Goal: Information Seeking & Learning: Learn about a topic

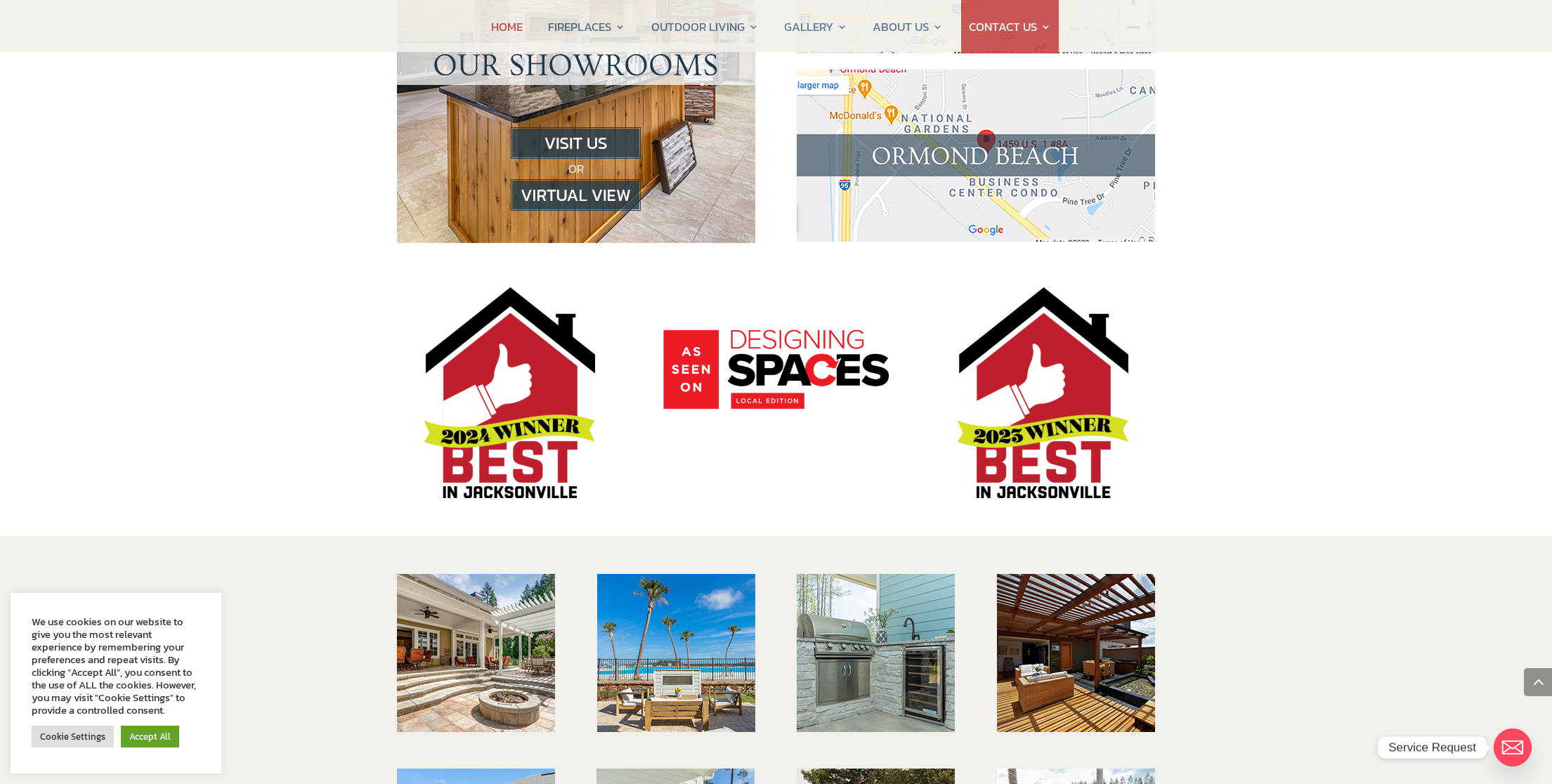
scroll to position [1165, 0]
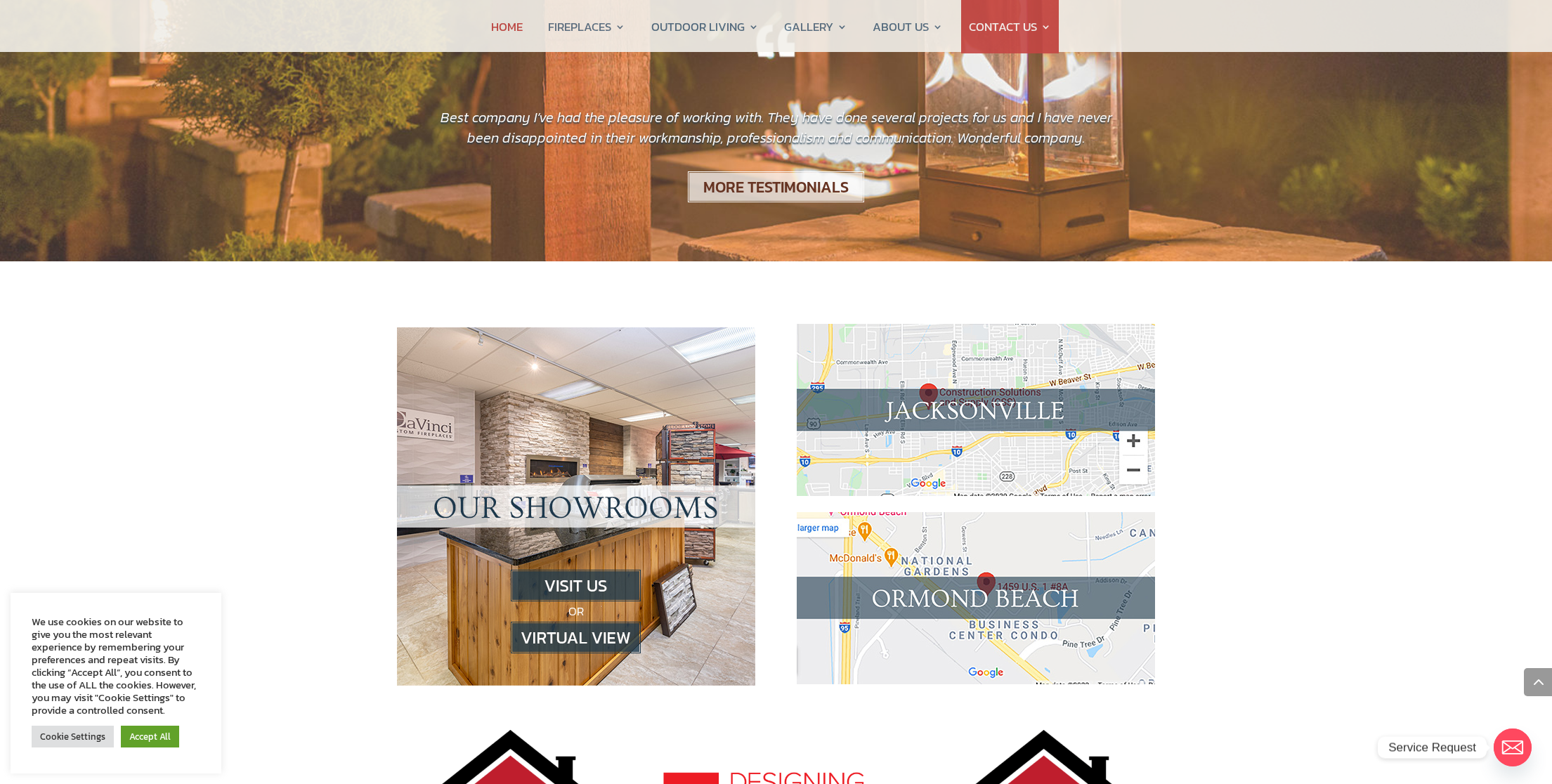
click at [971, 332] on img at bounding box center [975, 410] width 358 height 172
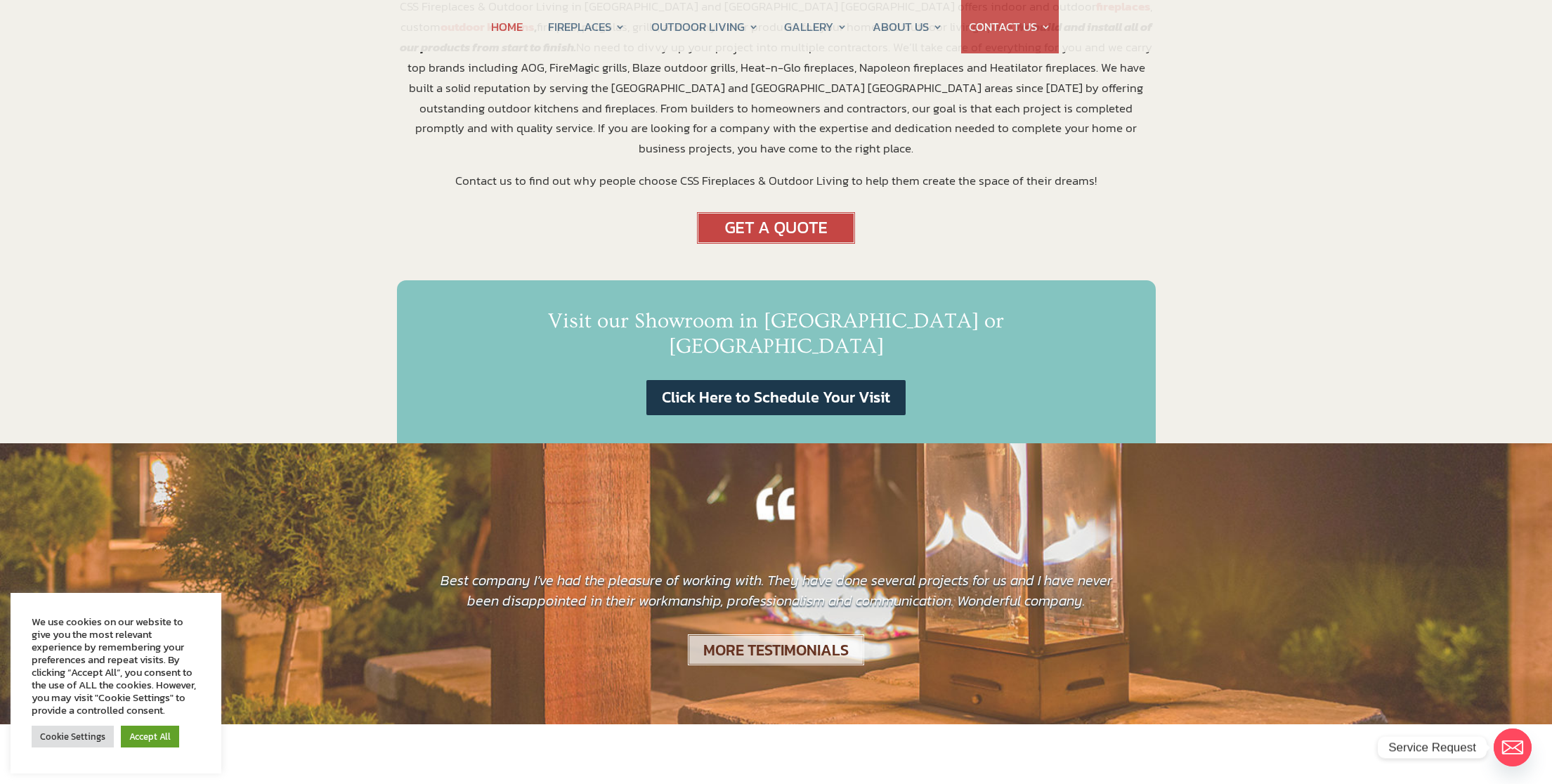
scroll to position [0, 0]
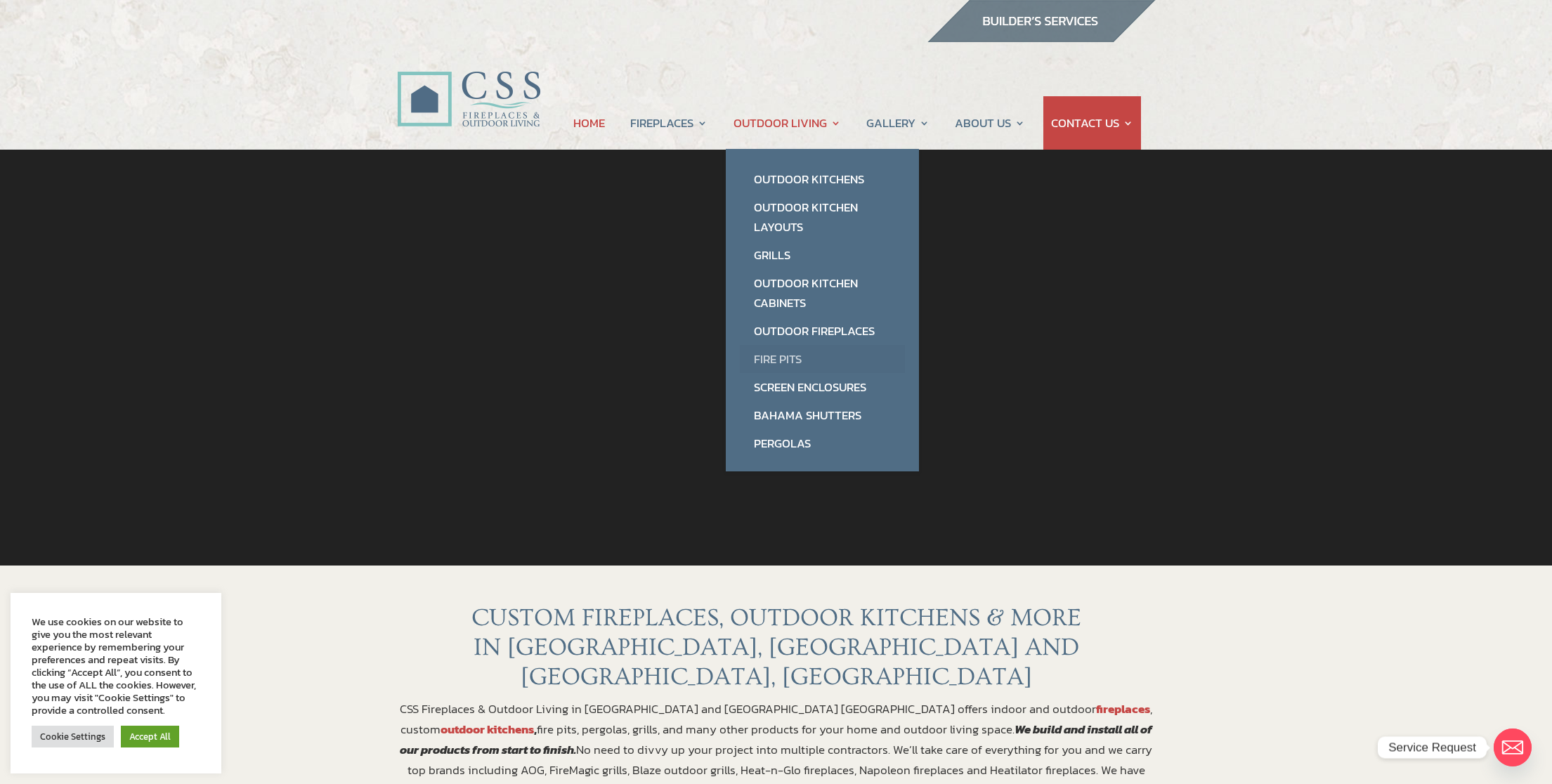
click at [782, 362] on link "Fire Pits" at bounding box center [822, 359] width 165 height 28
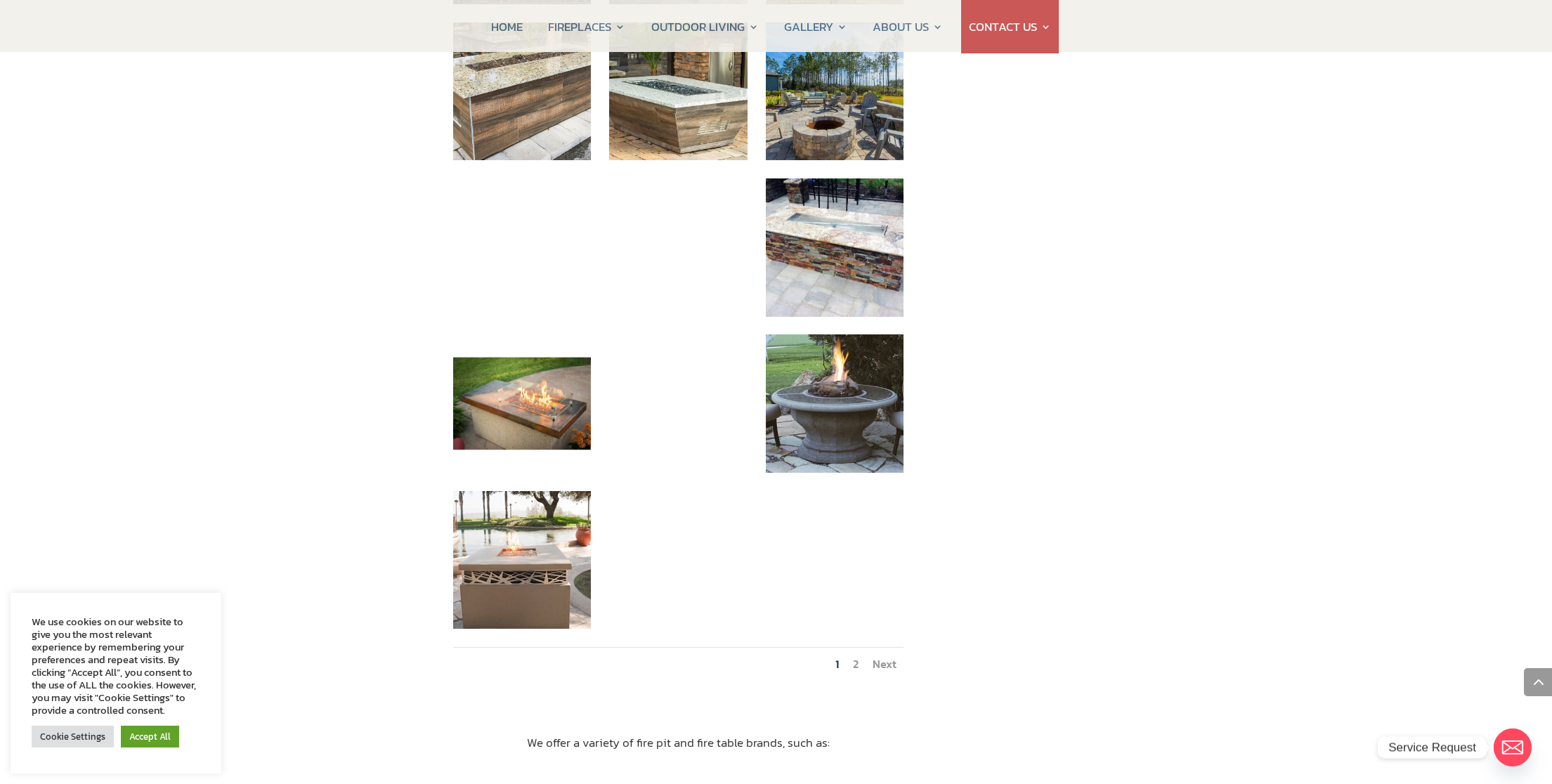
scroll to position [1161, 0]
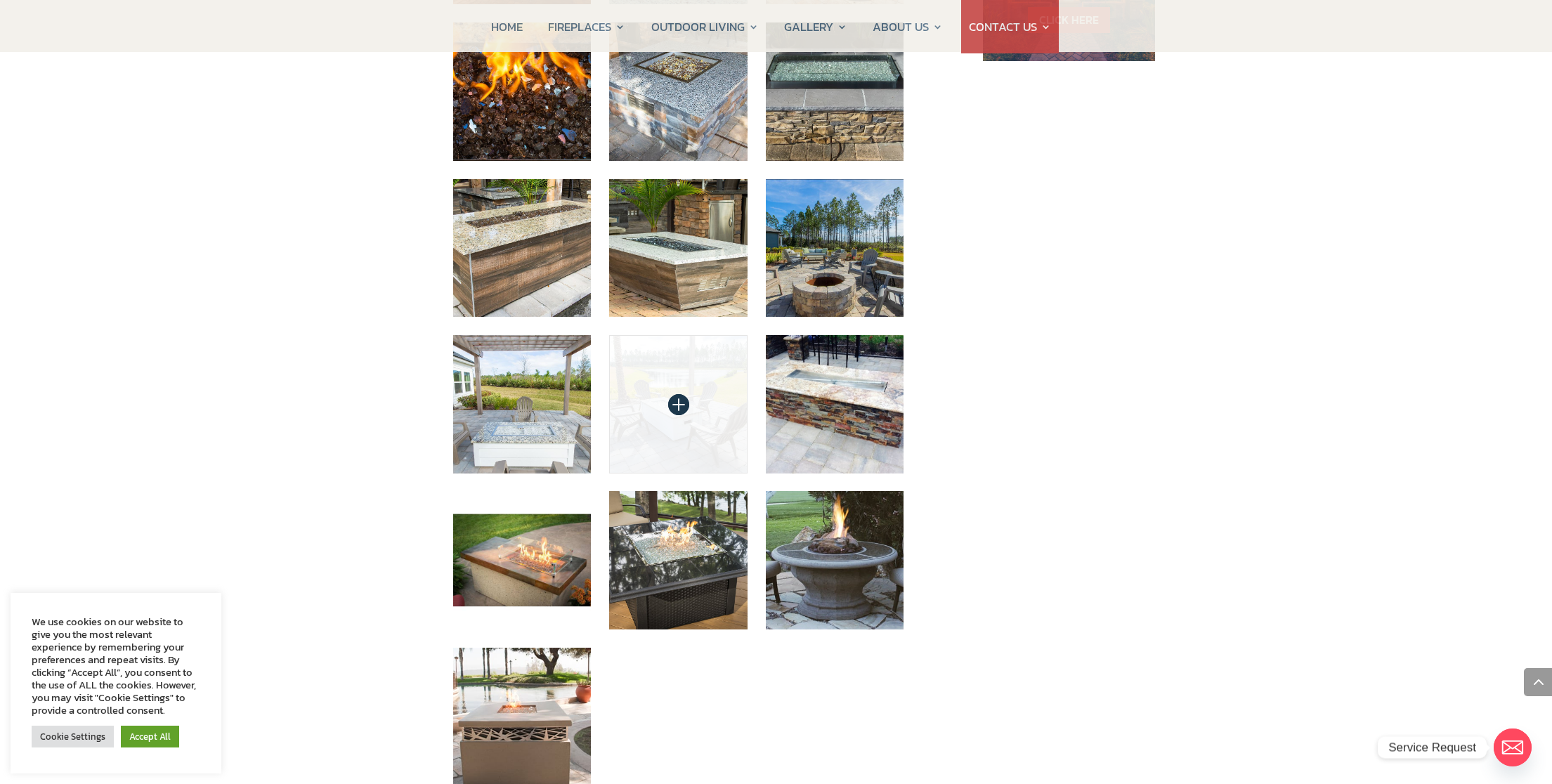
click at [695, 348] on img at bounding box center [678, 404] width 138 height 138
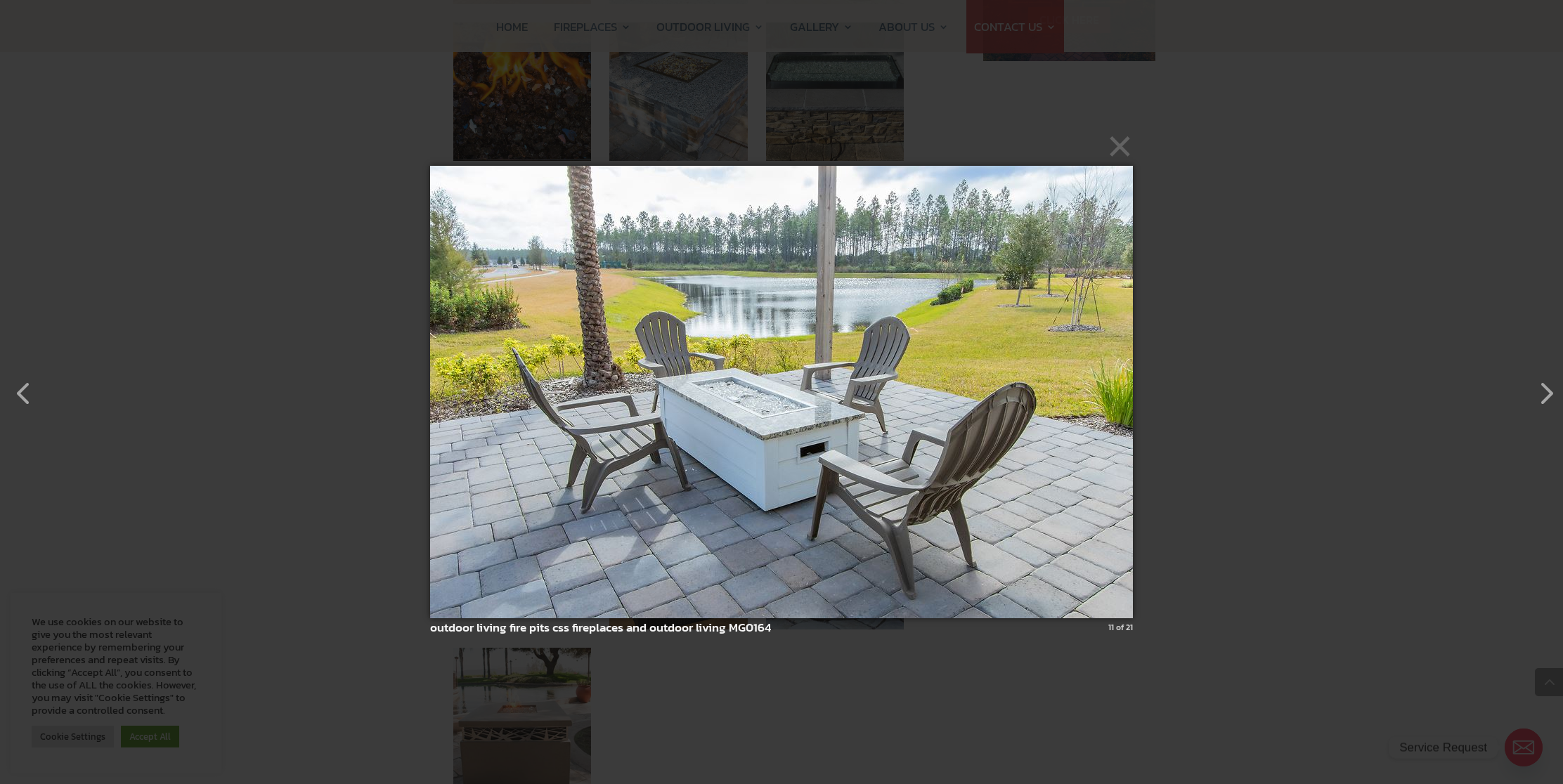
click at [729, 353] on img at bounding box center [781, 391] width 703 height 509
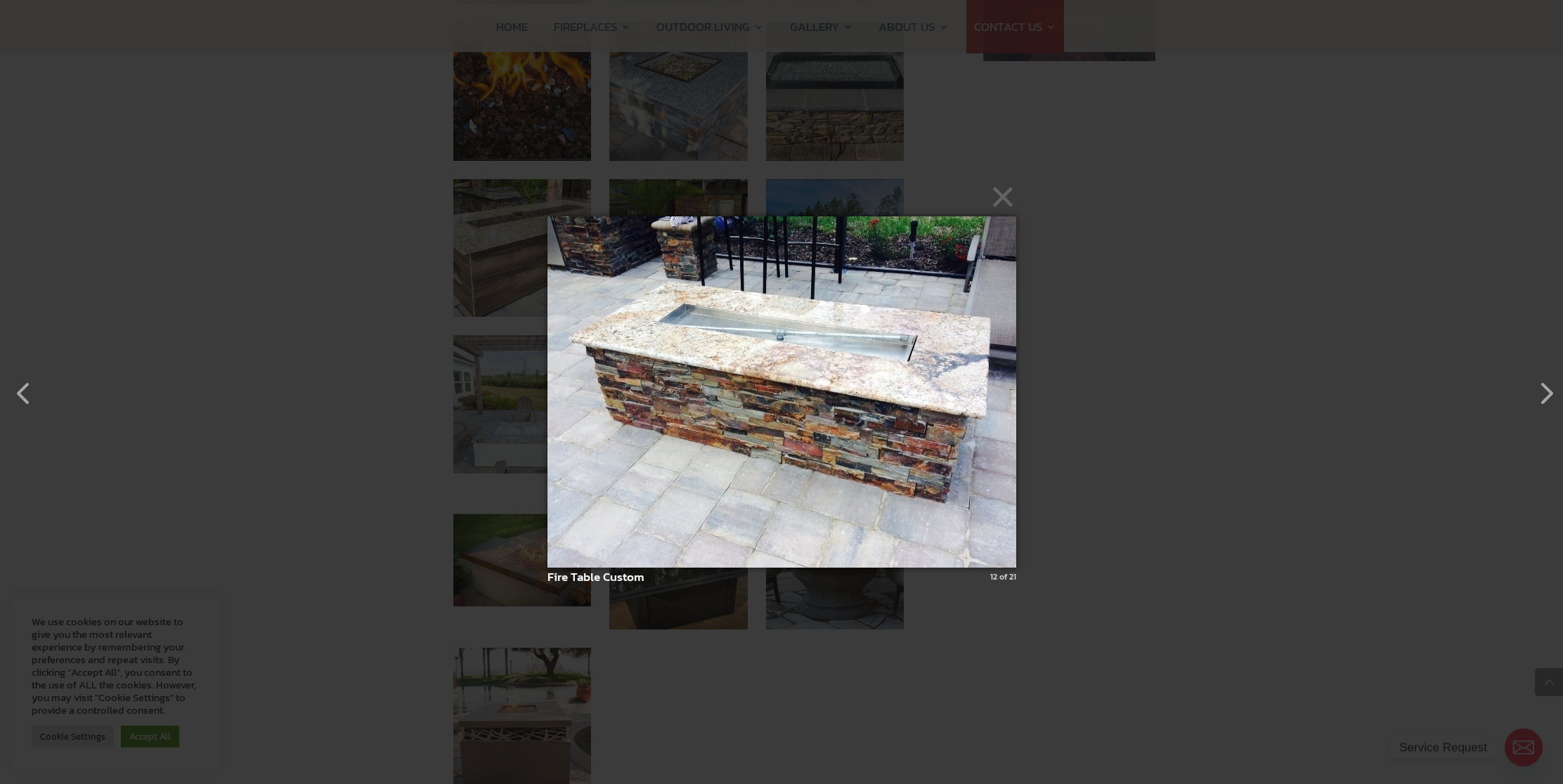
click at [740, 370] on img at bounding box center [781, 391] width 469 height 407
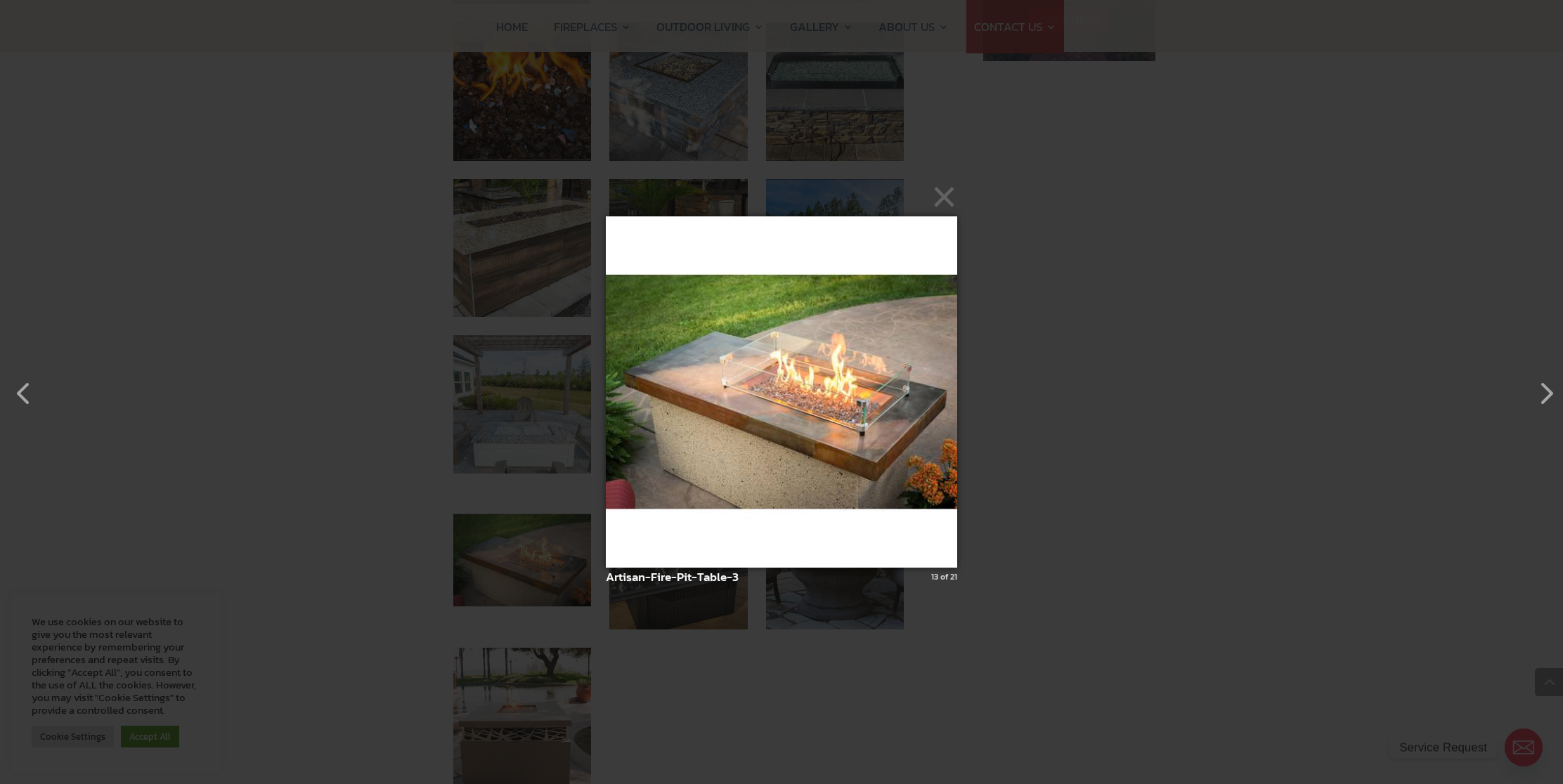
click at [739, 367] on img at bounding box center [781, 391] width 351 height 407
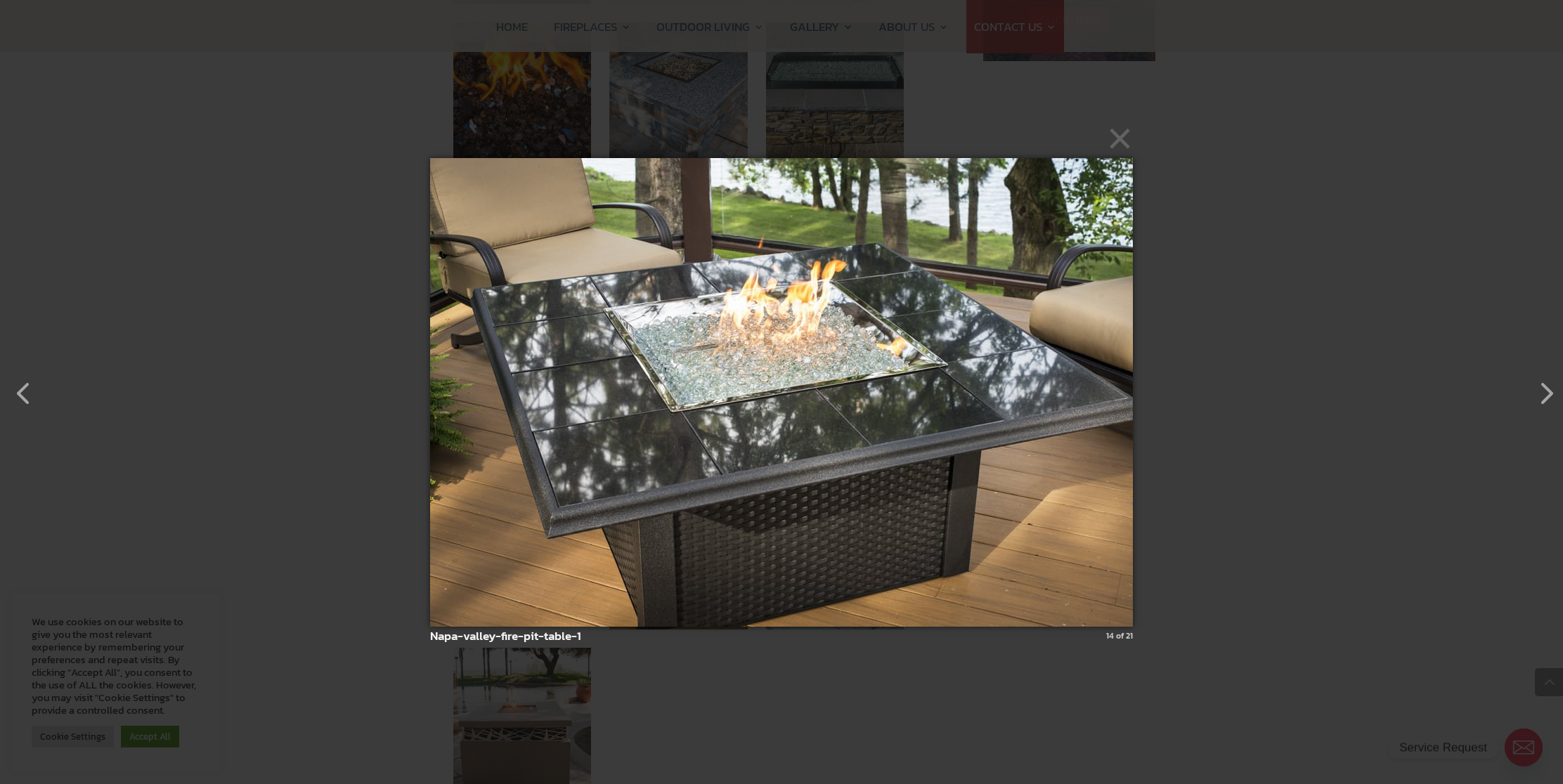
click at [739, 367] on img at bounding box center [781, 392] width 703 height 525
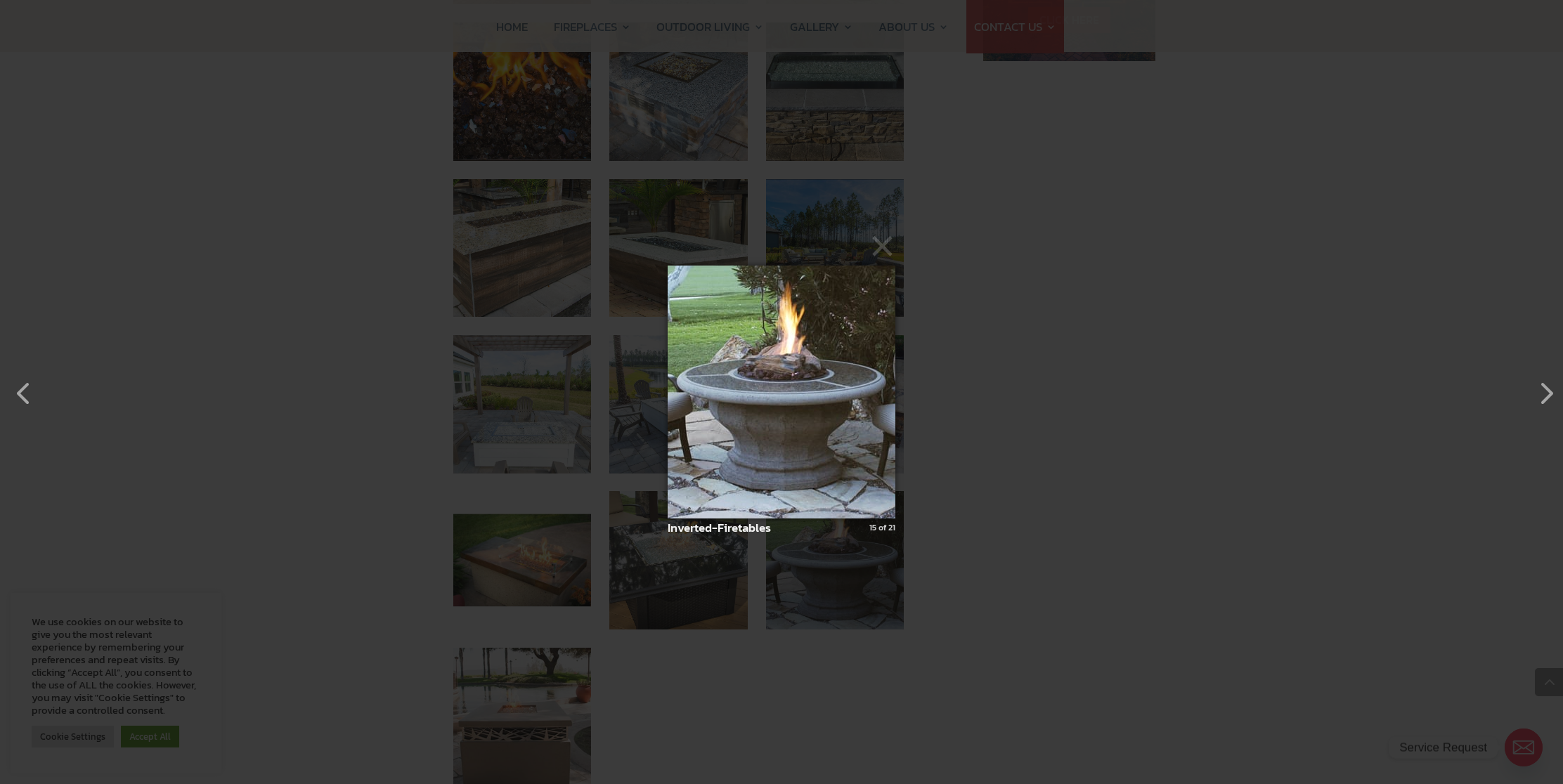
click at [739, 366] on img at bounding box center [781, 392] width 228 height 309
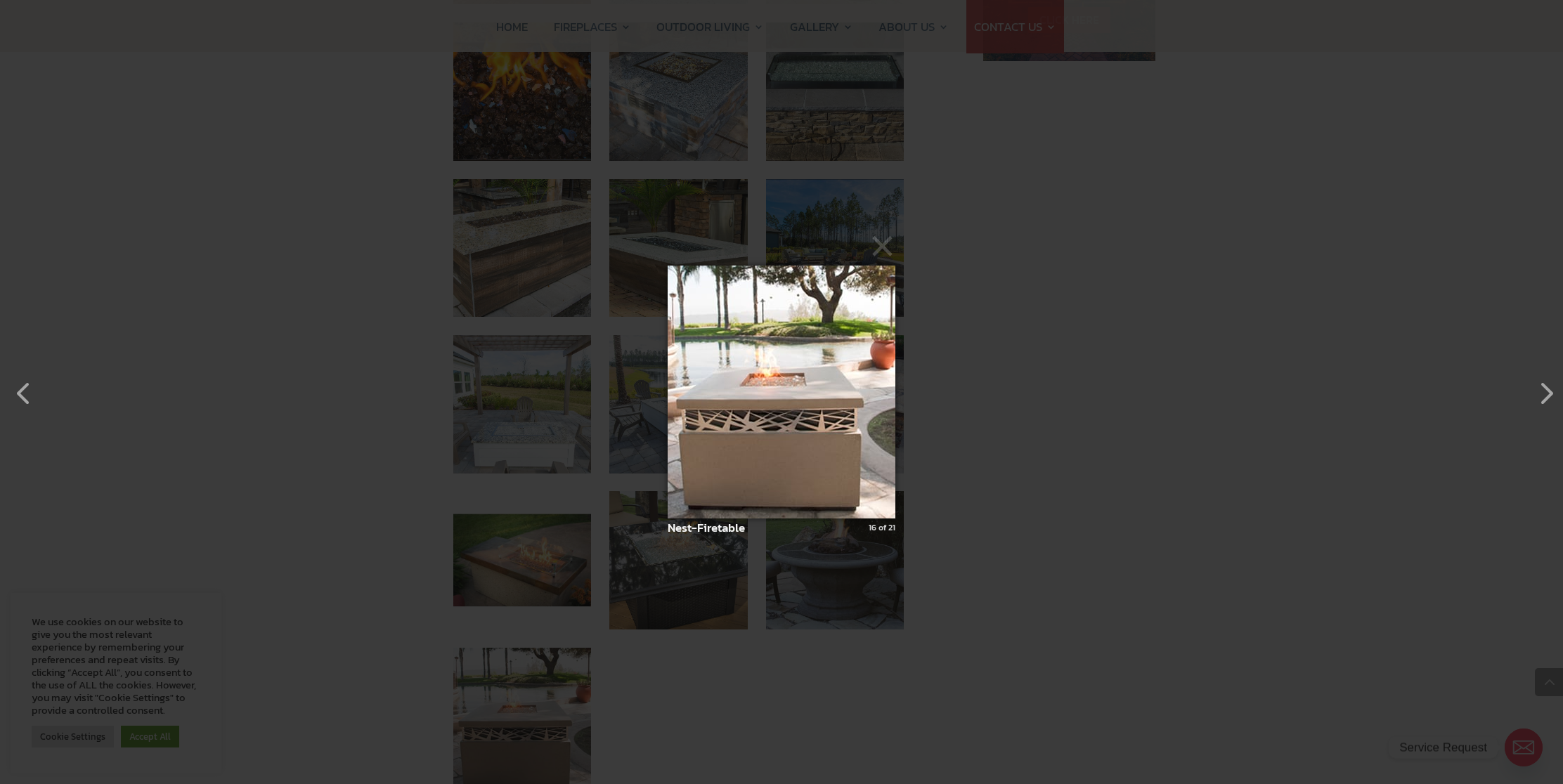
click at [739, 366] on img at bounding box center [781, 392] width 228 height 309
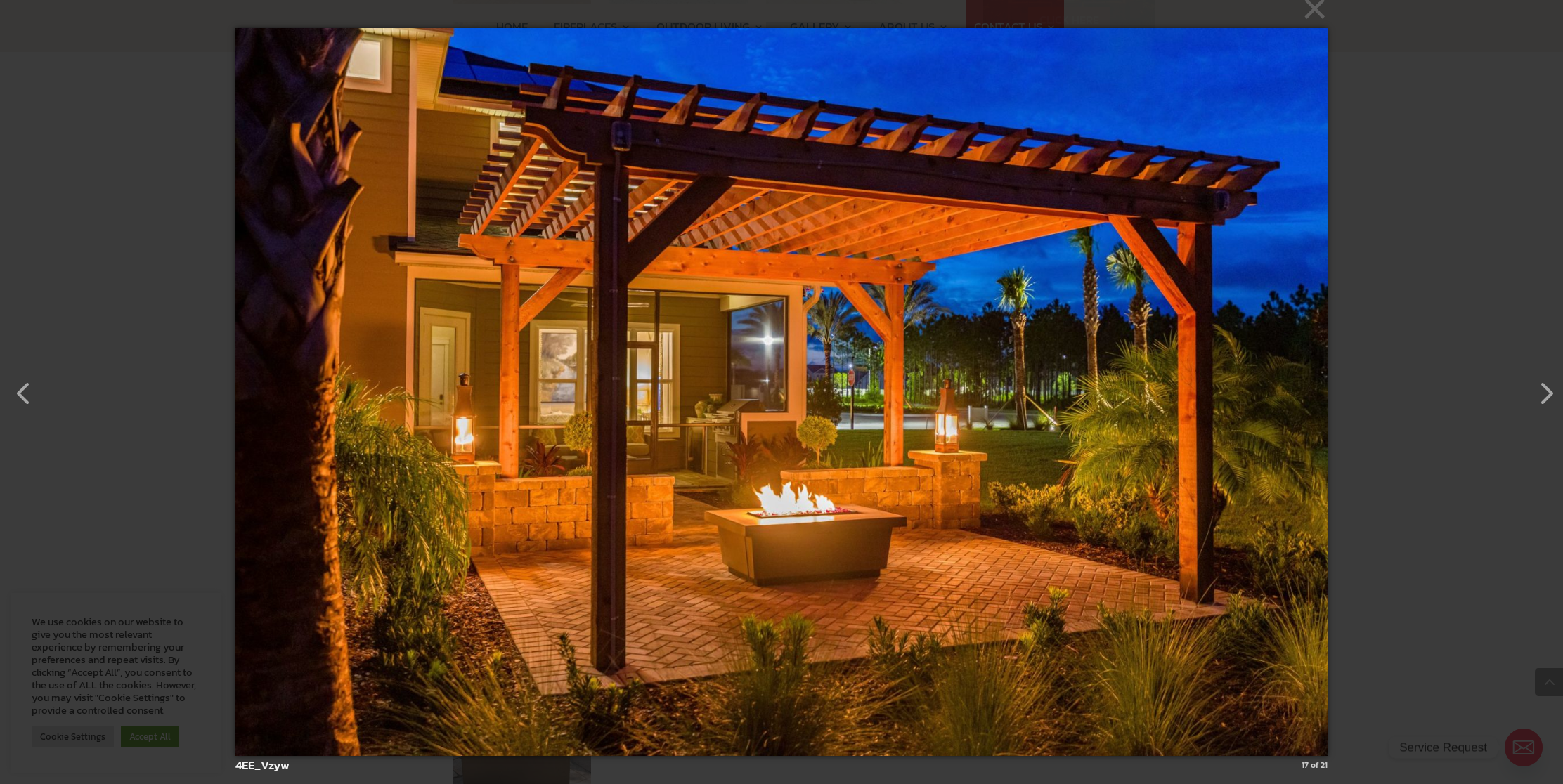
click at [744, 380] on img at bounding box center [782, 392] width 1093 height 784
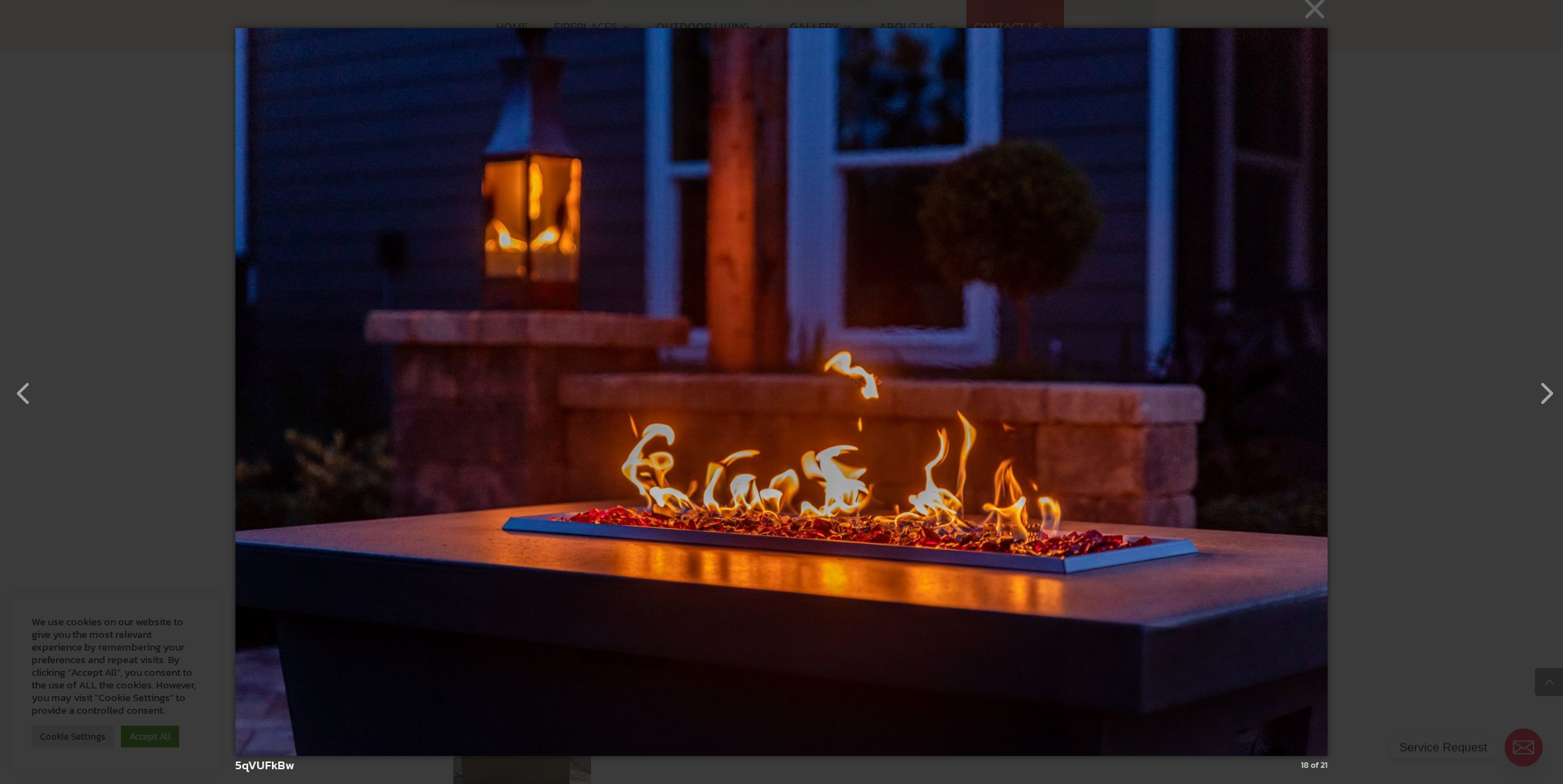
click at [744, 380] on img at bounding box center [782, 392] width 1093 height 784
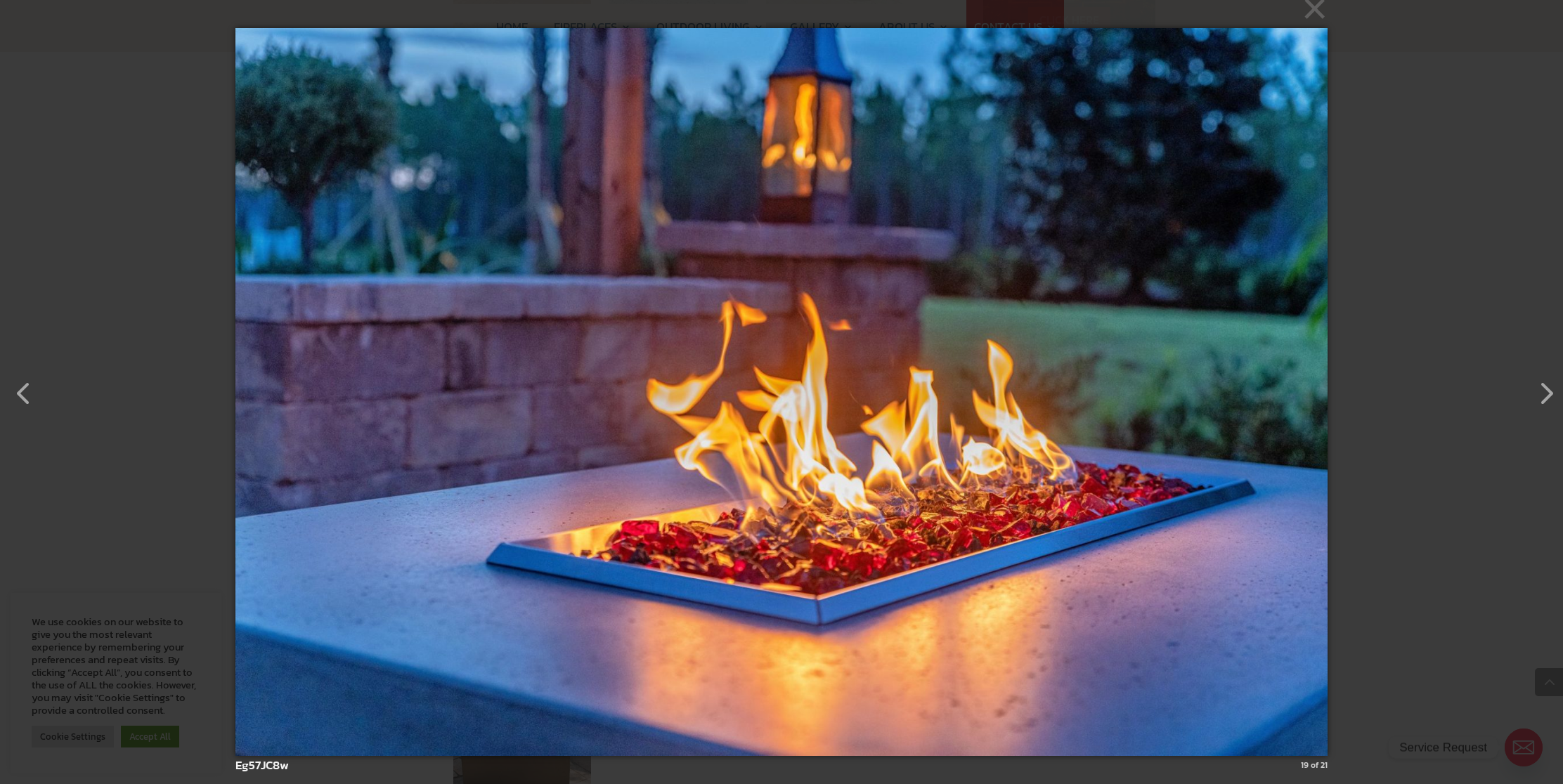
click at [744, 378] on img at bounding box center [782, 392] width 1093 height 784
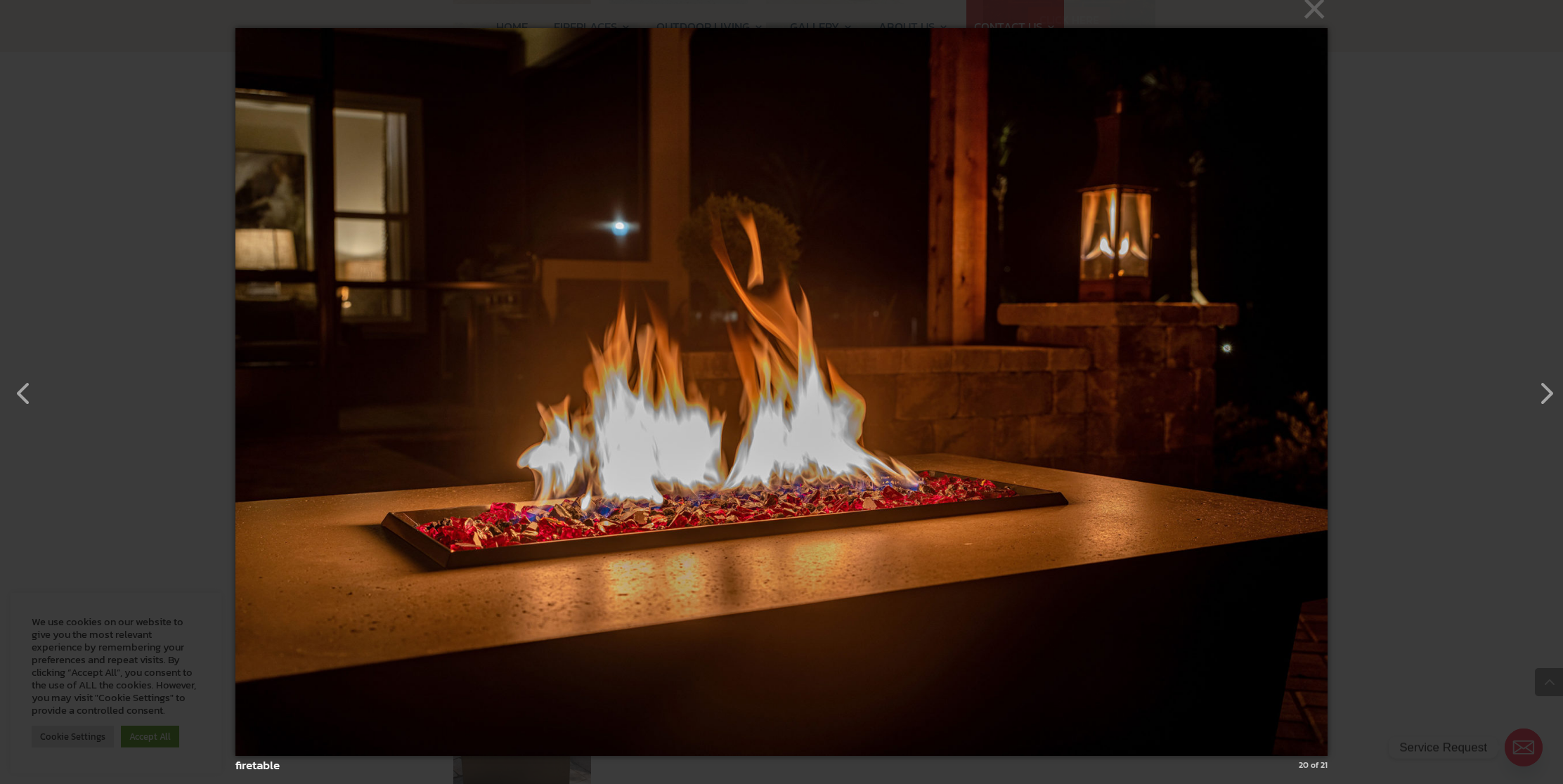
click at [744, 378] on img at bounding box center [781, 392] width 1092 height 784
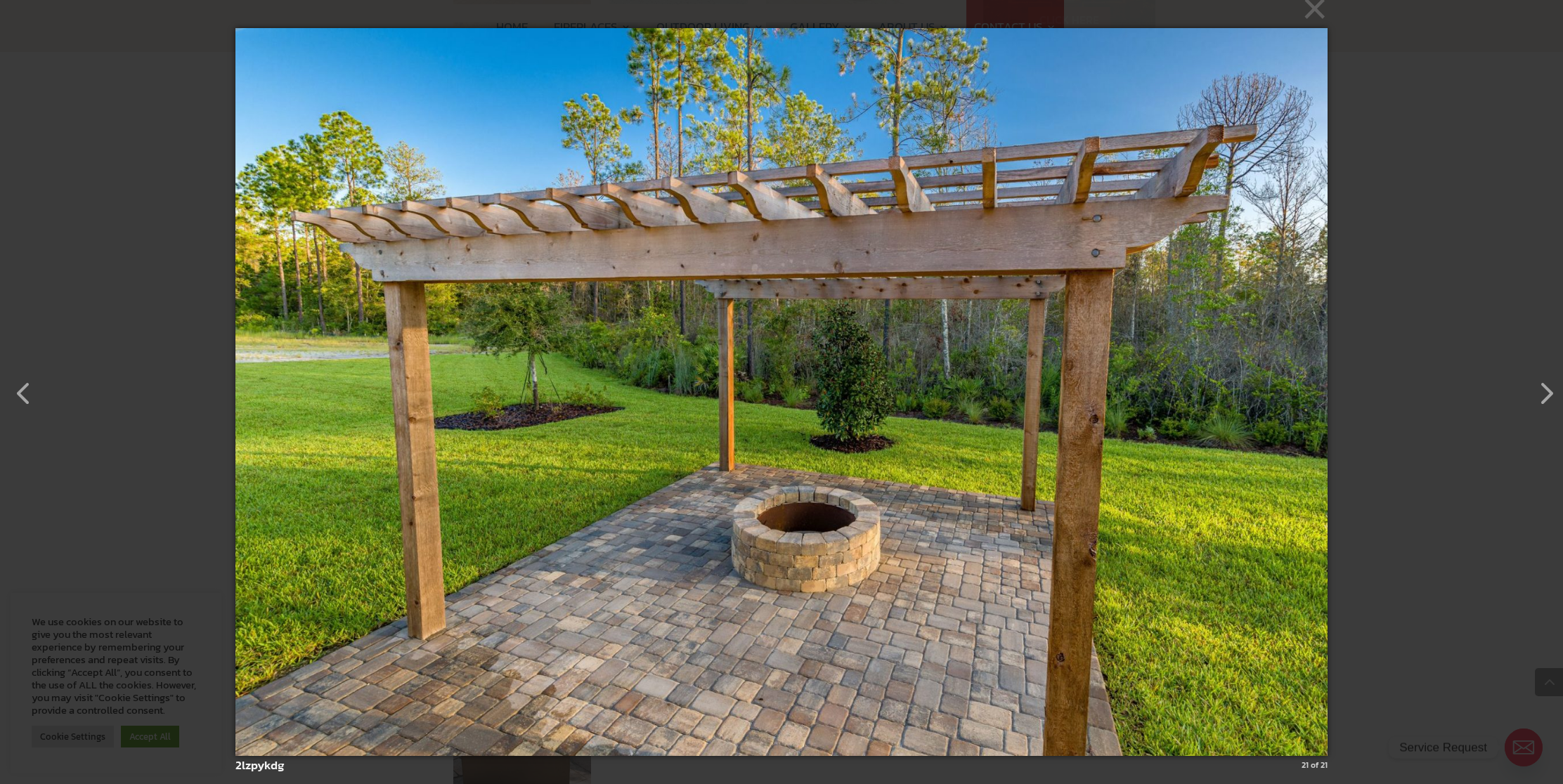
click at [744, 378] on img at bounding box center [782, 392] width 1093 height 784
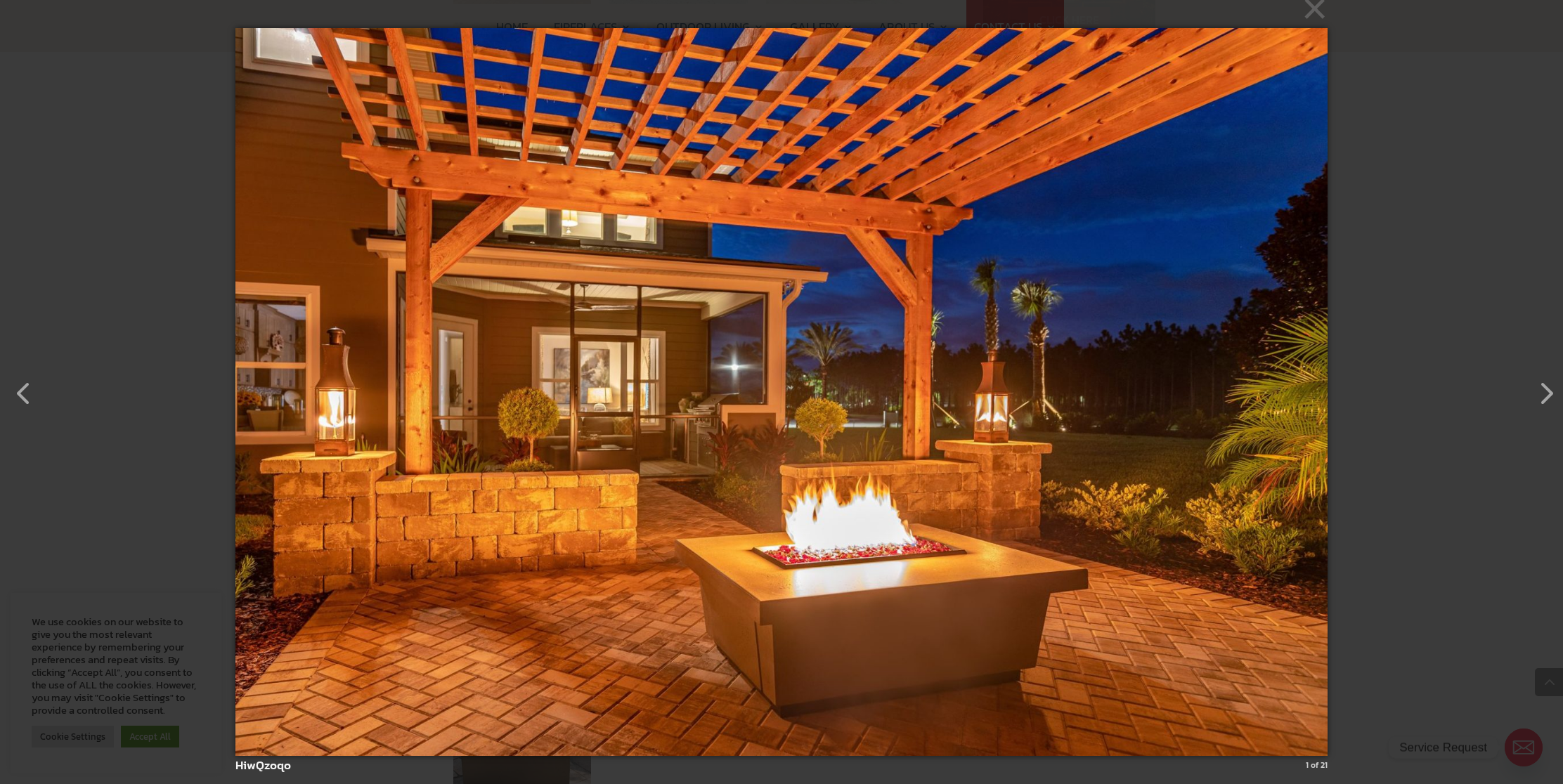
click at [1080, 421] on img at bounding box center [782, 392] width 1093 height 784
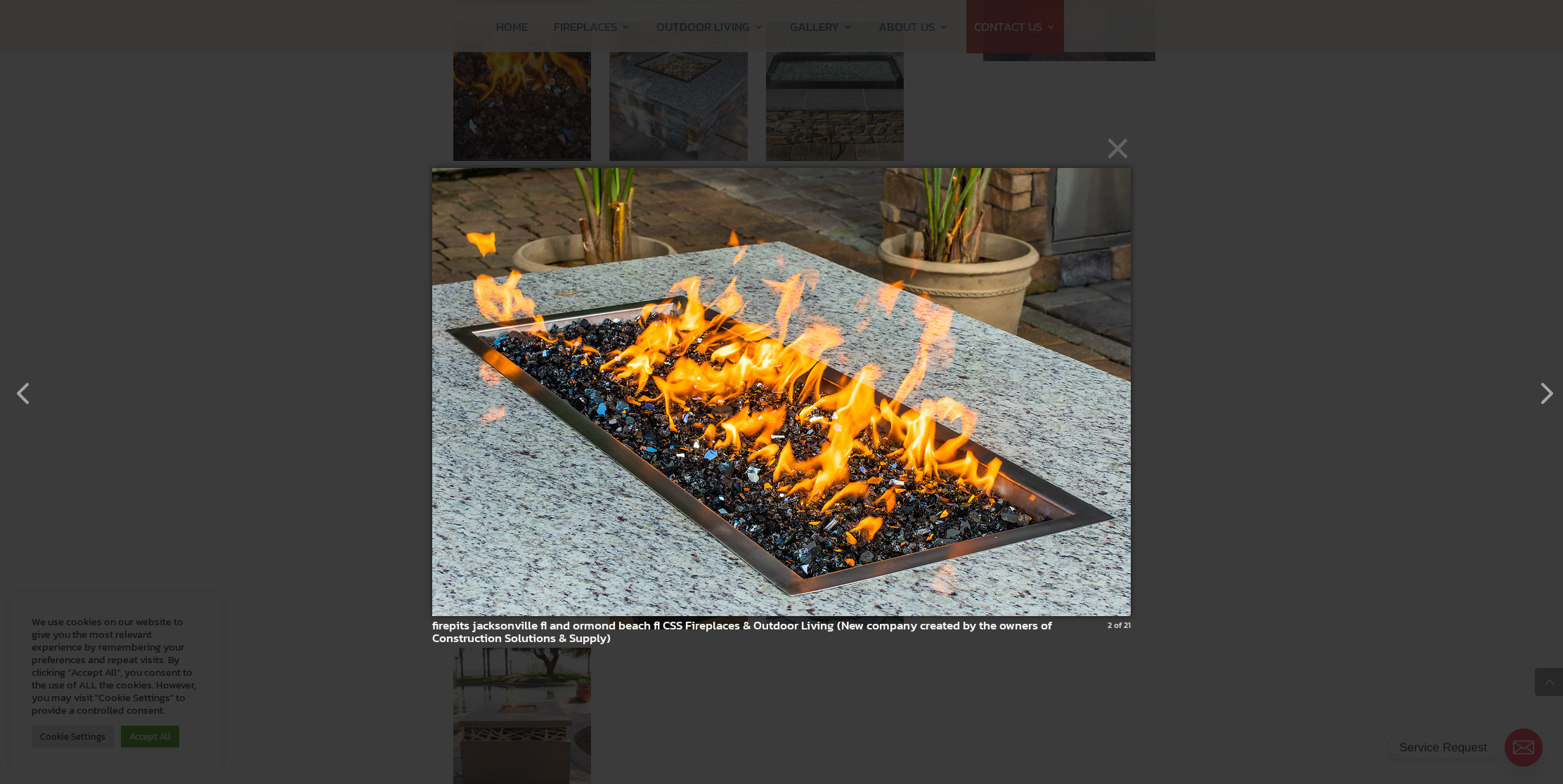
click at [1083, 421] on img at bounding box center [781, 392] width 698 height 505
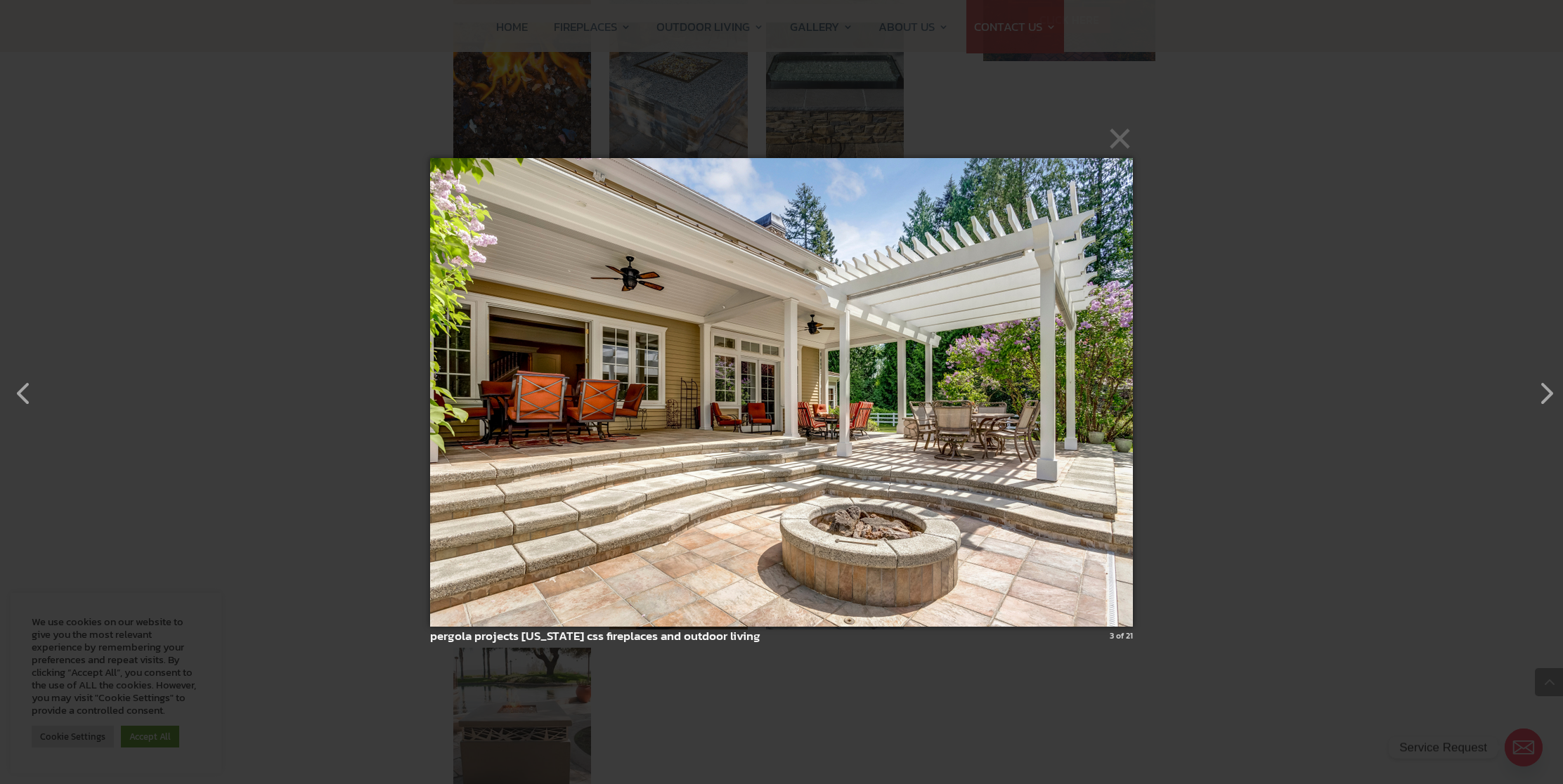
click at [1083, 421] on img at bounding box center [781, 392] width 703 height 525
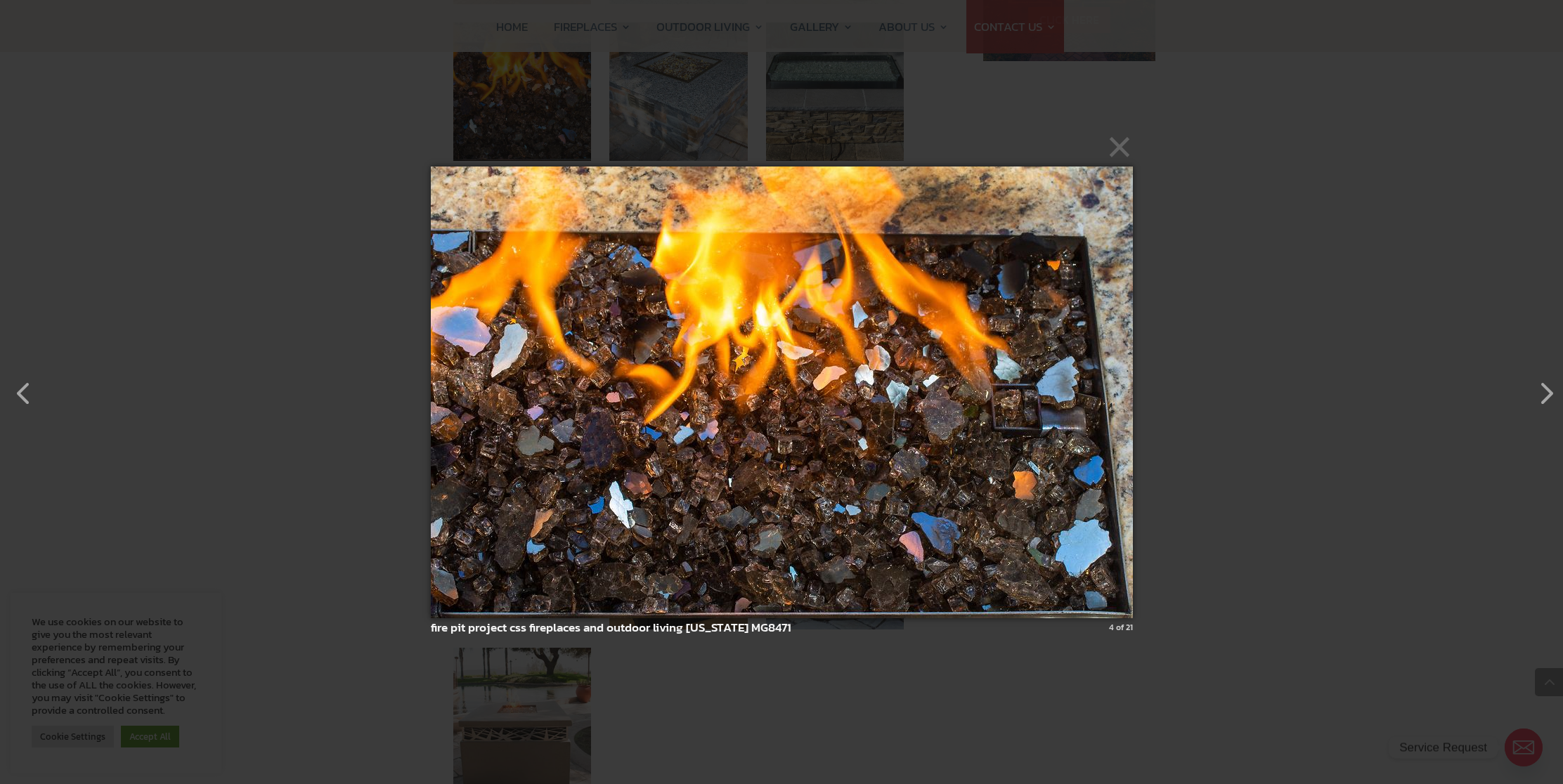
click at [1083, 421] on img at bounding box center [781, 392] width 702 height 508
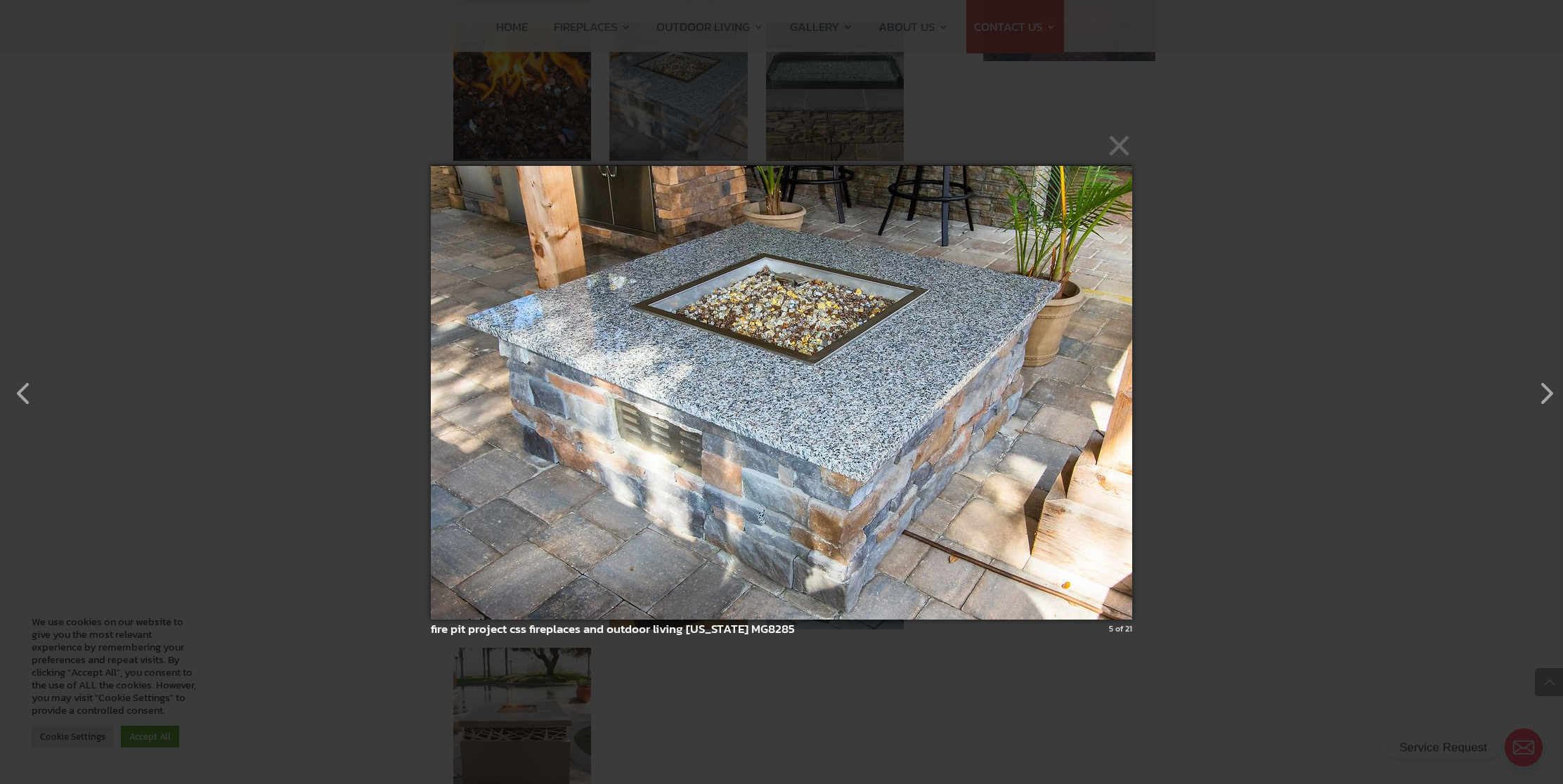
click at [1087, 419] on img at bounding box center [781, 393] width 701 height 511
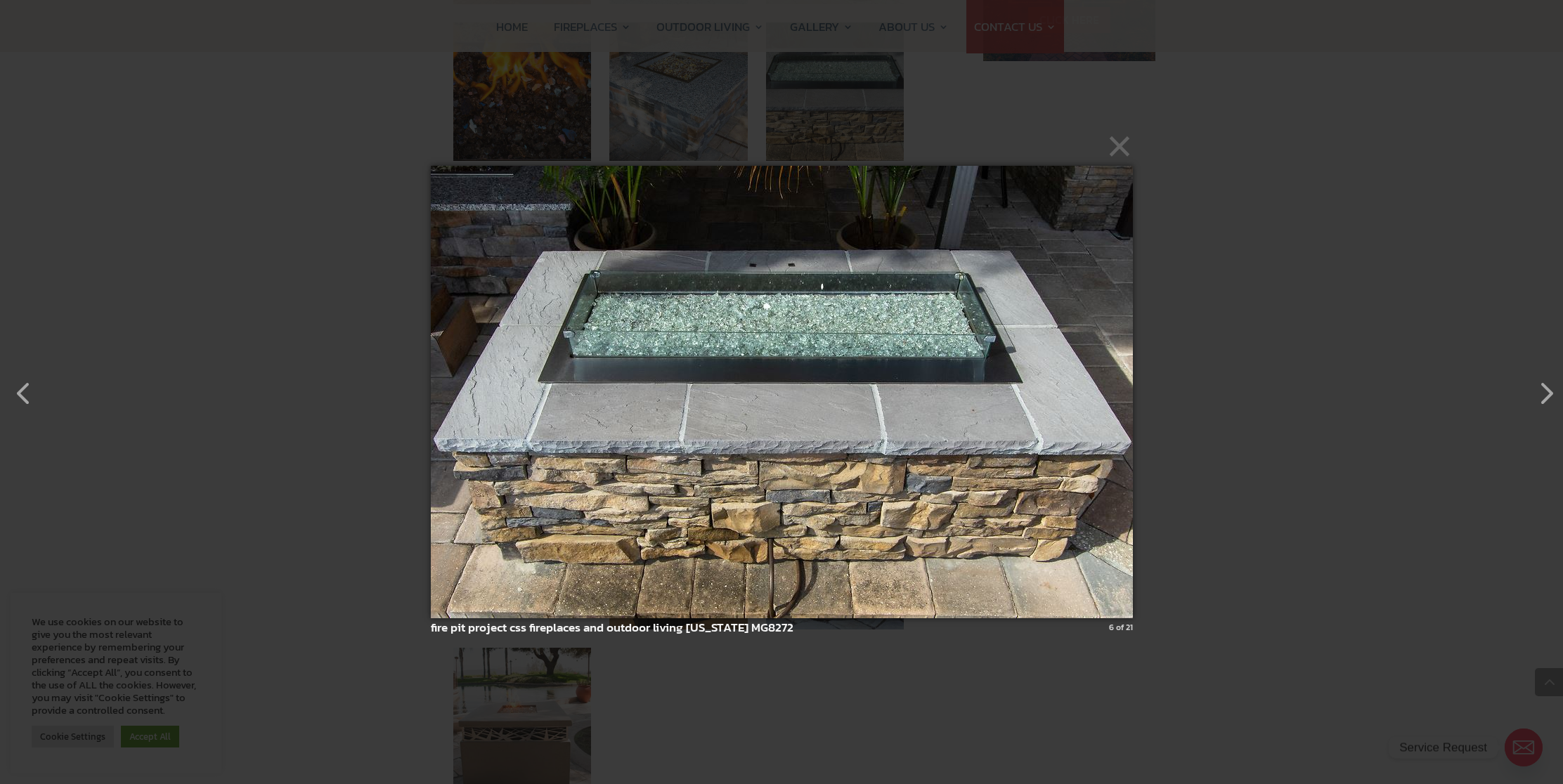
click at [1085, 421] on img at bounding box center [781, 391] width 702 height 509
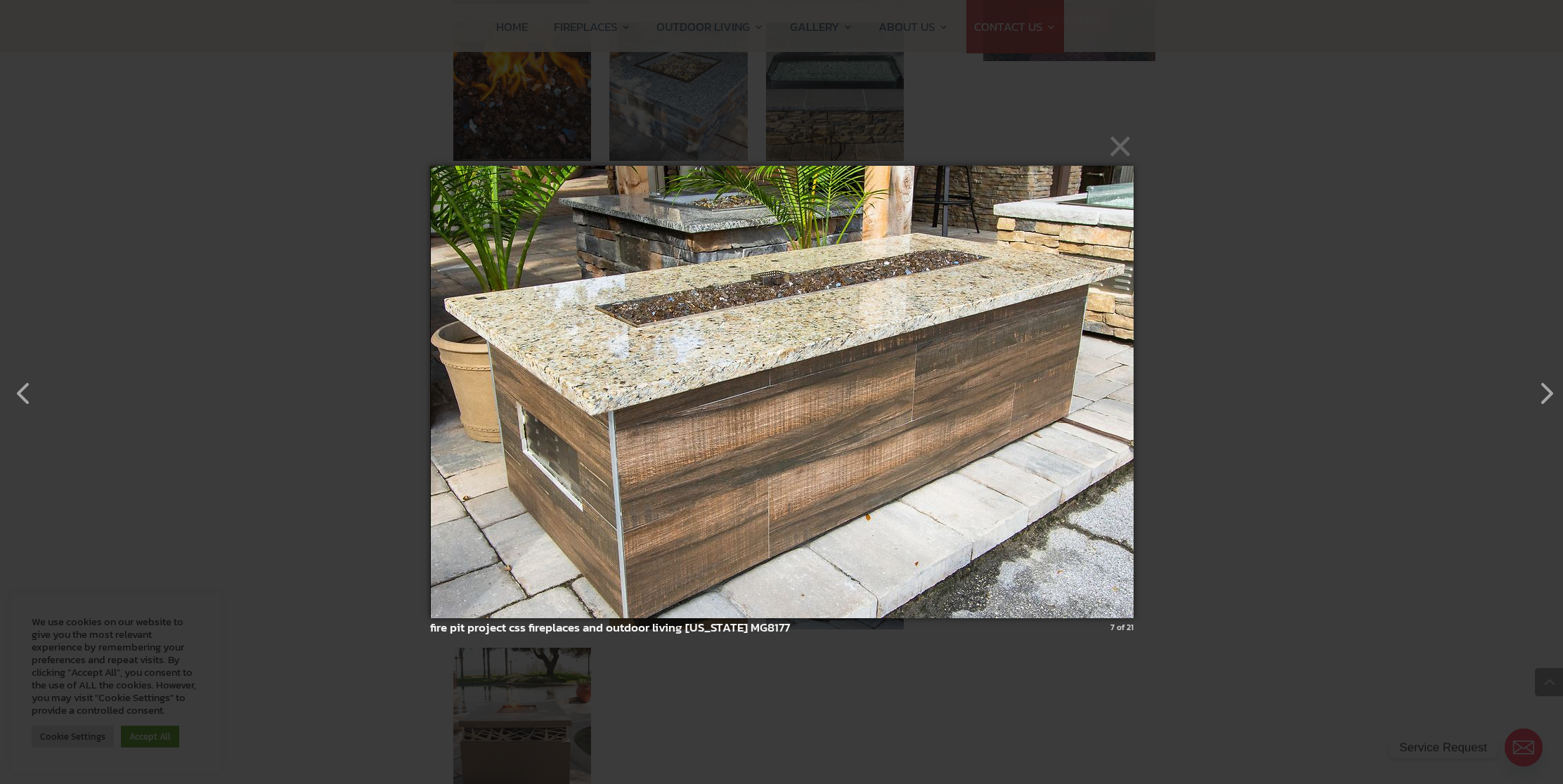
click at [1085, 421] on img at bounding box center [781, 391] width 704 height 509
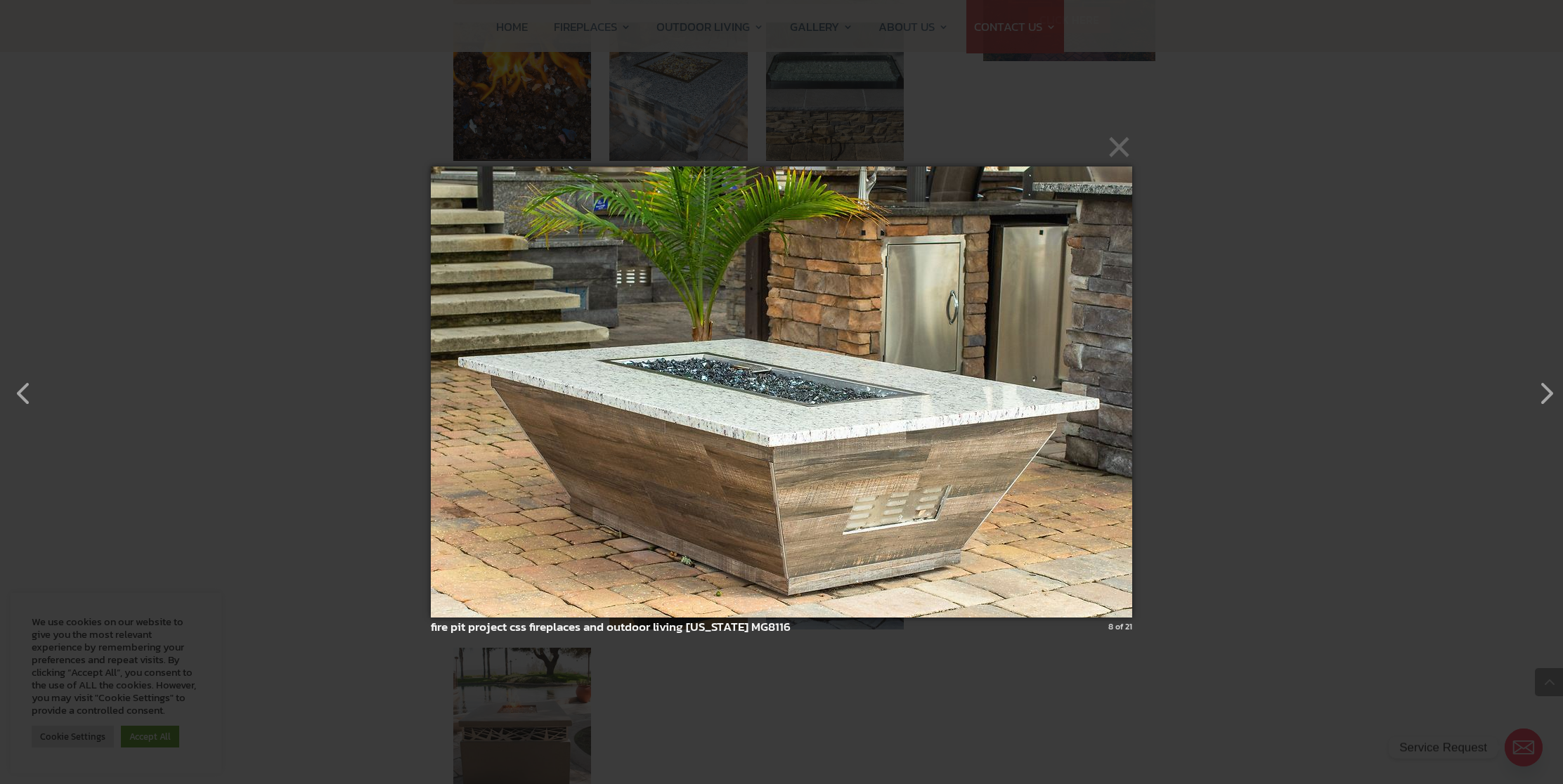
click at [1085, 421] on img at bounding box center [781, 391] width 701 height 507
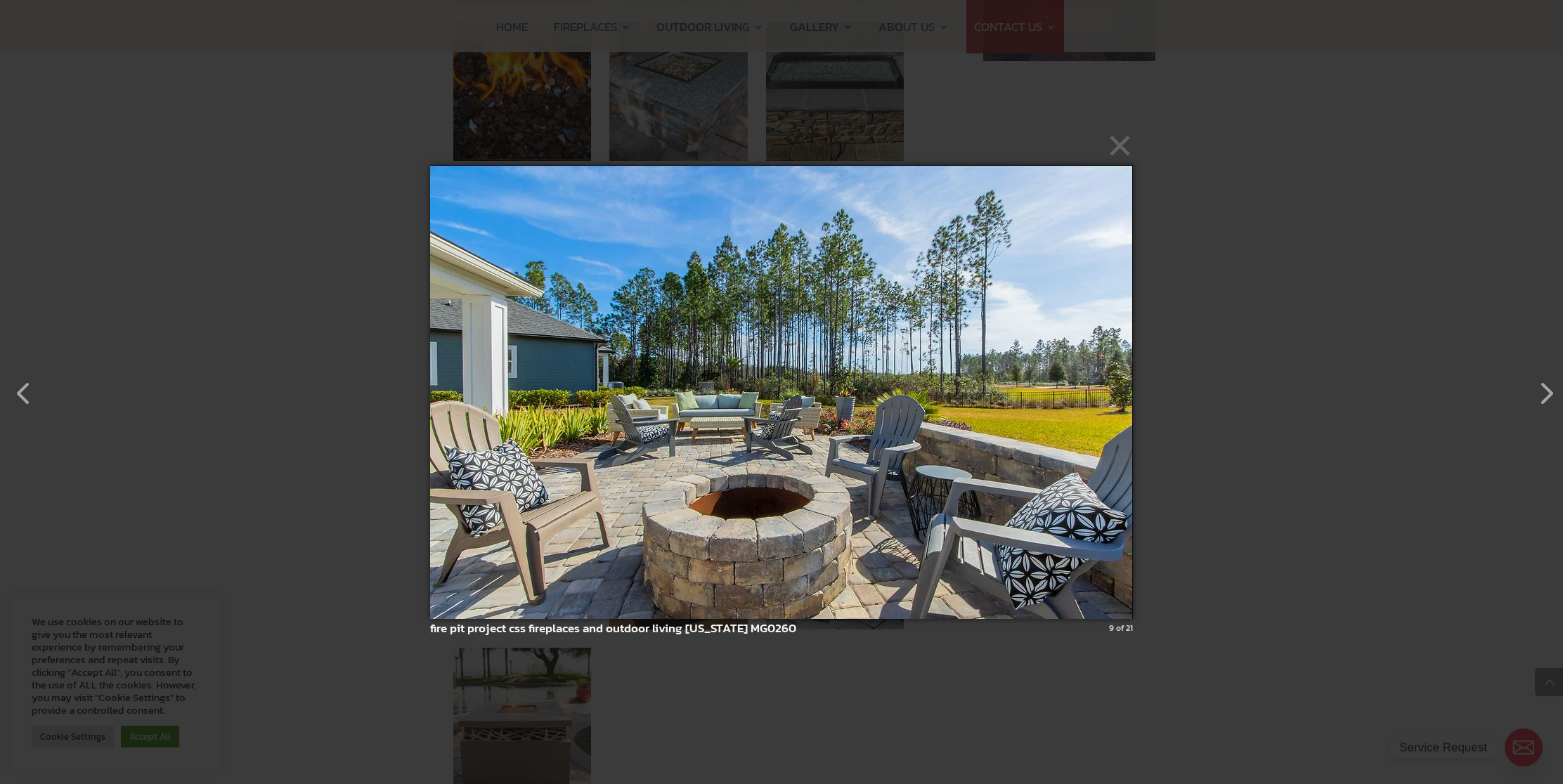
click at [1085, 421] on img at bounding box center [781, 392] width 703 height 510
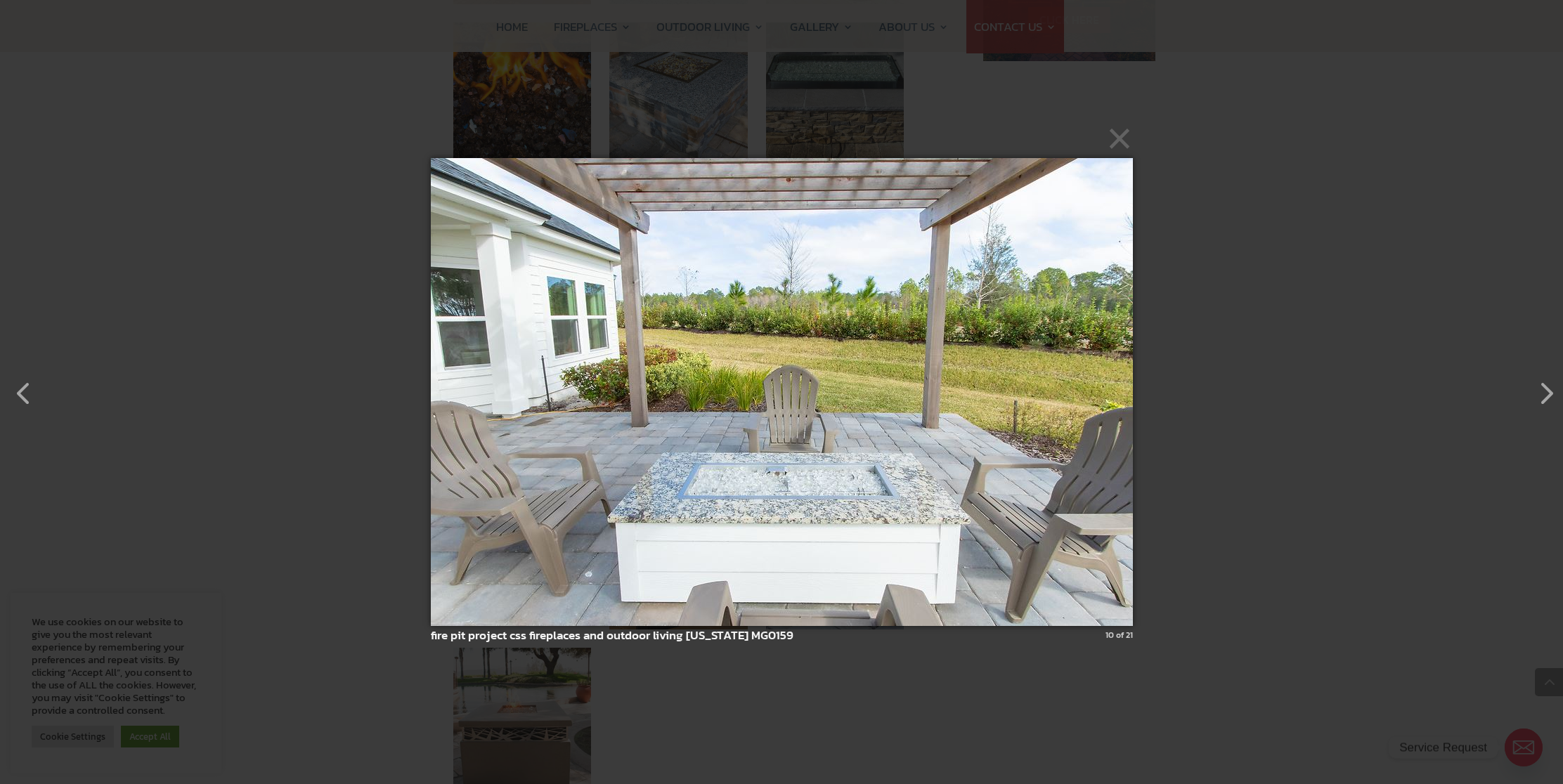
click at [1081, 421] on img at bounding box center [781, 391] width 702 height 524
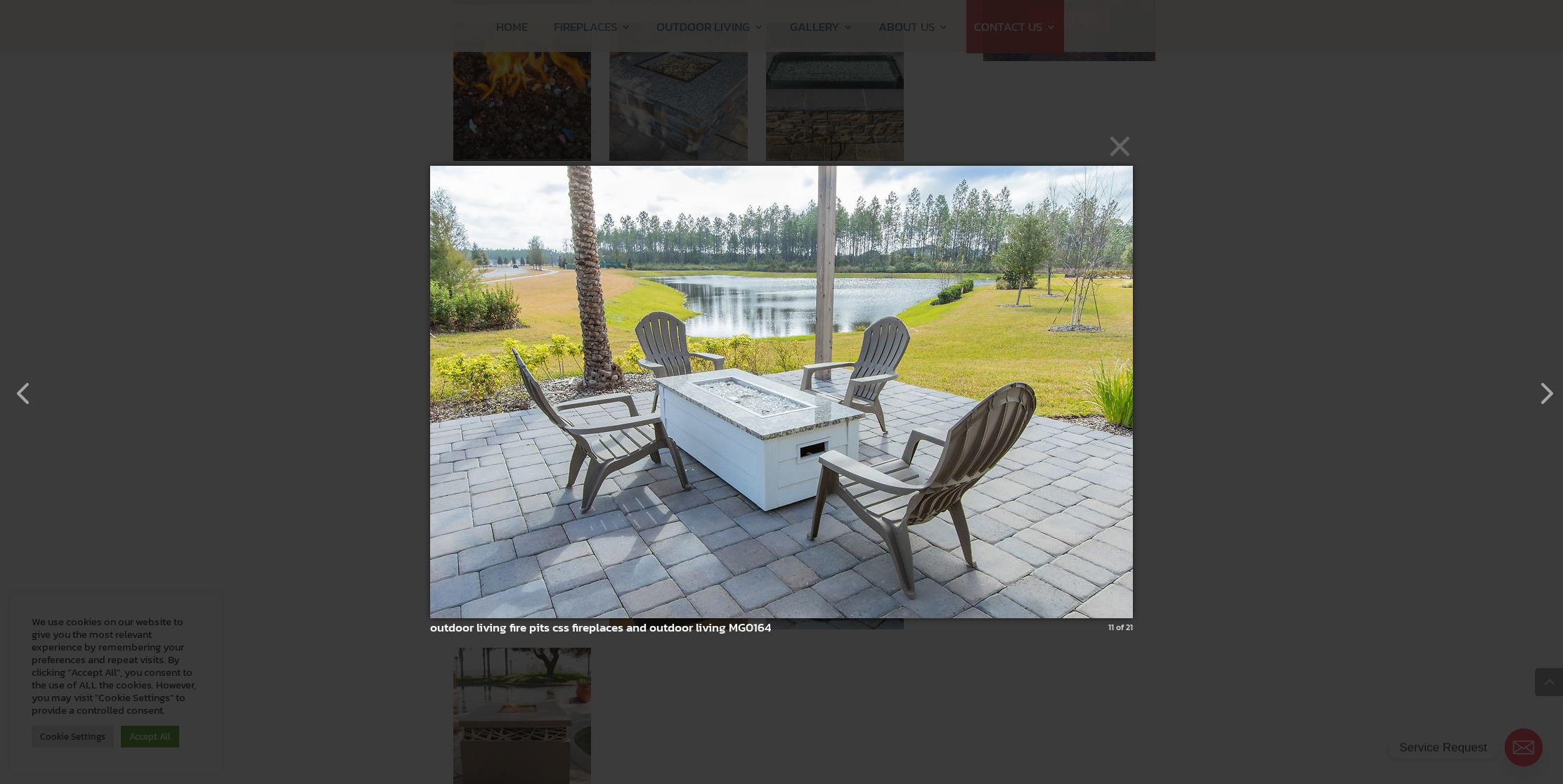
click at [1081, 421] on img at bounding box center [781, 391] width 703 height 509
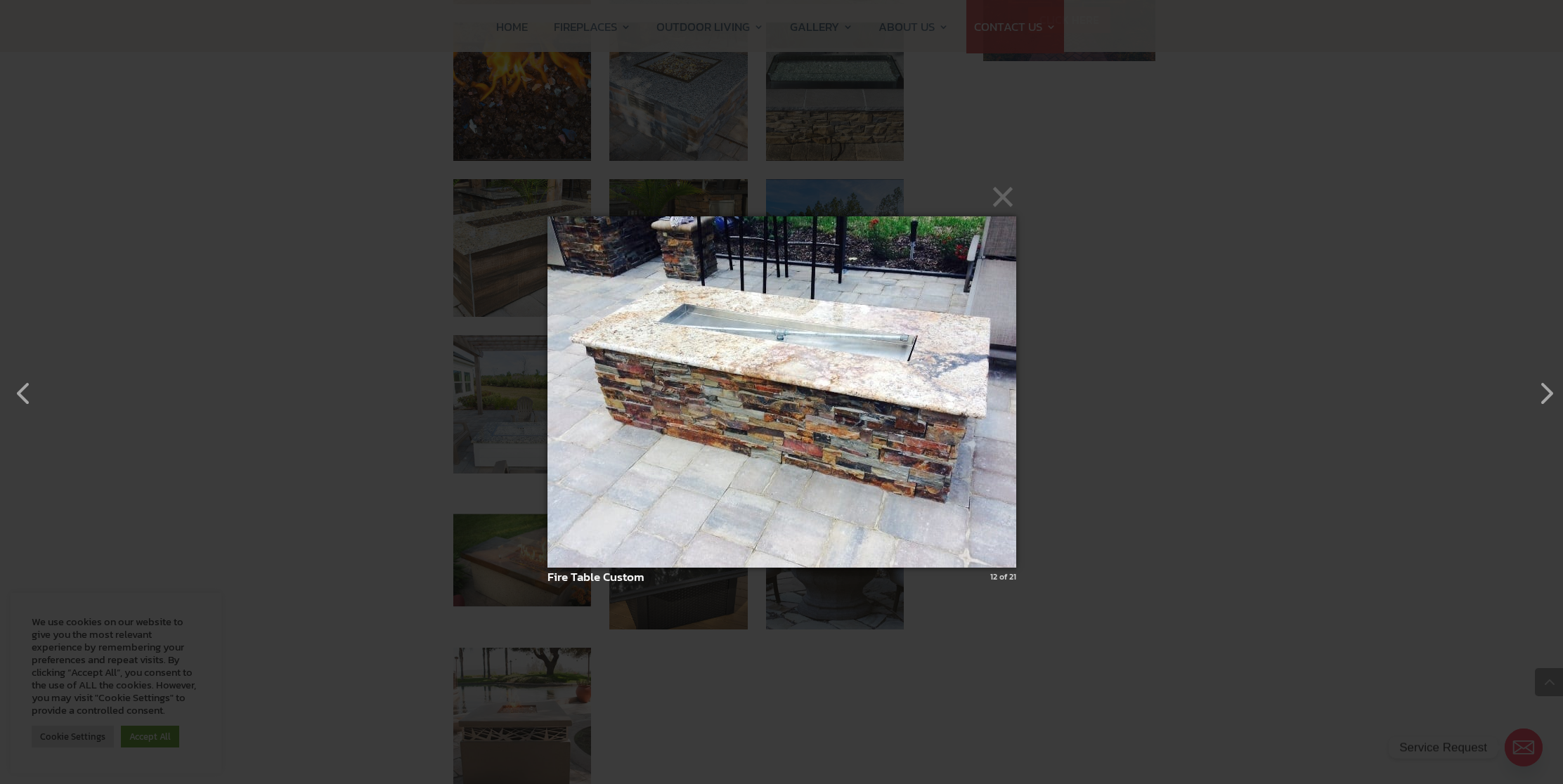
click at [1082, 421] on div "× Fire Table Custom 12 of 21 Loading..." at bounding box center [781, 392] width 1563 height 784
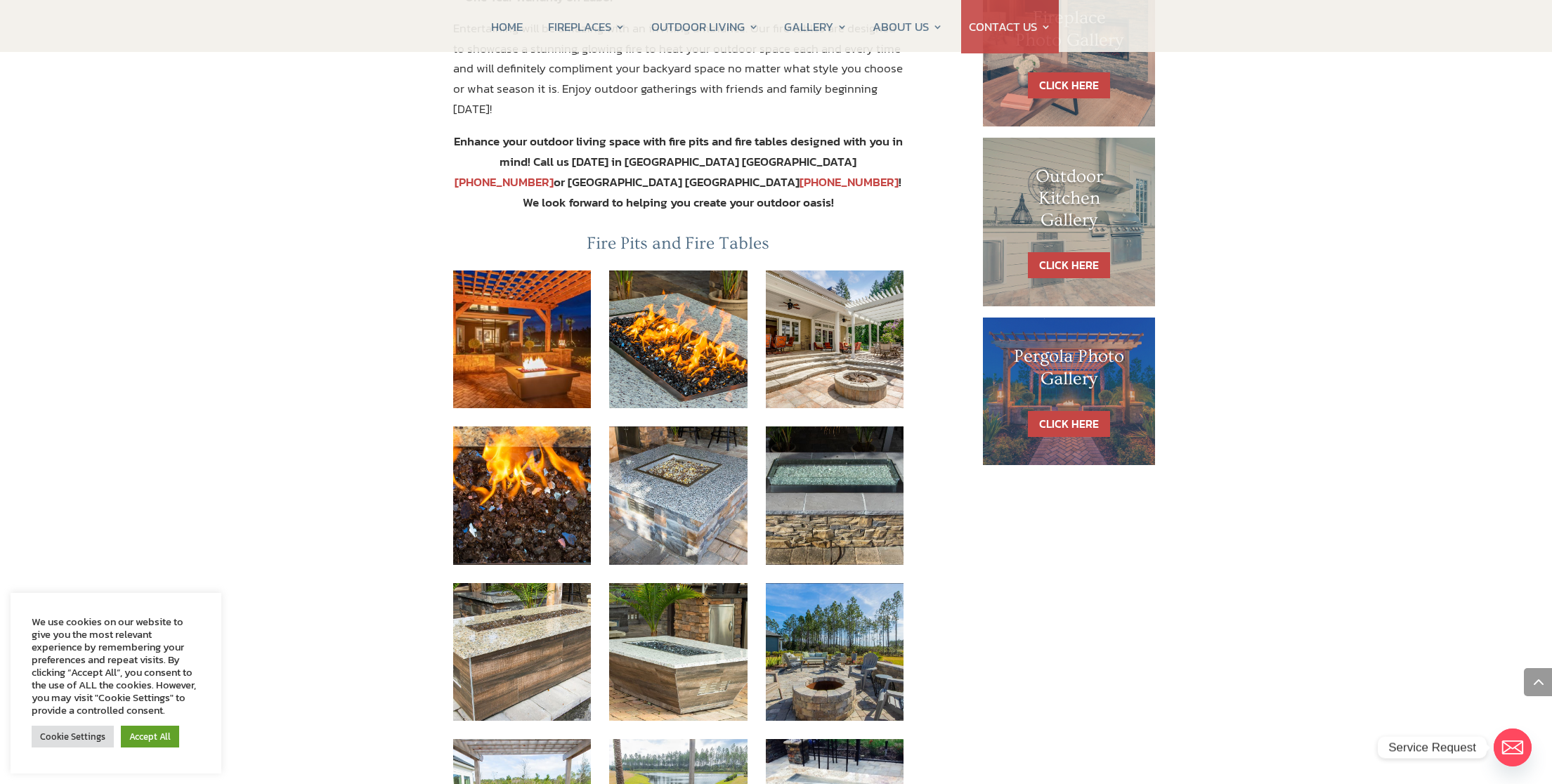
scroll to position [685, 0]
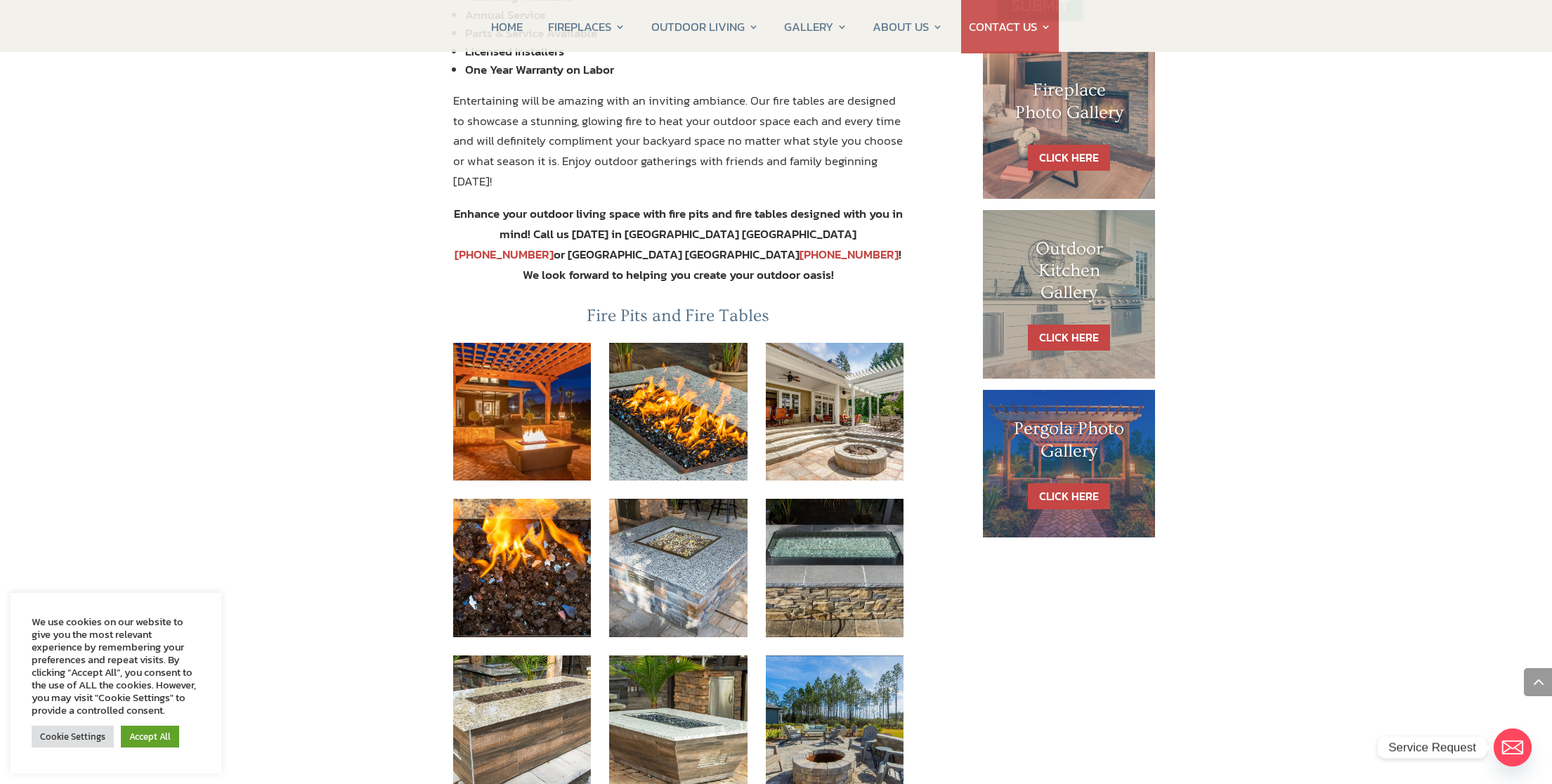
click at [1068, 460] on h1 "Pergola Photo Gallery" at bounding box center [1069, 443] width 117 height 51
click at [1074, 489] on link "CLICK HERE" at bounding box center [1069, 496] width 82 height 26
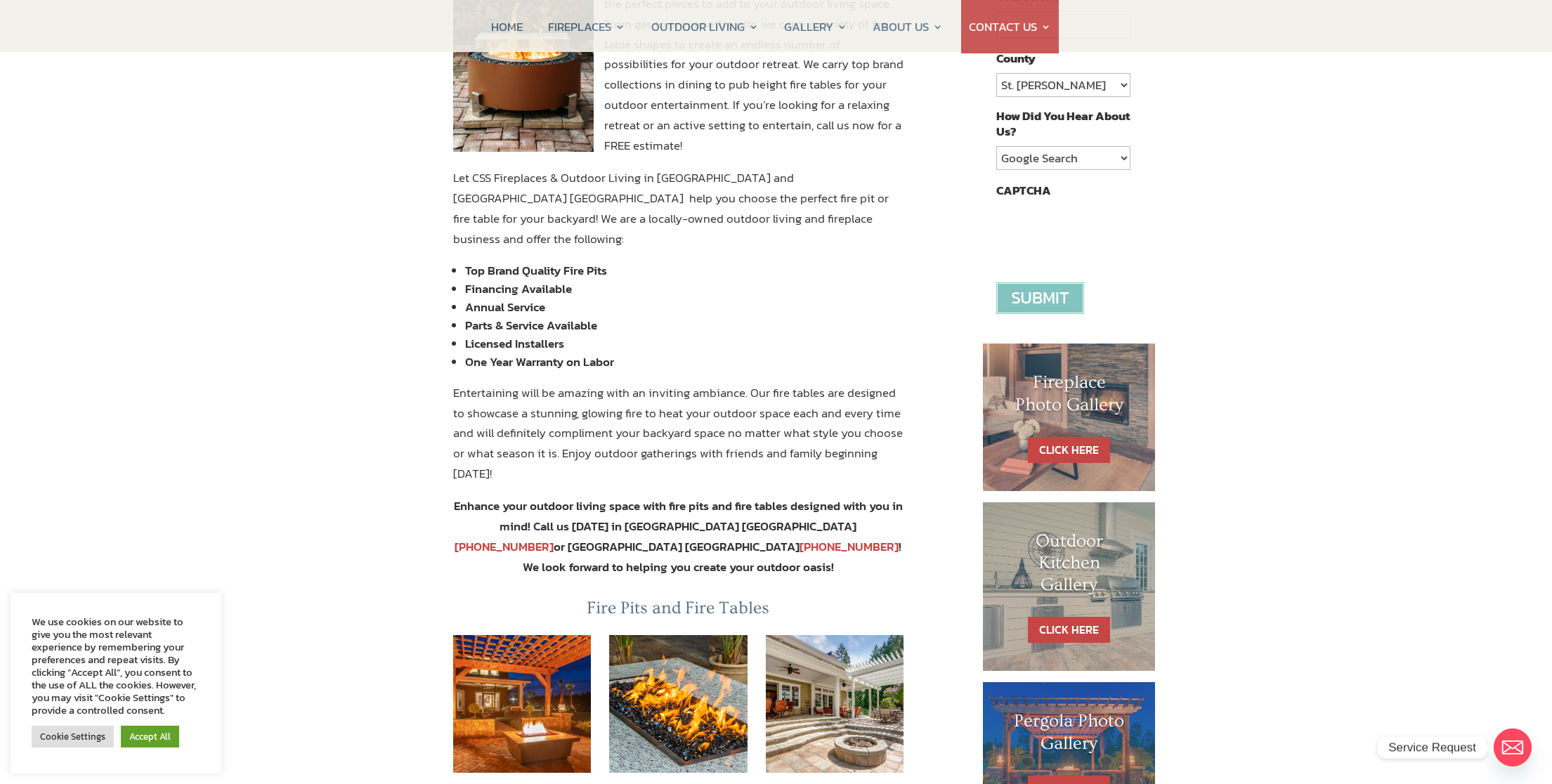
scroll to position [0, 0]
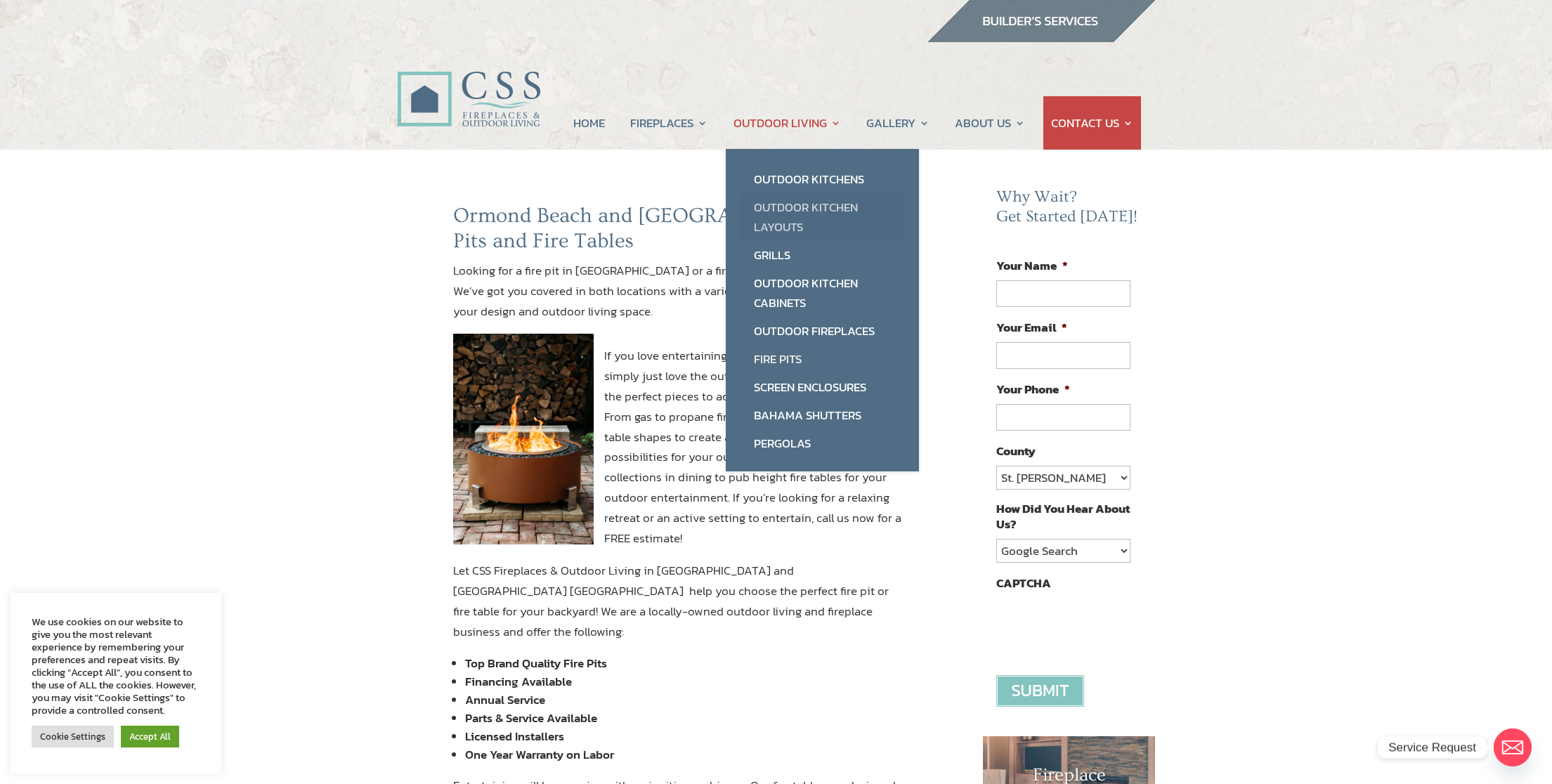
click at [774, 212] on link "Outdoor Kitchen Layouts" at bounding box center [822, 217] width 165 height 48
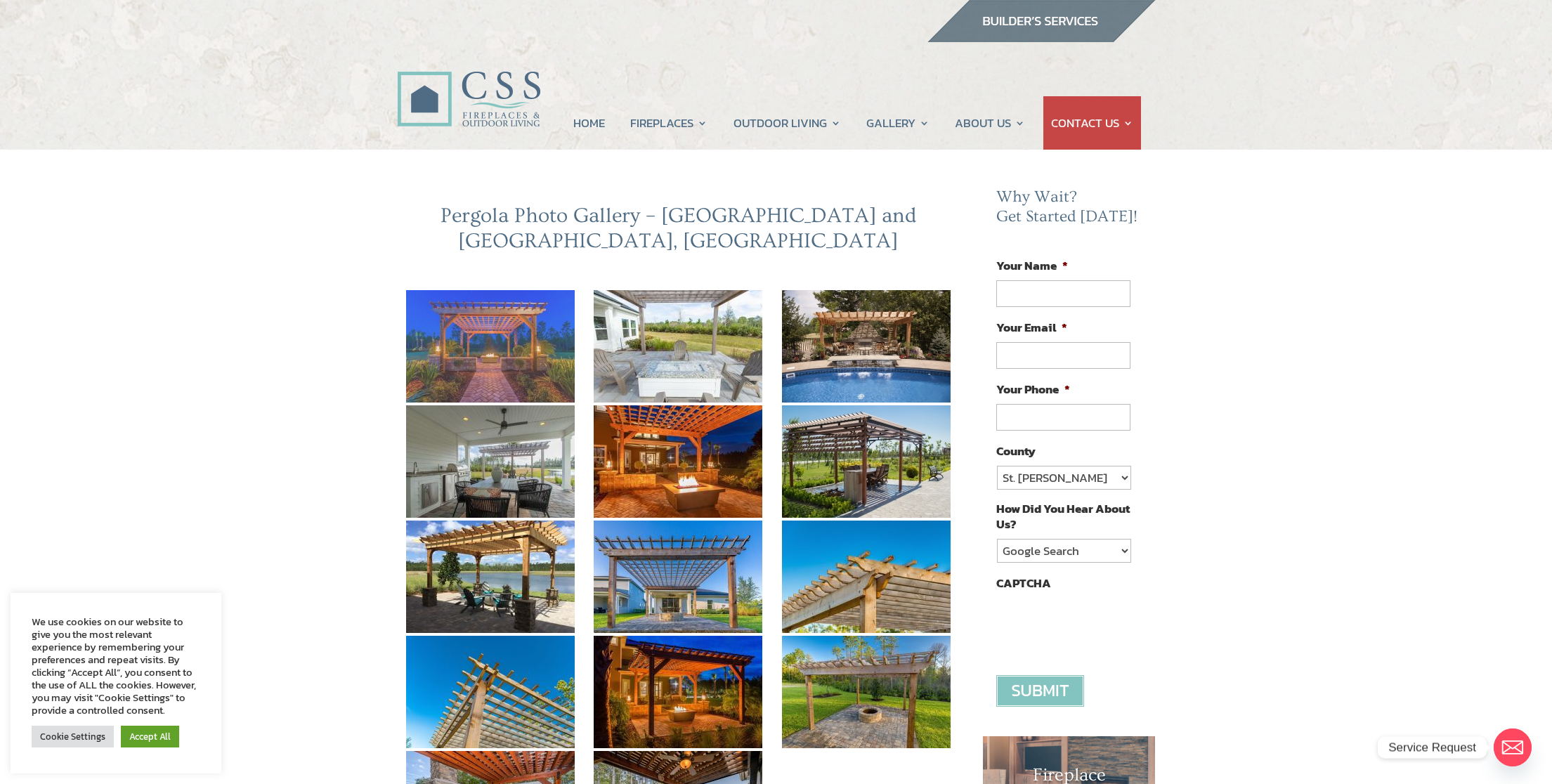
click at [491, 334] on img at bounding box center [490, 346] width 169 height 113
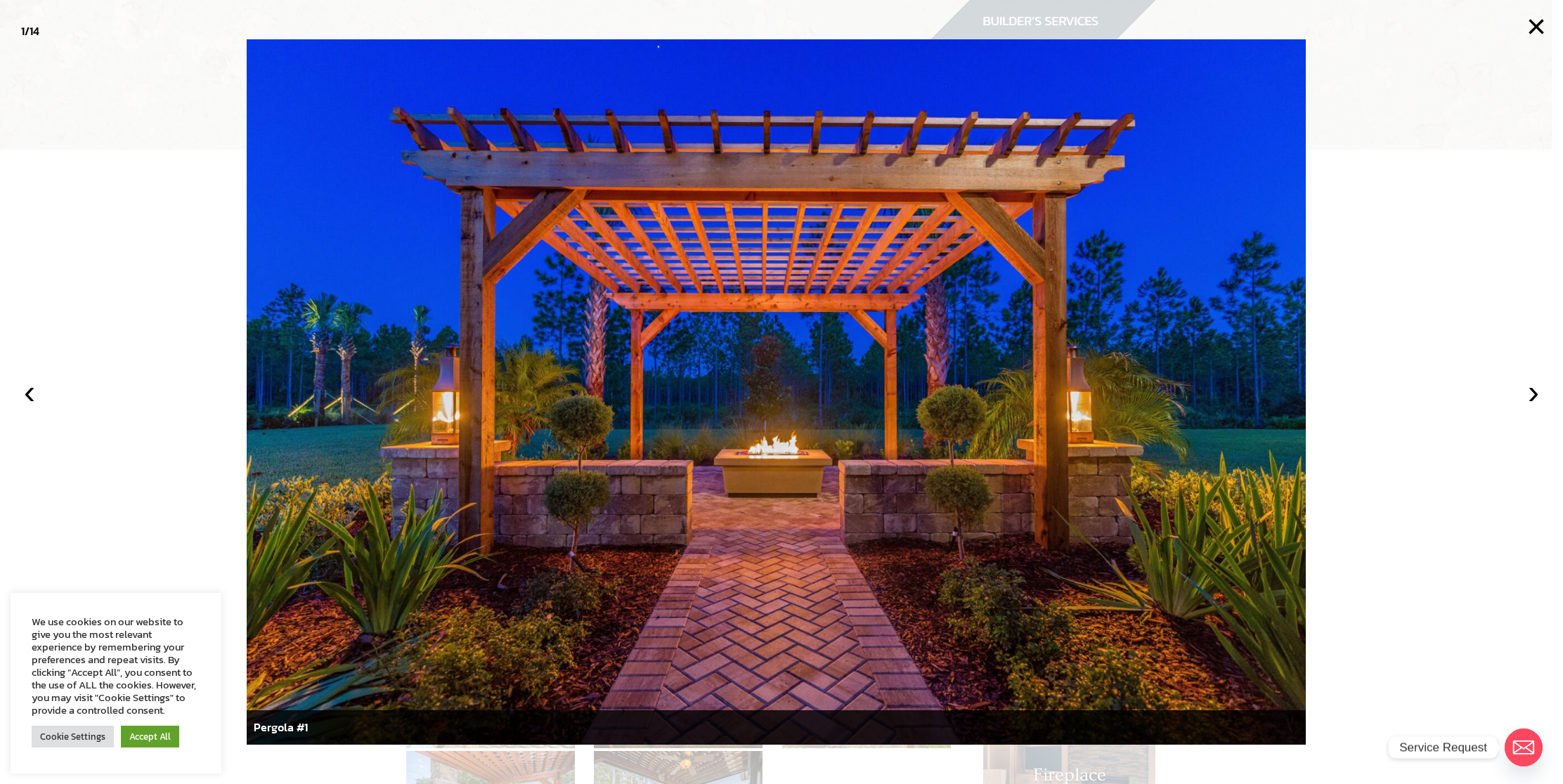
click at [1215, 423] on img at bounding box center [776, 391] width 1059 height 705
click at [1531, 389] on button "›" at bounding box center [1533, 392] width 31 height 31
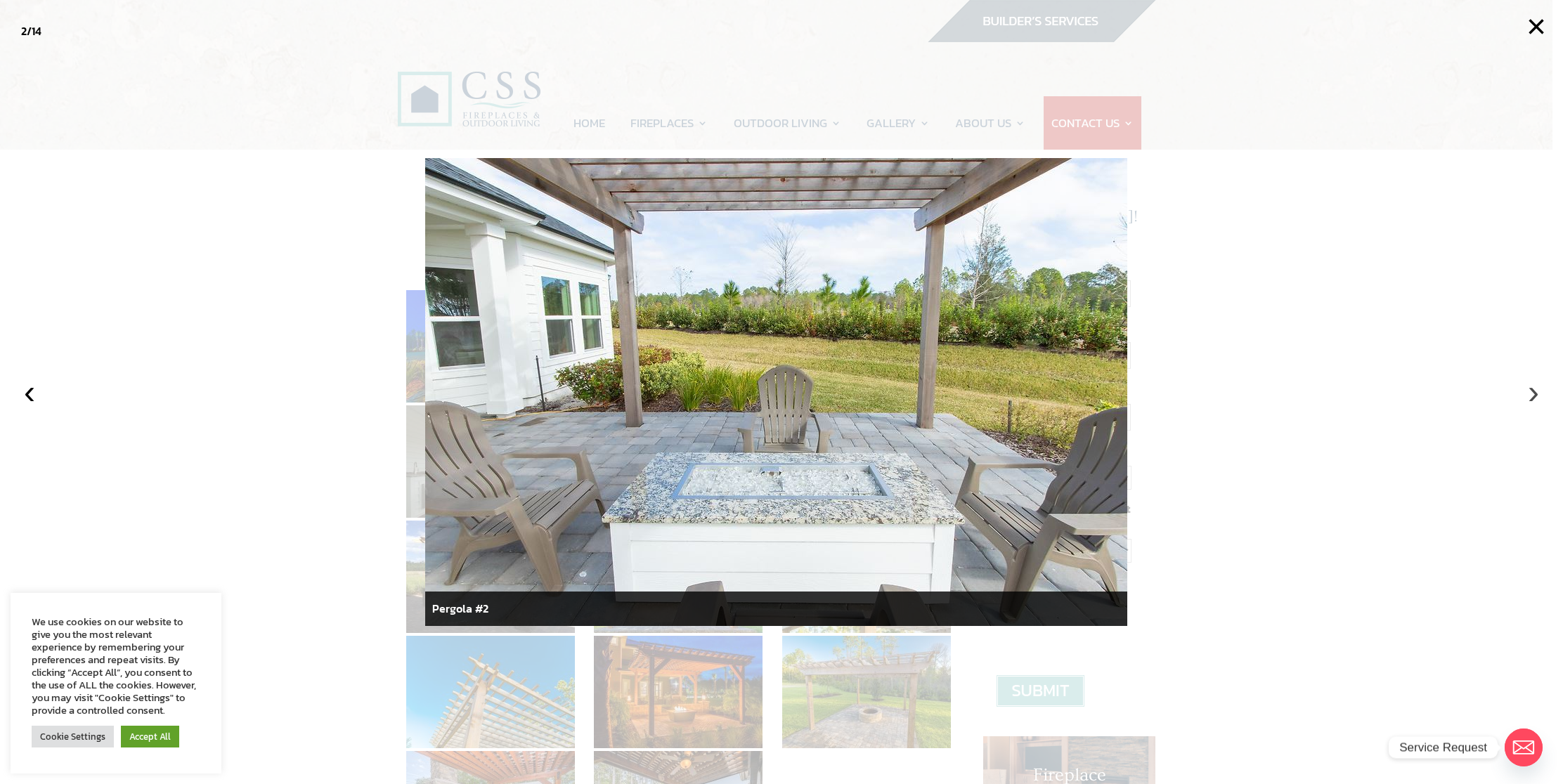
click at [1531, 389] on button "›" at bounding box center [1533, 392] width 31 height 31
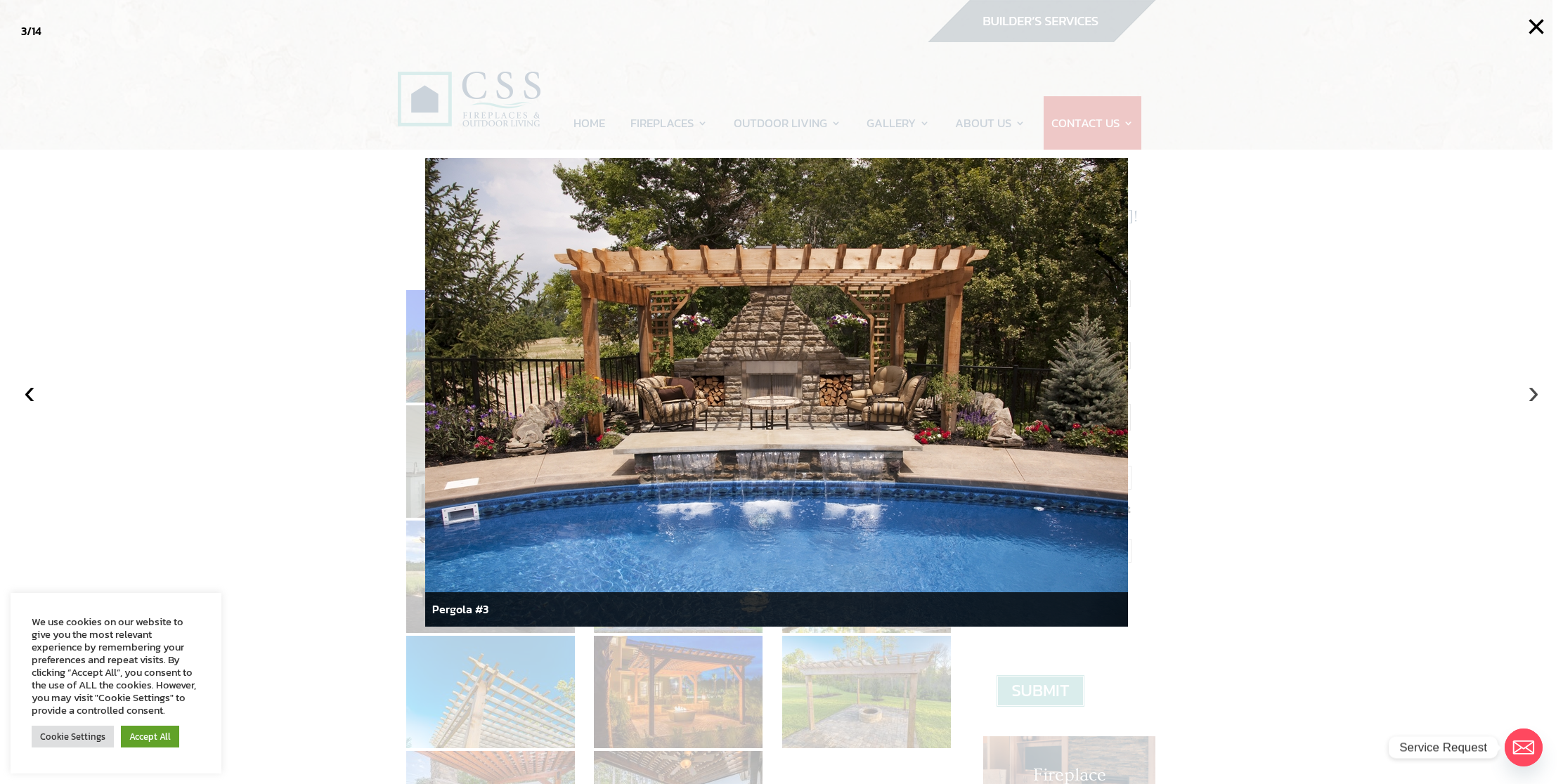
click at [1531, 389] on button "›" at bounding box center [1533, 392] width 31 height 31
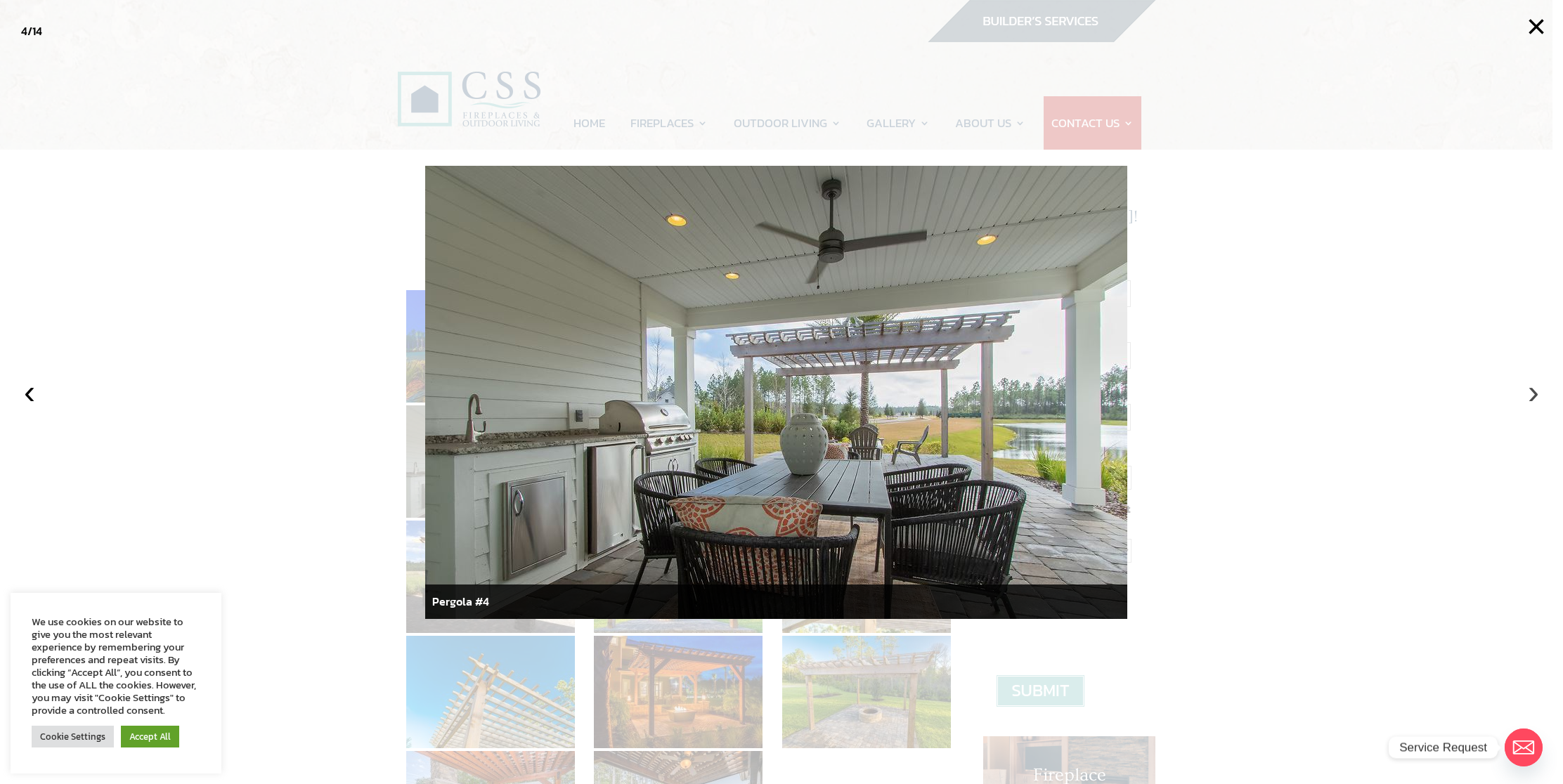
click at [1531, 389] on button "›" at bounding box center [1533, 392] width 31 height 31
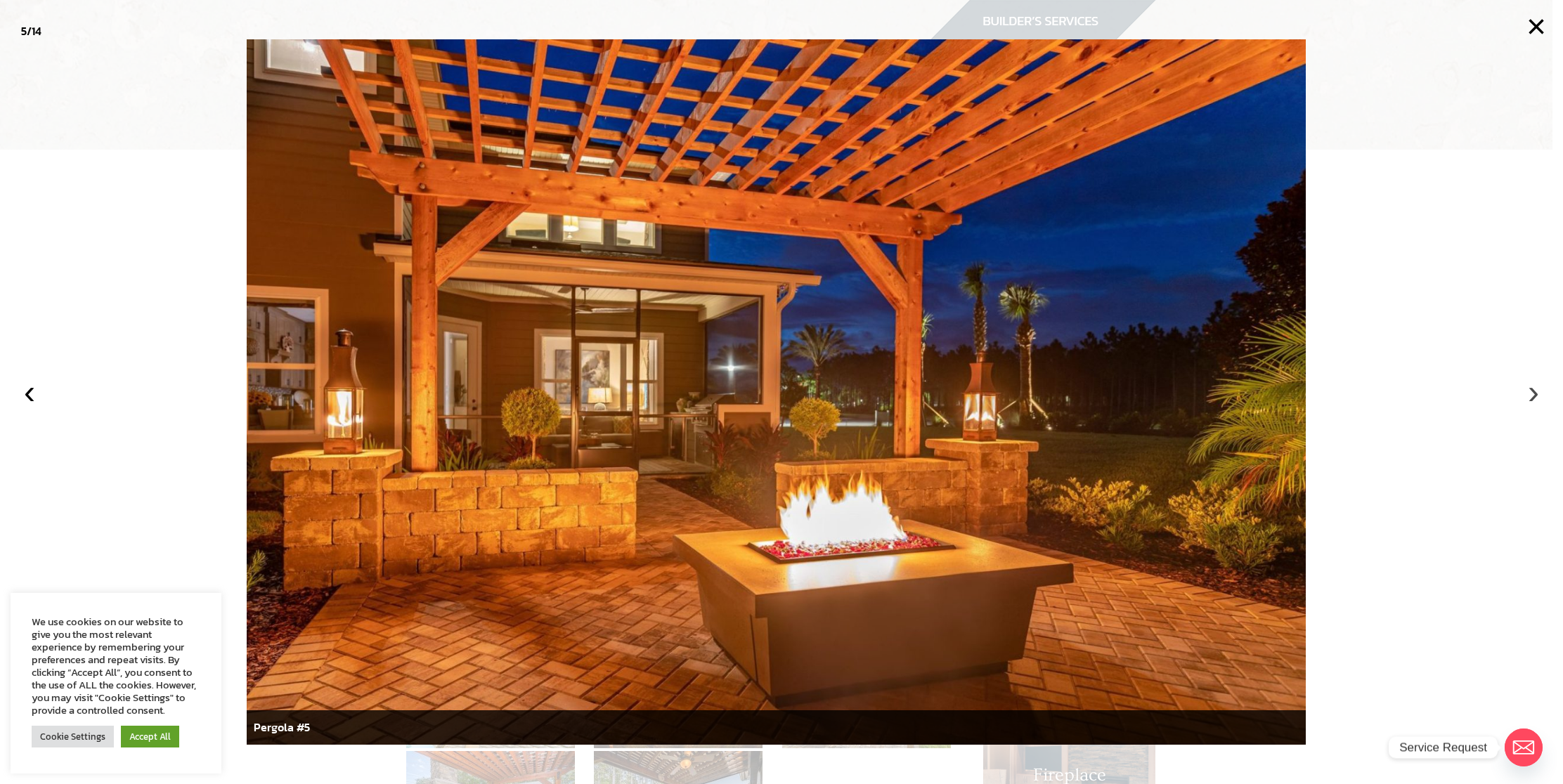
click at [1531, 389] on button "›" at bounding box center [1533, 392] width 31 height 31
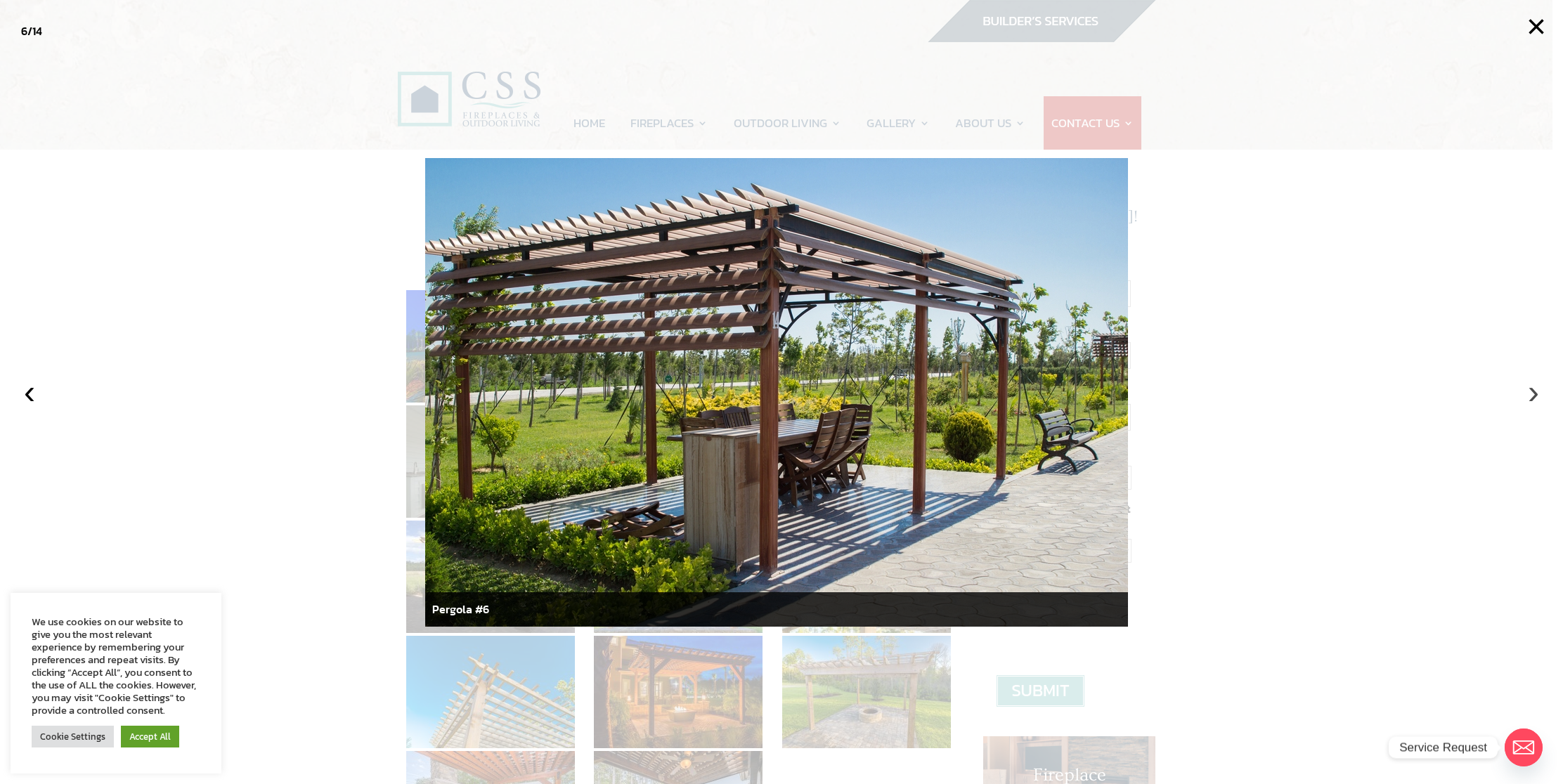
click at [1531, 389] on button "›" at bounding box center [1533, 392] width 31 height 31
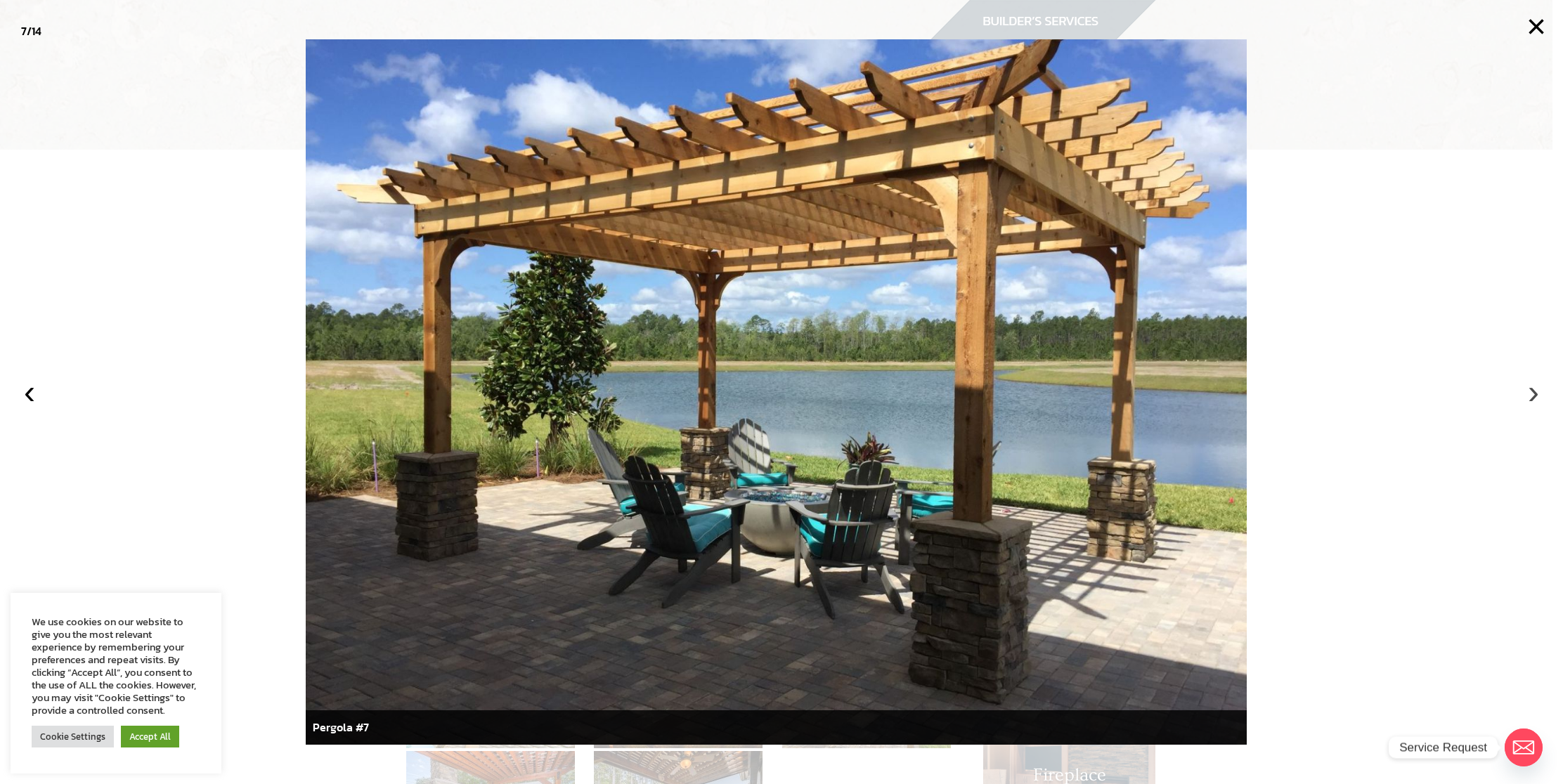
click at [1531, 389] on button "›" at bounding box center [1533, 392] width 31 height 31
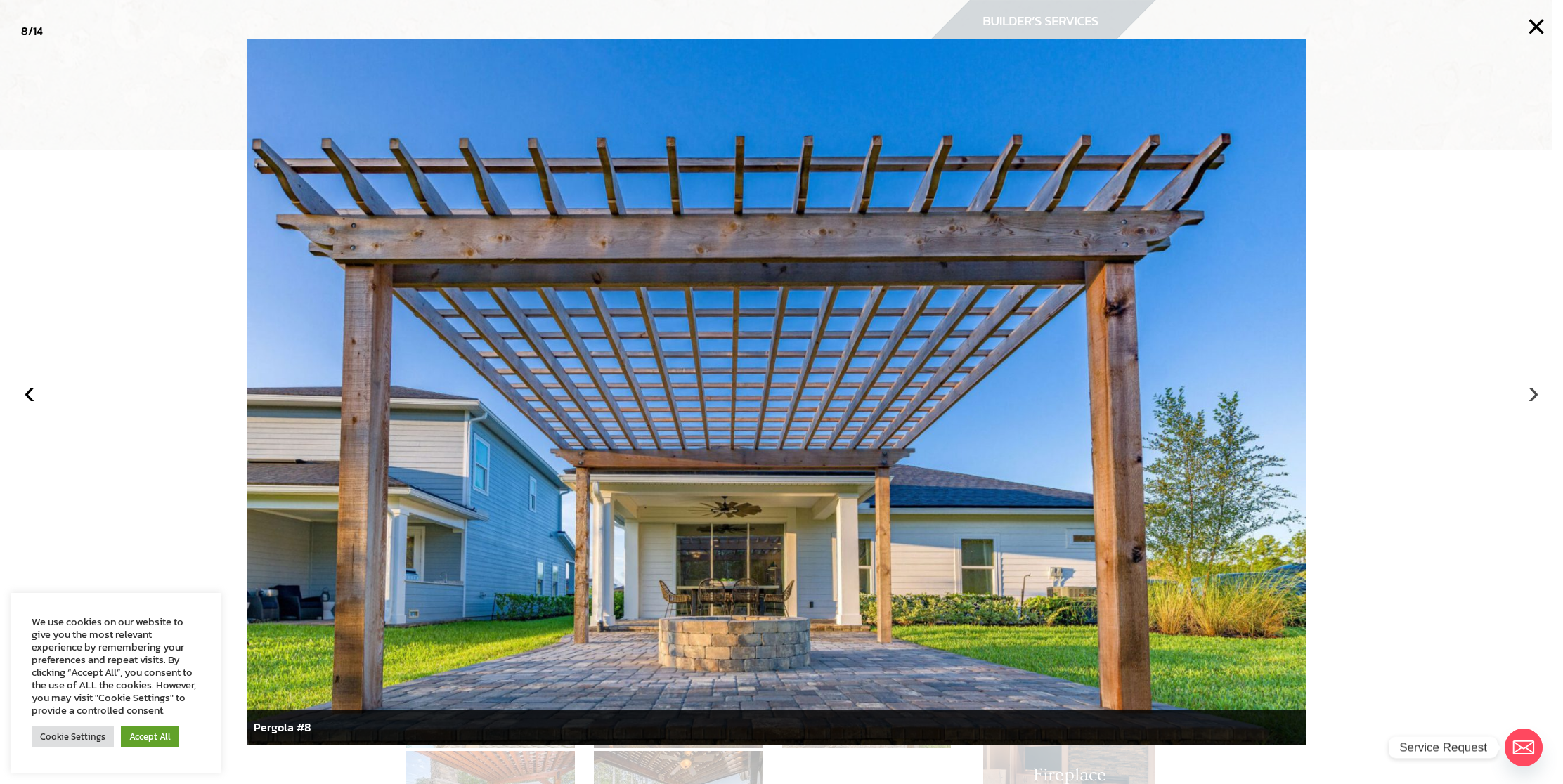
click at [1531, 389] on button "›" at bounding box center [1533, 392] width 31 height 31
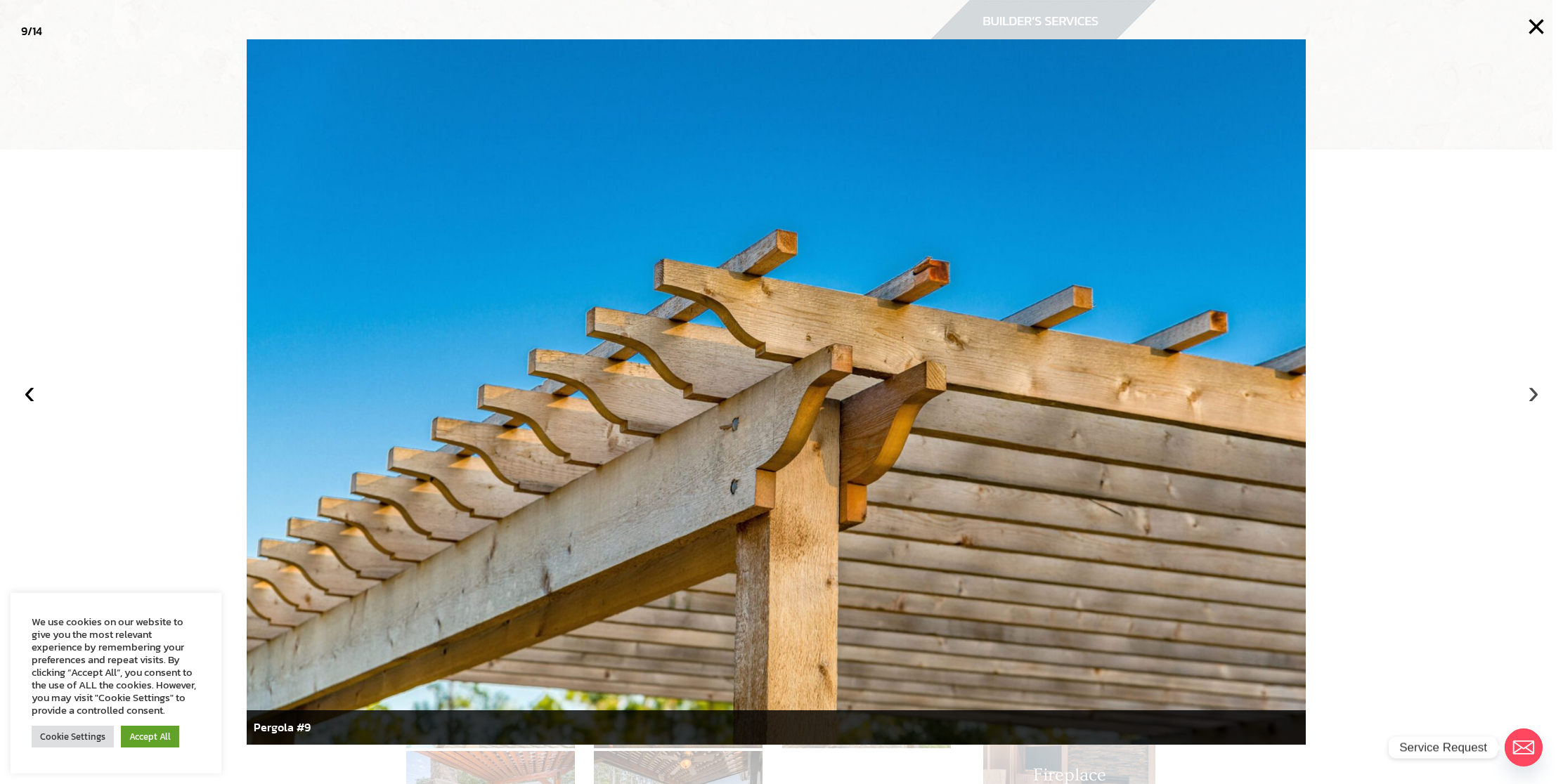
click at [1531, 389] on button "›" at bounding box center [1533, 392] width 31 height 31
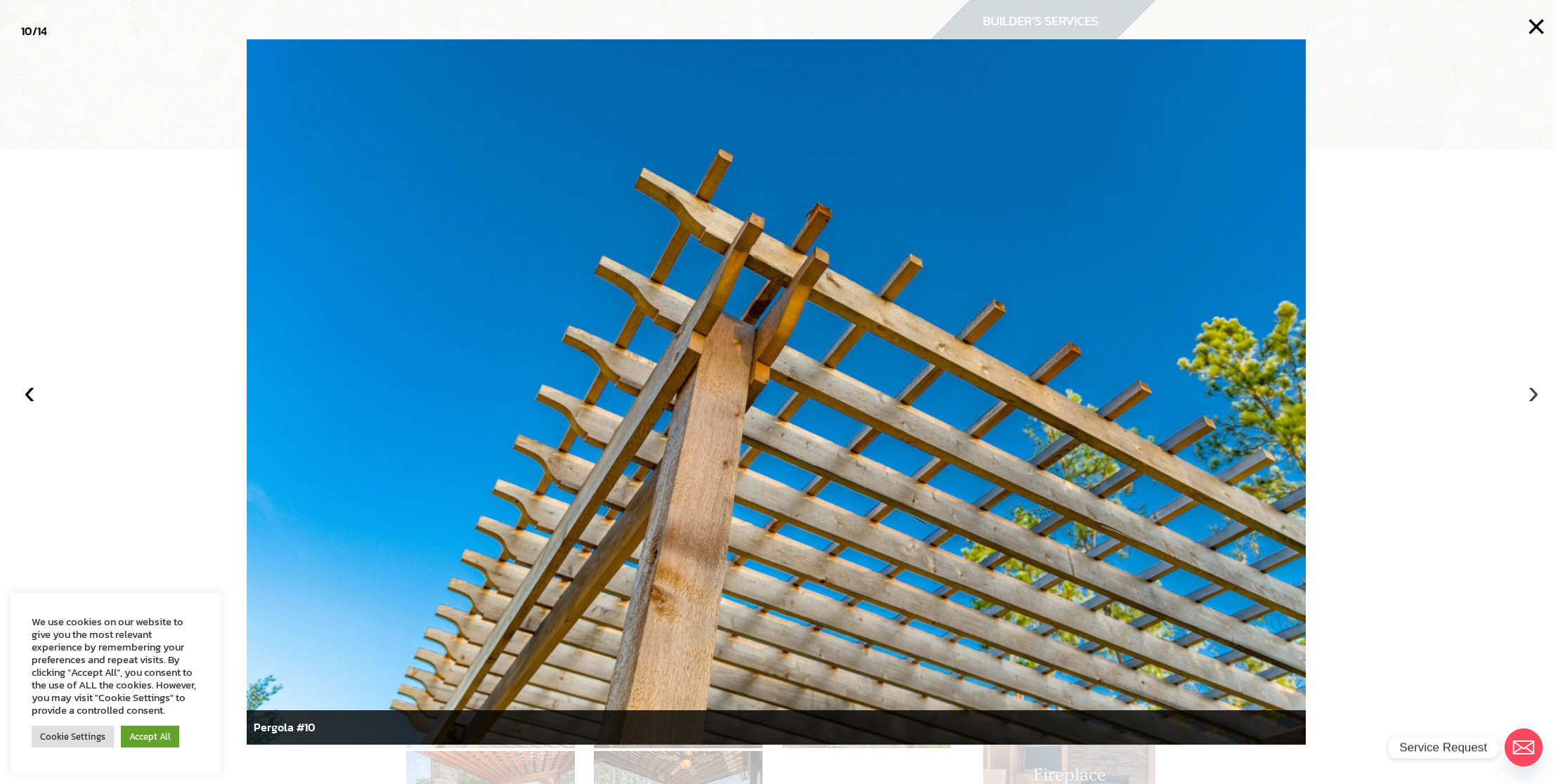
click at [1531, 389] on button "›" at bounding box center [1533, 392] width 31 height 31
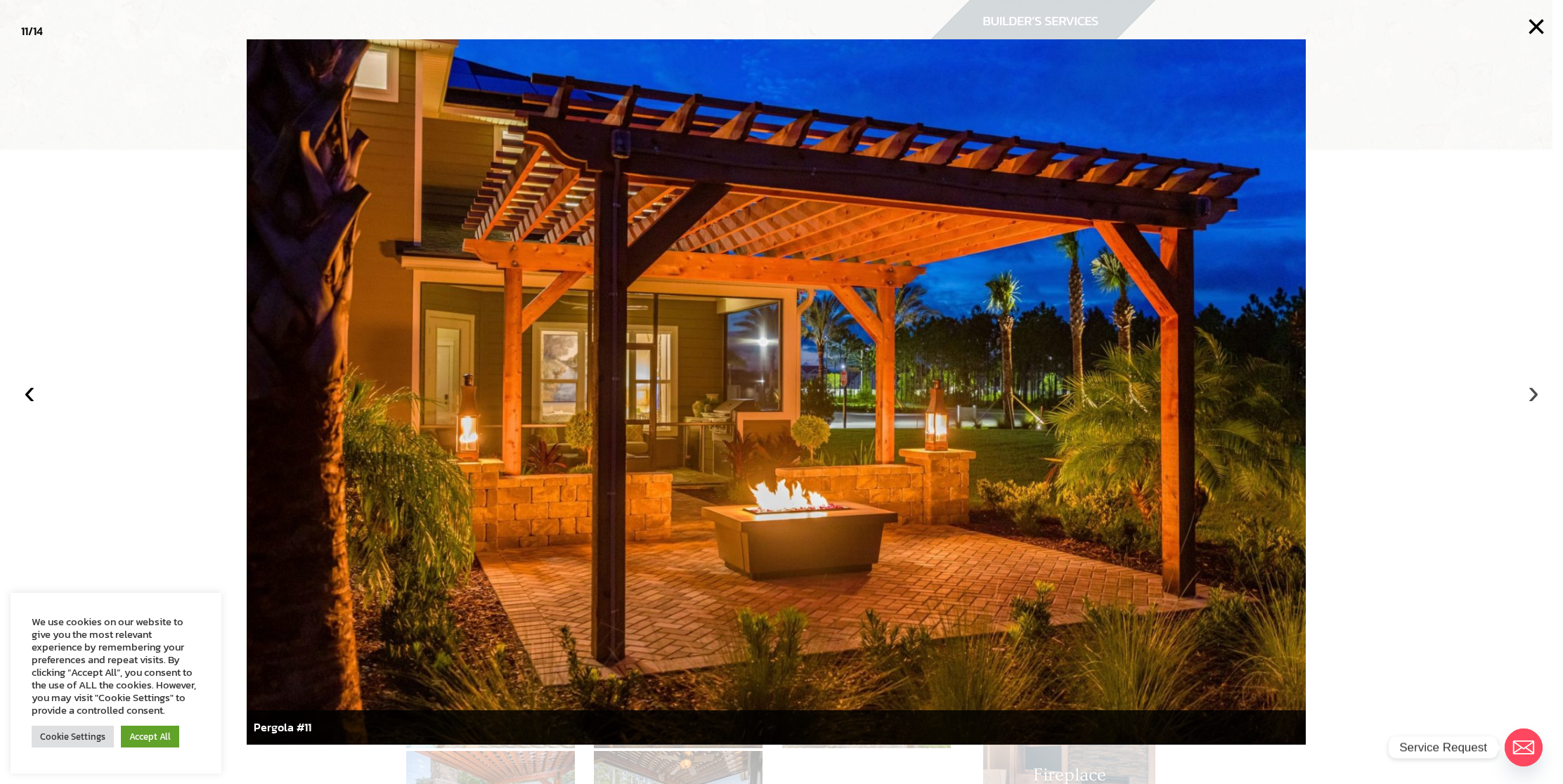
click at [1531, 389] on button "›" at bounding box center [1533, 392] width 31 height 31
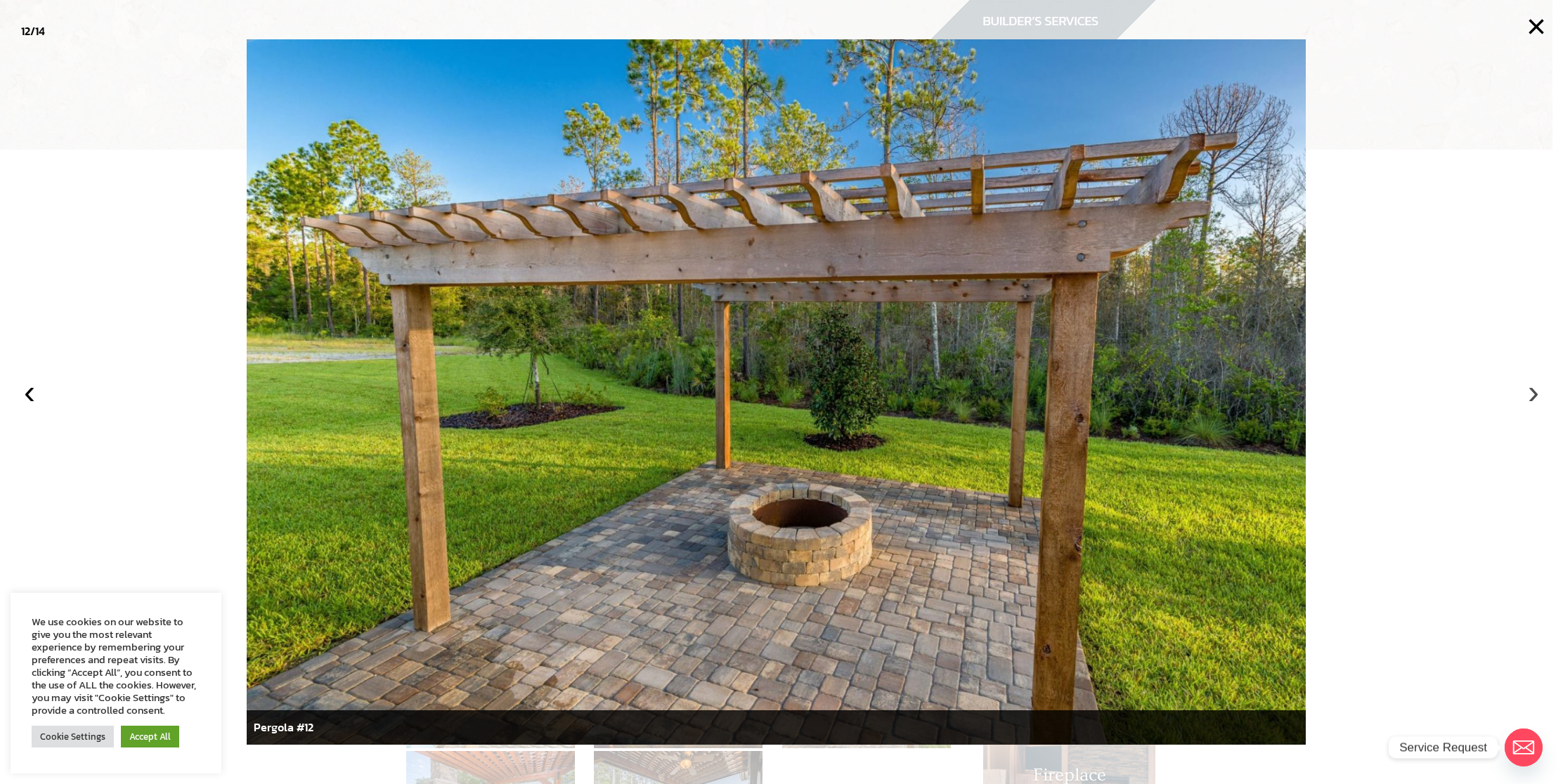
click at [1531, 389] on button "›" at bounding box center [1533, 392] width 31 height 31
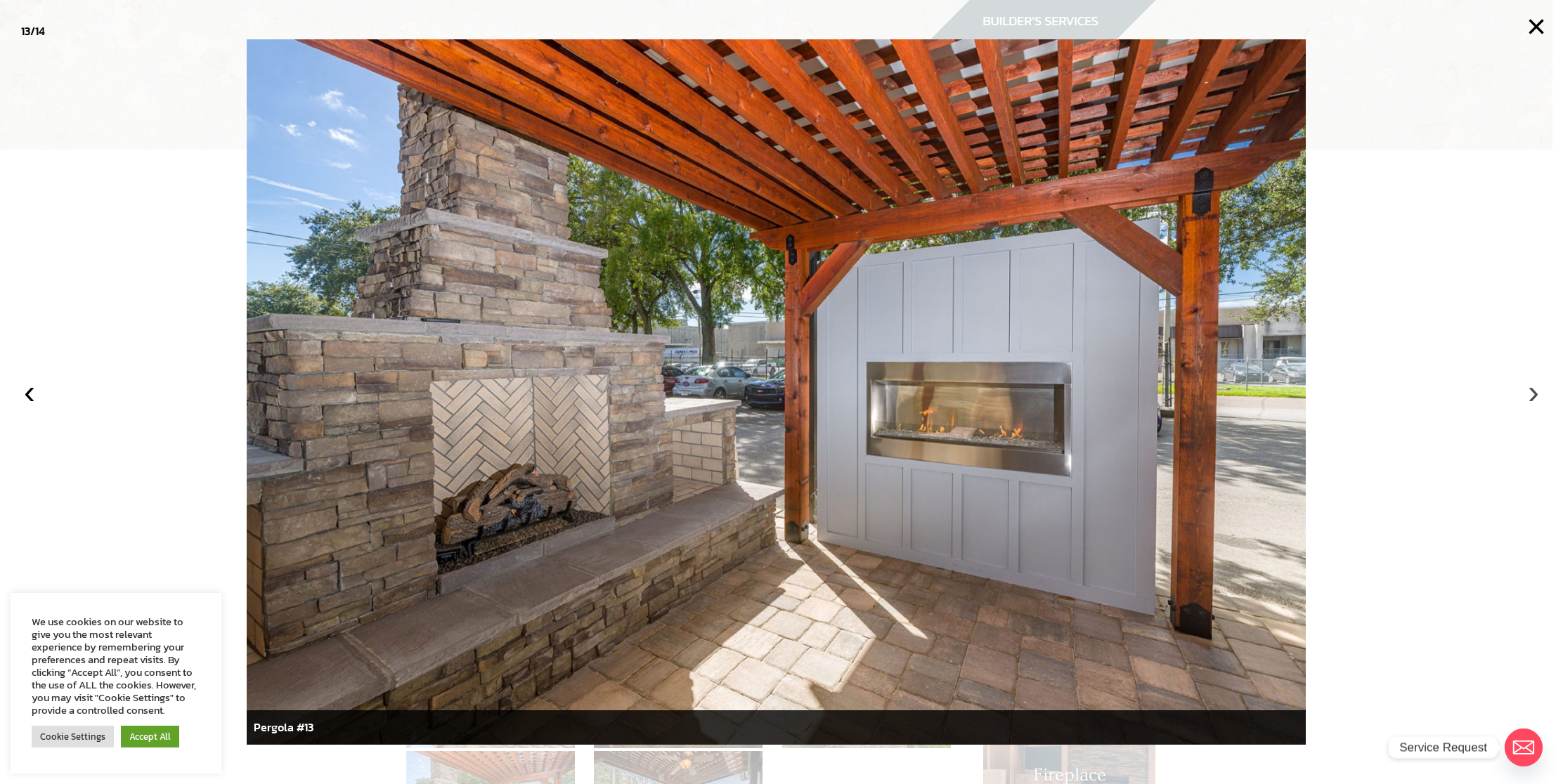
click at [1531, 389] on button "›" at bounding box center [1533, 392] width 31 height 31
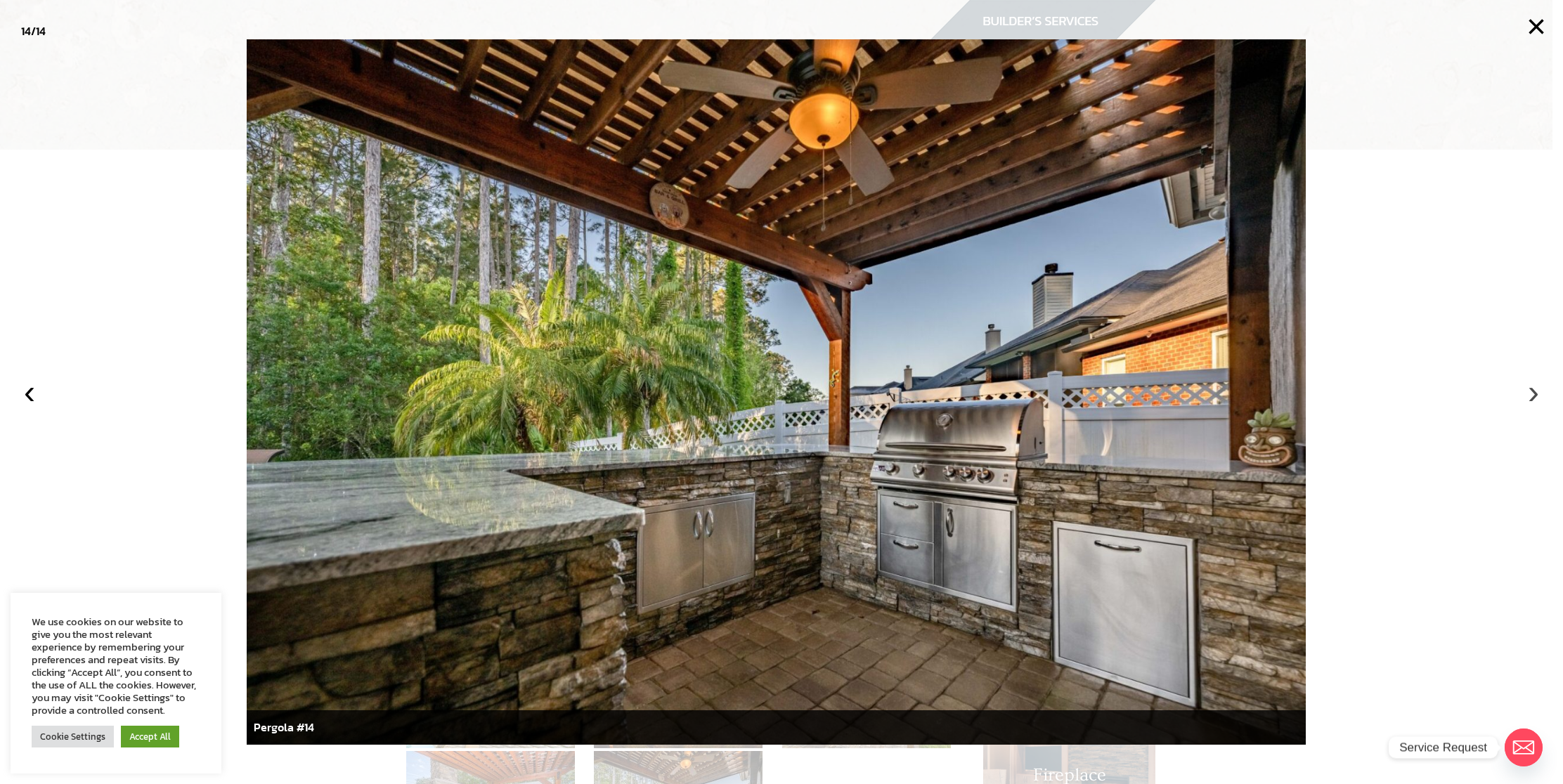
click at [1531, 389] on button "›" at bounding box center [1533, 392] width 31 height 31
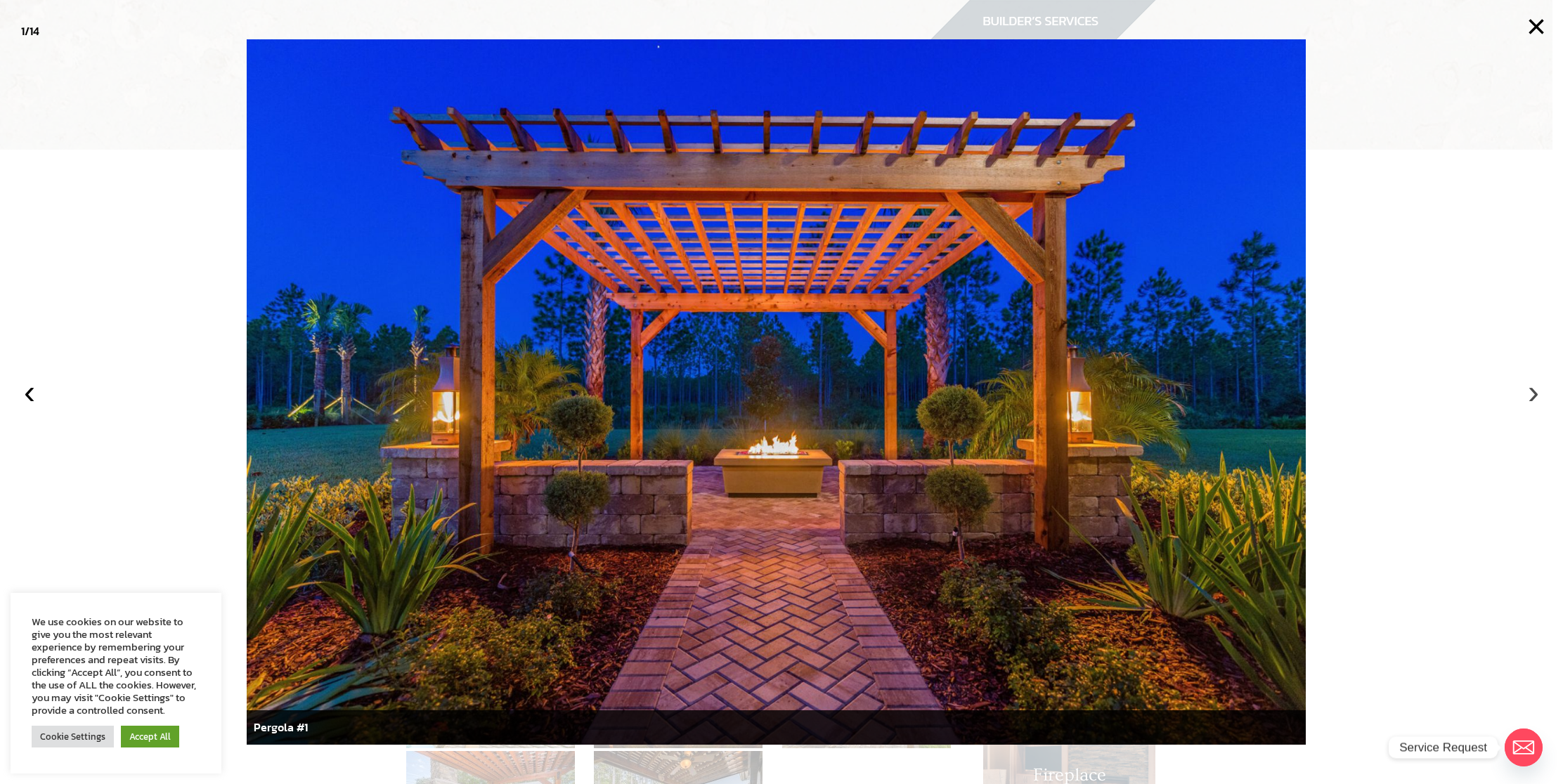
click at [1531, 389] on button "›" at bounding box center [1533, 392] width 31 height 31
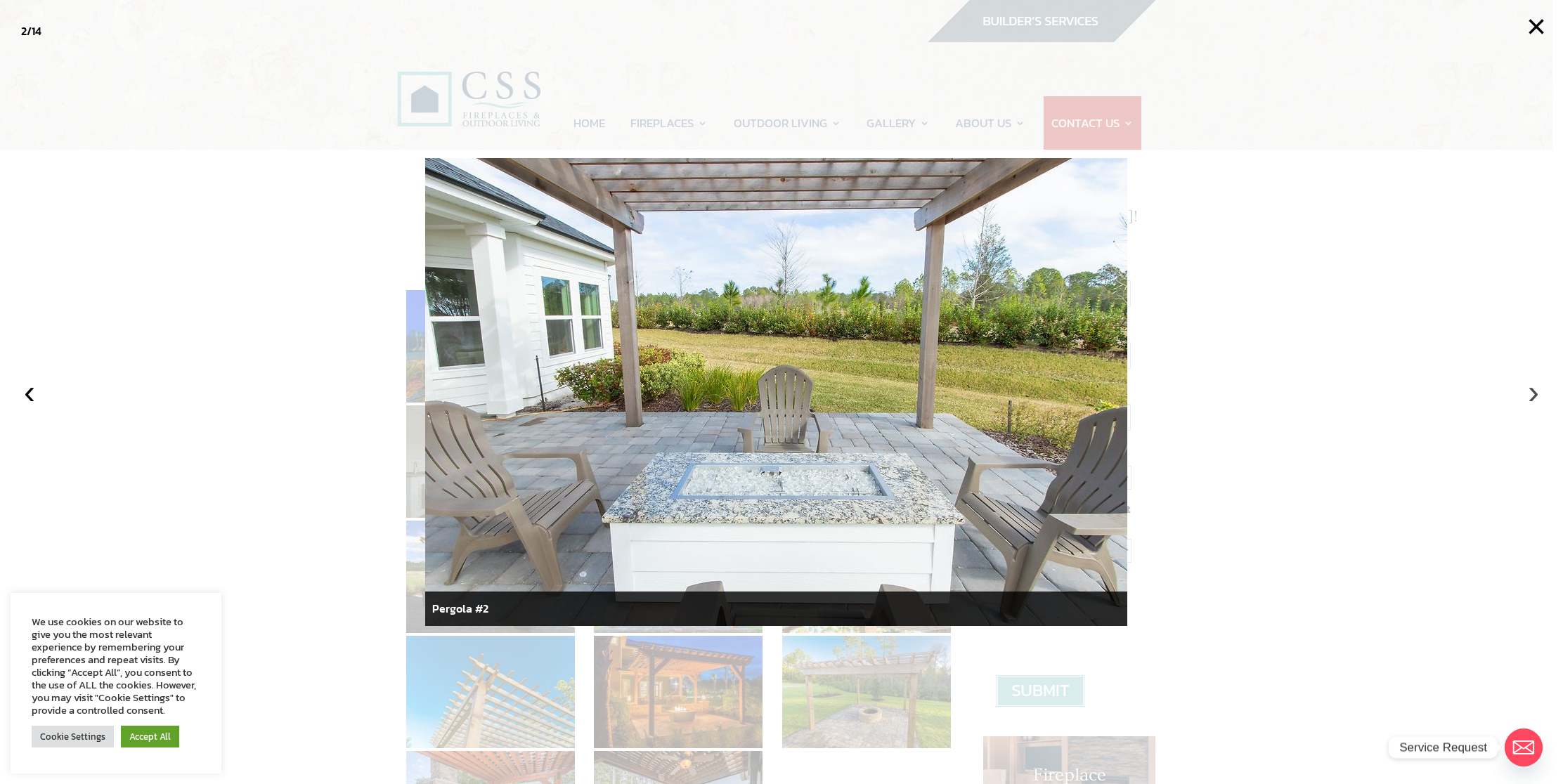
click at [1531, 389] on button "›" at bounding box center [1533, 392] width 31 height 31
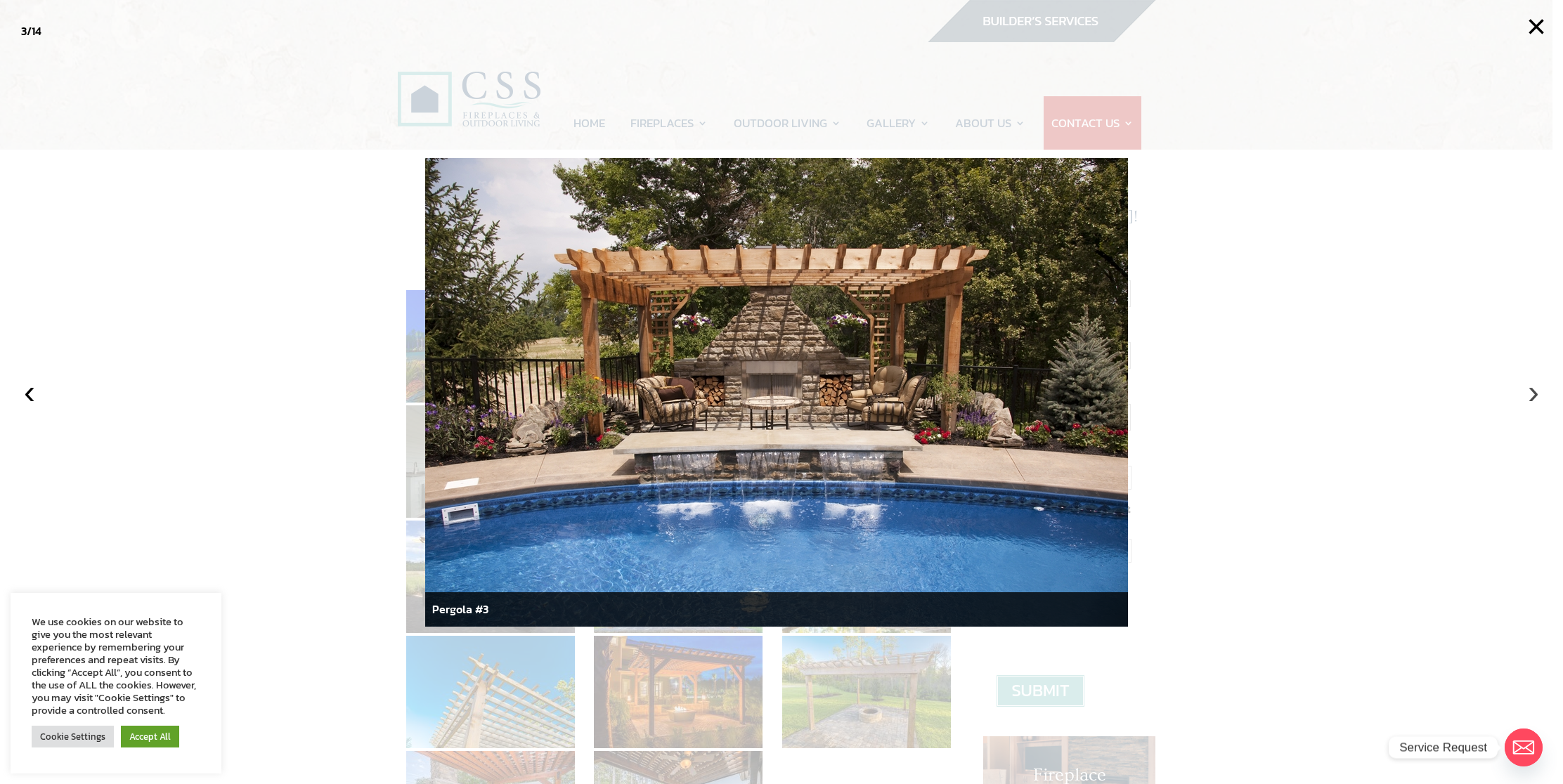
click at [1531, 389] on button "›" at bounding box center [1533, 392] width 31 height 31
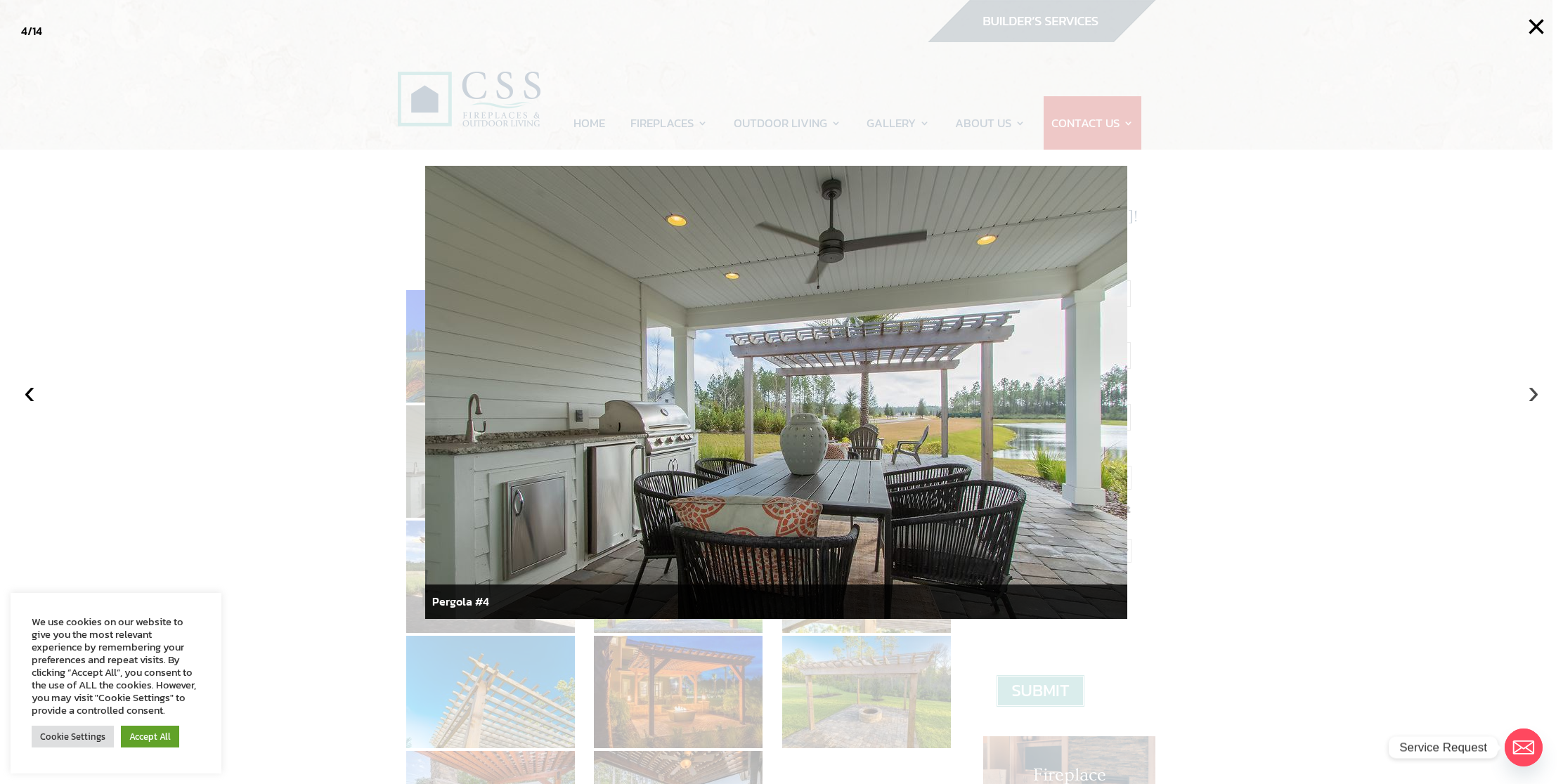
click at [1531, 389] on button "›" at bounding box center [1533, 392] width 31 height 31
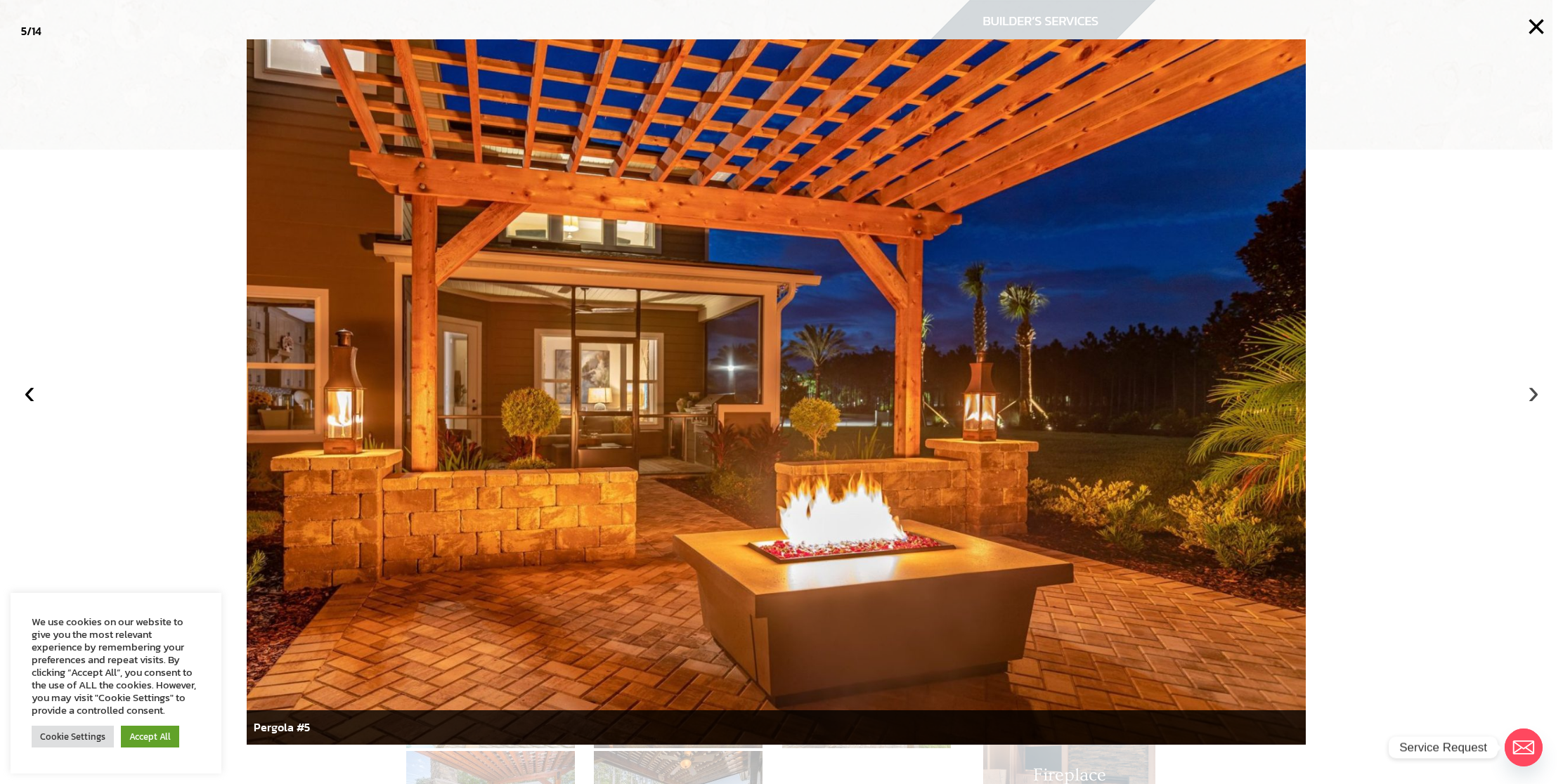
click at [1531, 389] on button "›" at bounding box center [1533, 392] width 31 height 31
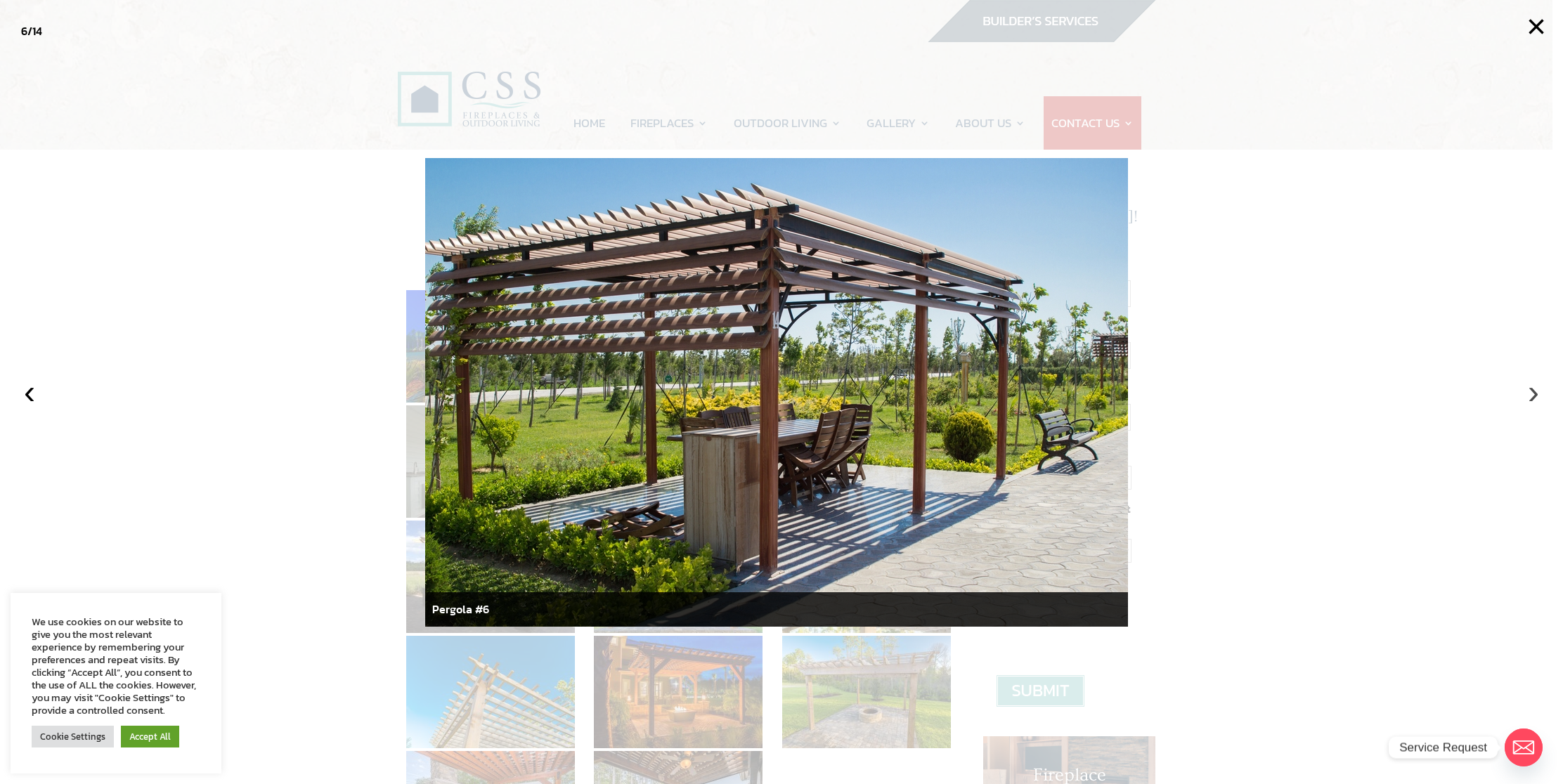
click at [1531, 389] on button "›" at bounding box center [1533, 392] width 31 height 31
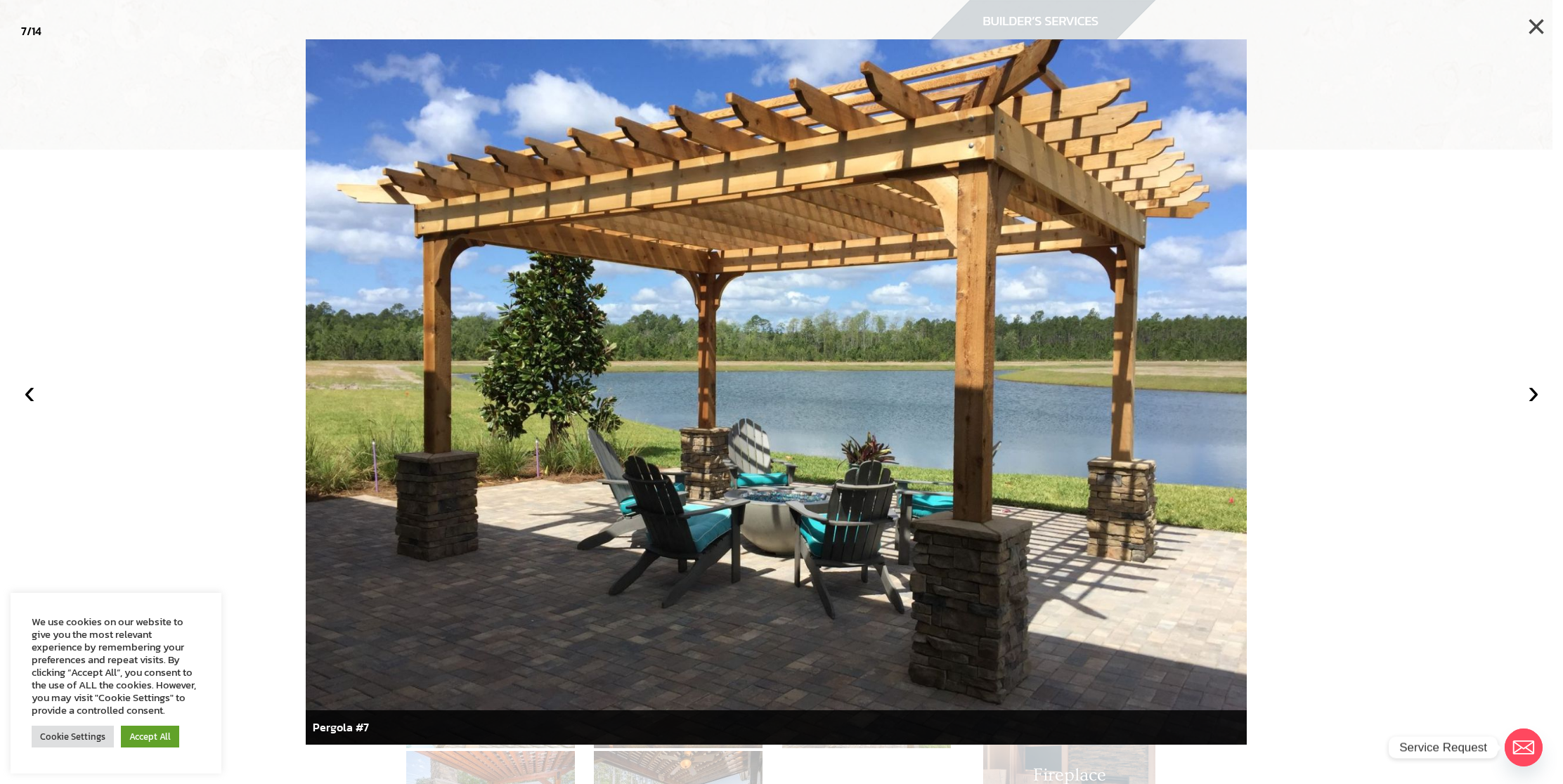
click at [1533, 23] on button "×" at bounding box center [1536, 27] width 31 height 31
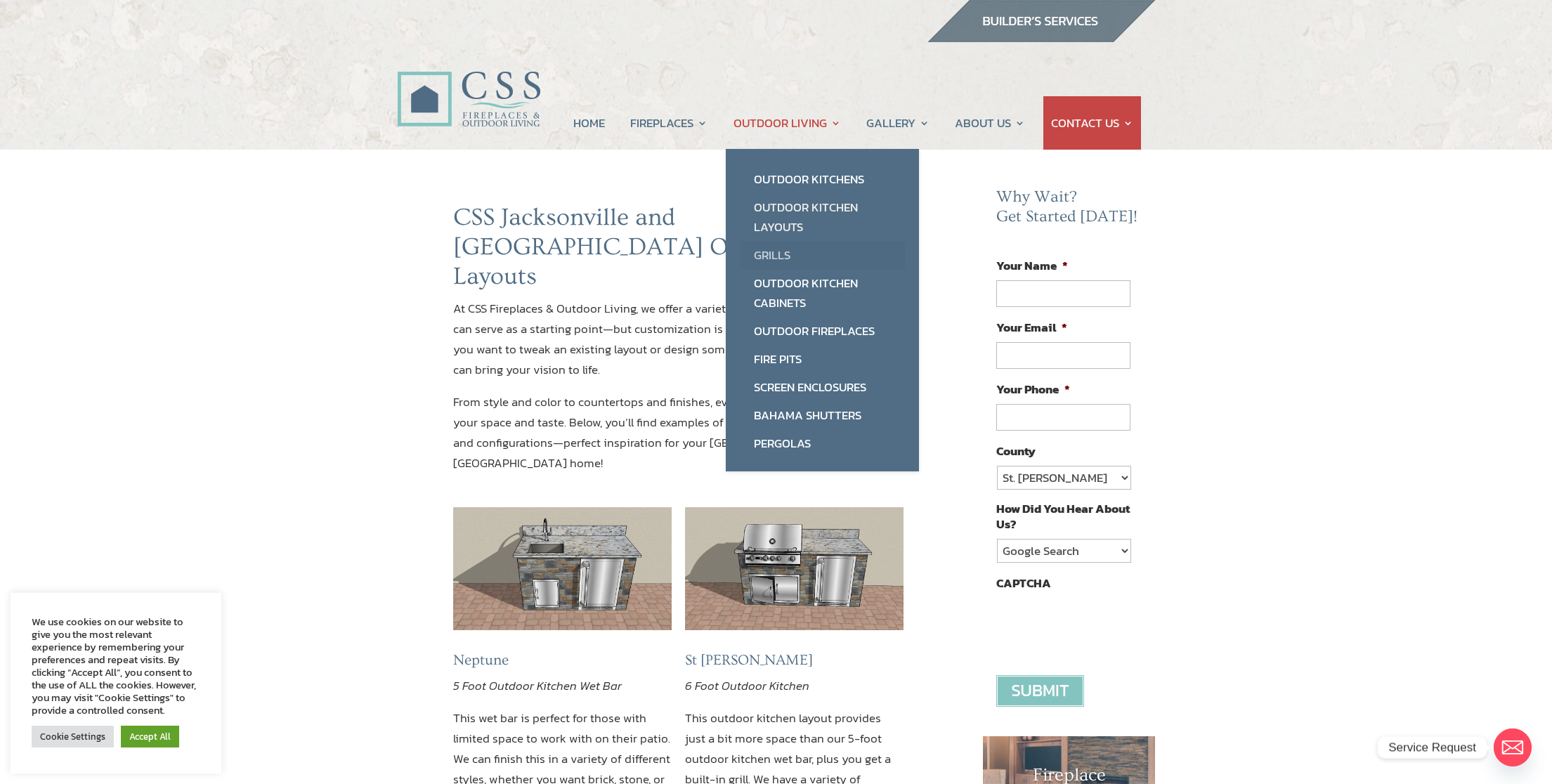
click at [776, 259] on link "Grills" at bounding box center [822, 255] width 165 height 28
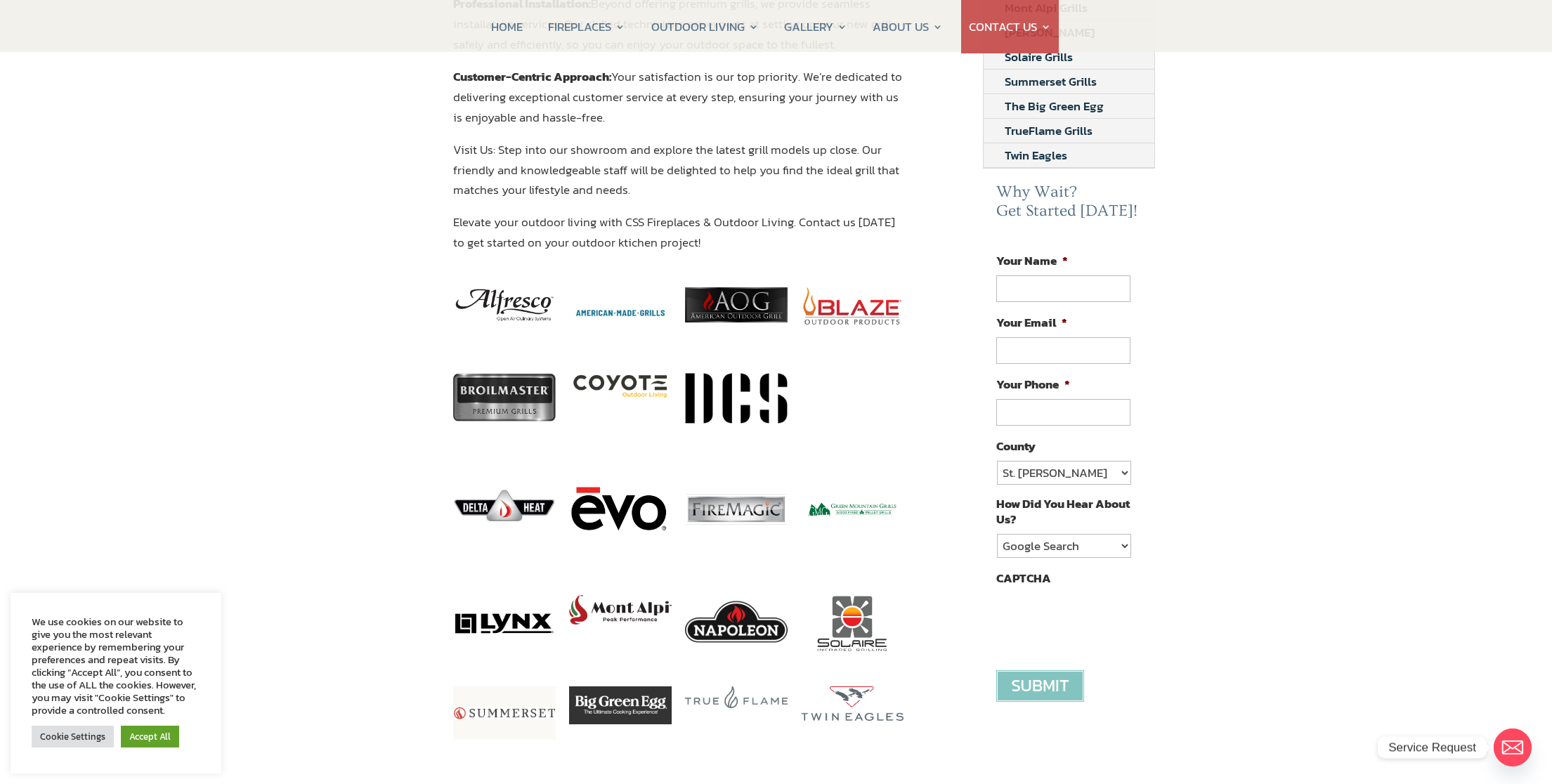
scroll to position [580, 0]
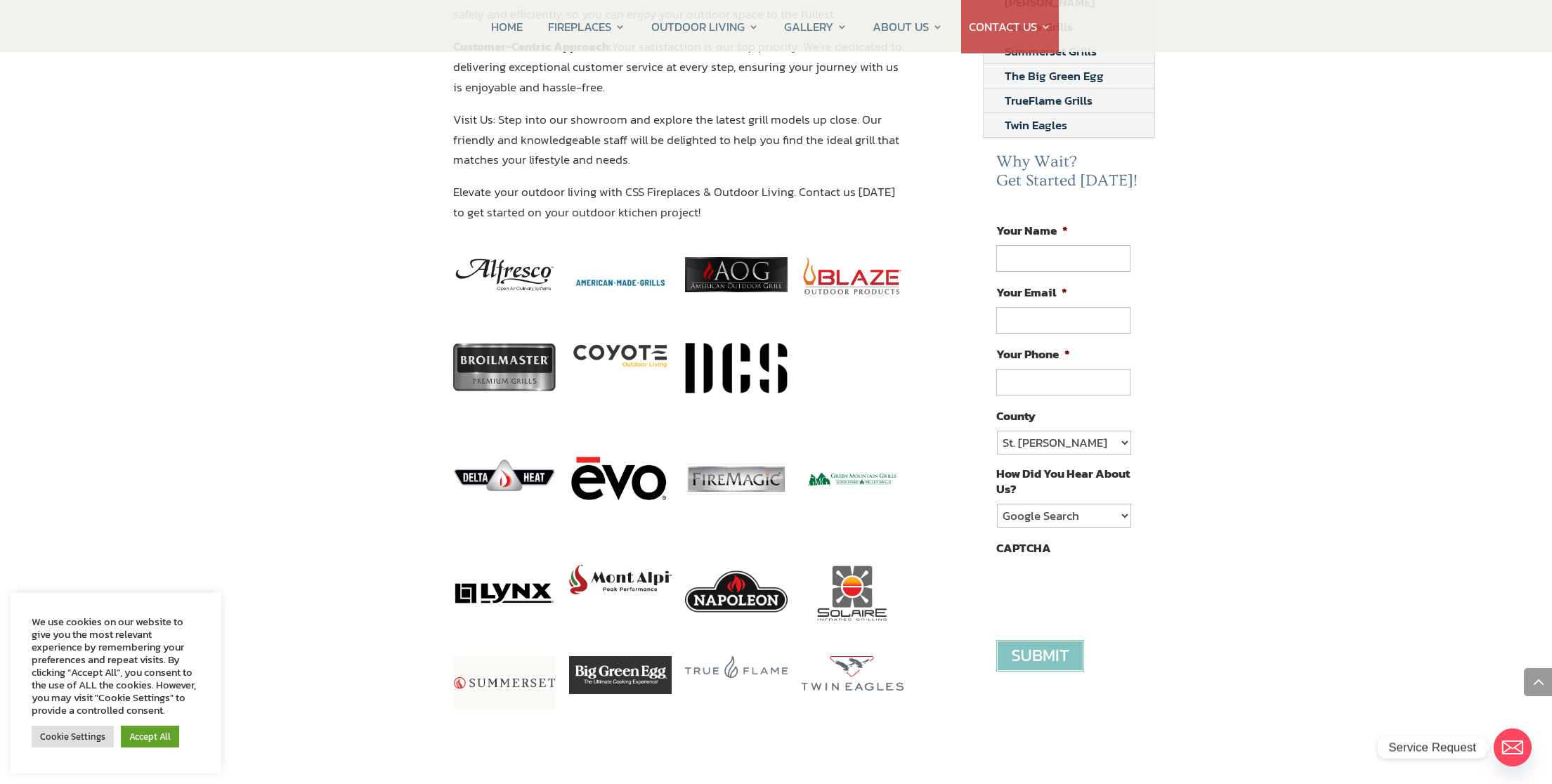
click at [730, 565] on img at bounding box center [736, 591] width 103 height 54
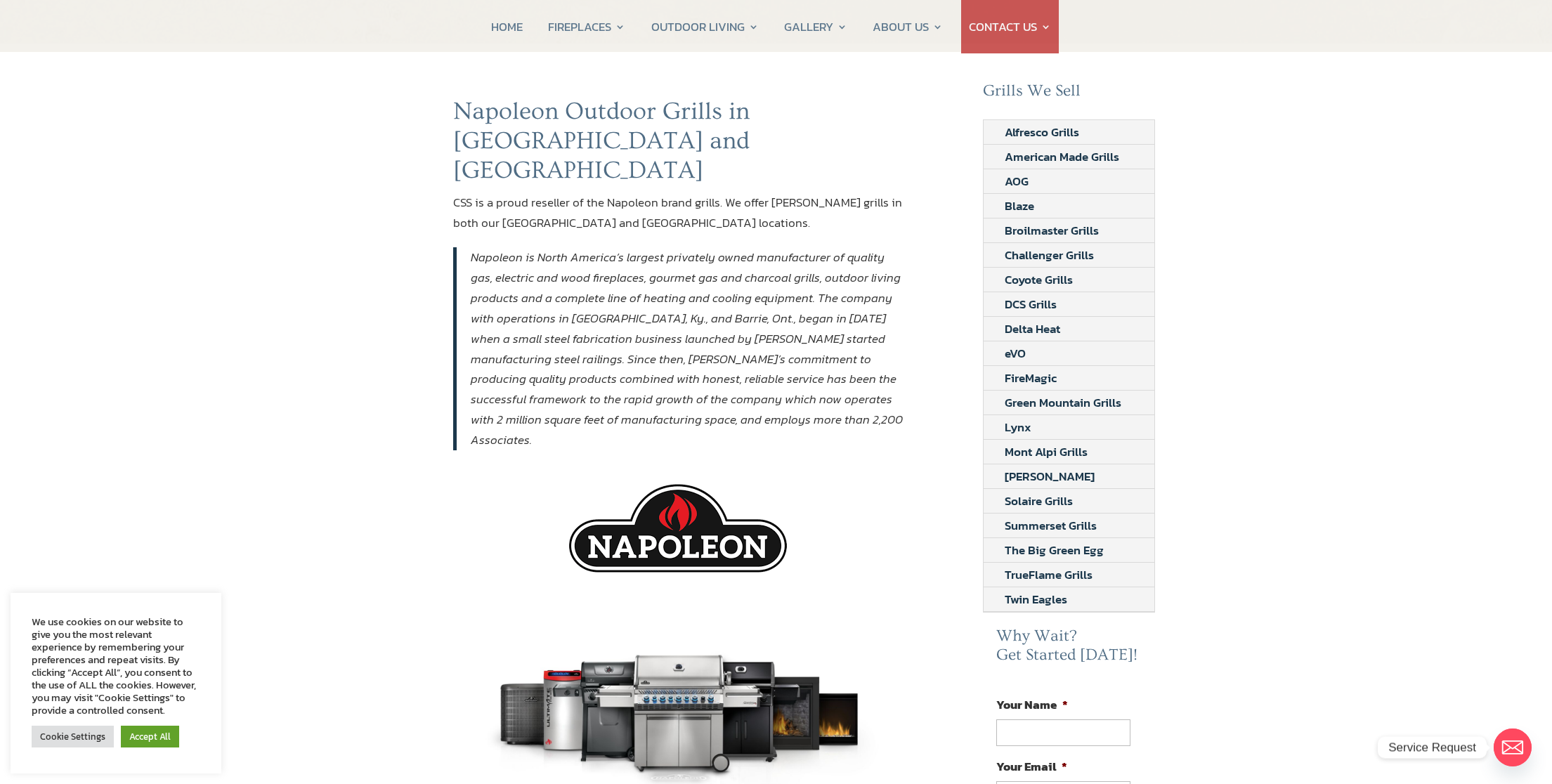
scroll to position [87, 0]
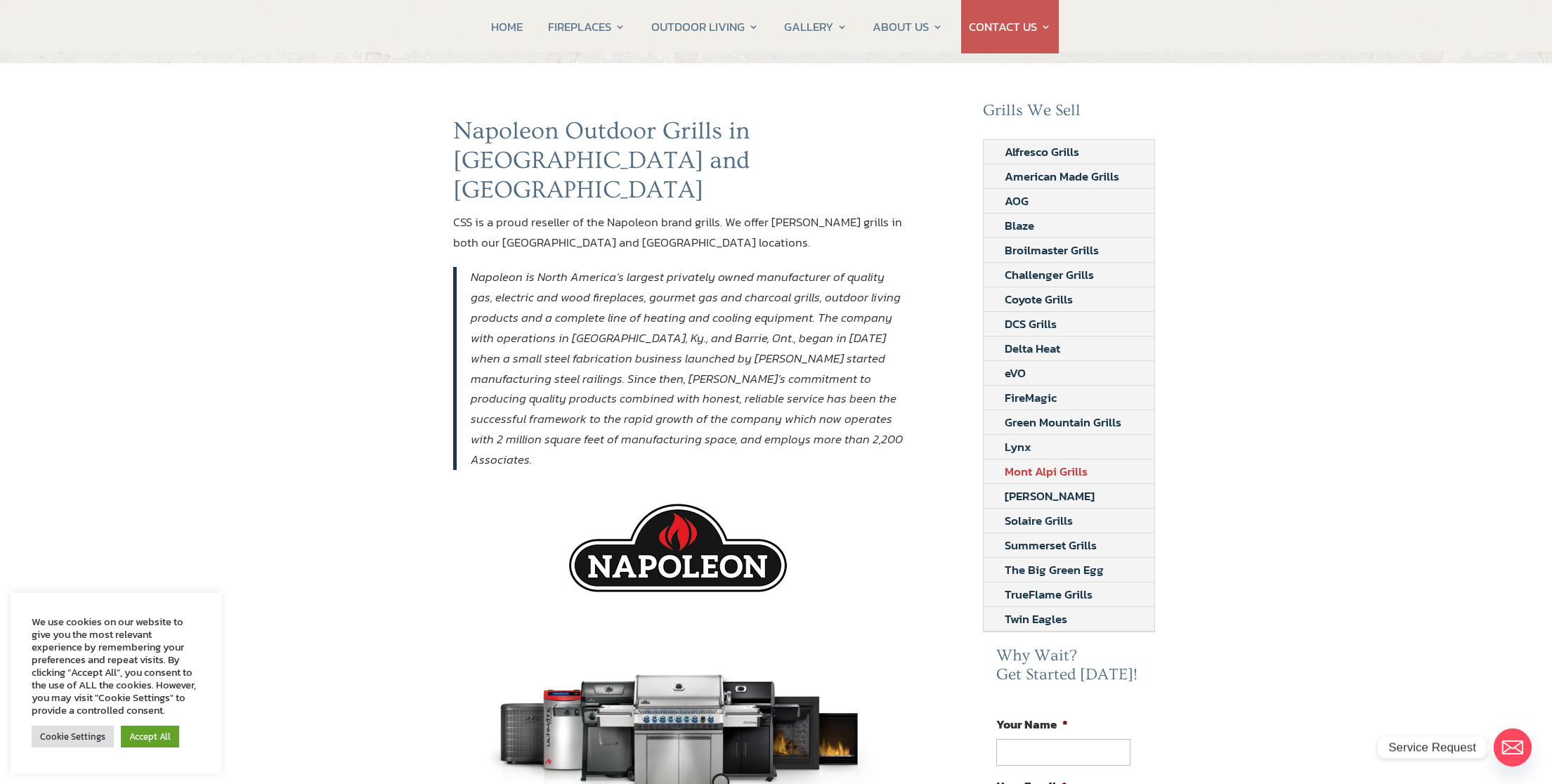
click at [1029, 471] on link "Mont Alpi Grills" at bounding box center [1046, 471] width 125 height 24
